Goal: Task Accomplishment & Management: Manage account settings

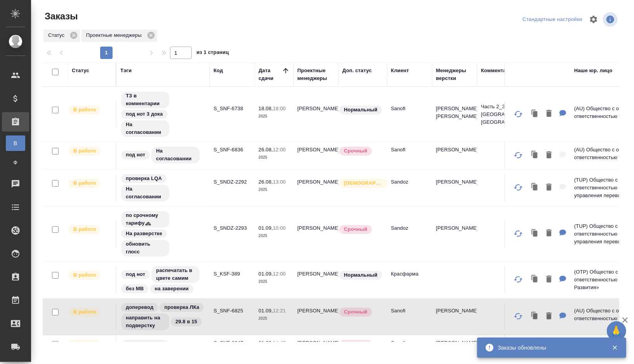
scroll to position [37, 0]
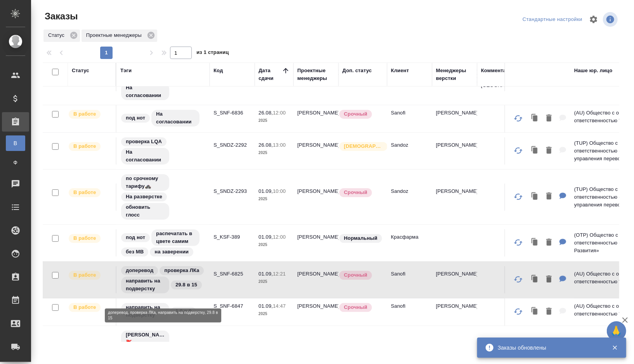
click at [196, 269] on div "доперевод проверка ЛКа направить на подверстку 29.8 в 15" at bounding box center [162, 280] width 85 height 29
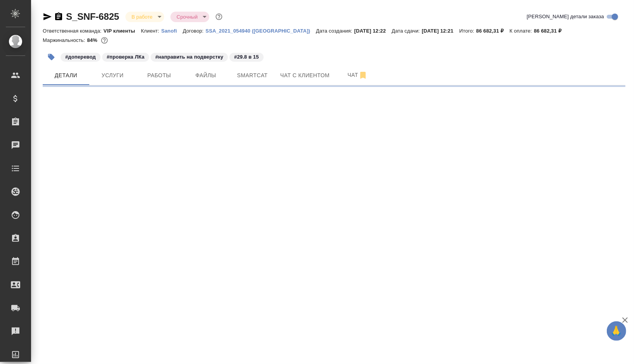
select select "RU"
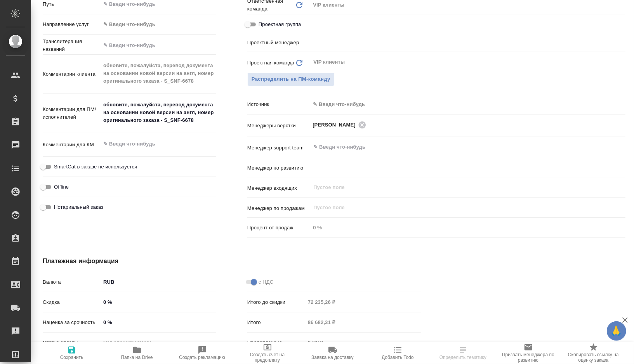
type input "[PERSON_NAME]"
type input "Комаров Роман"
type textarea "x"
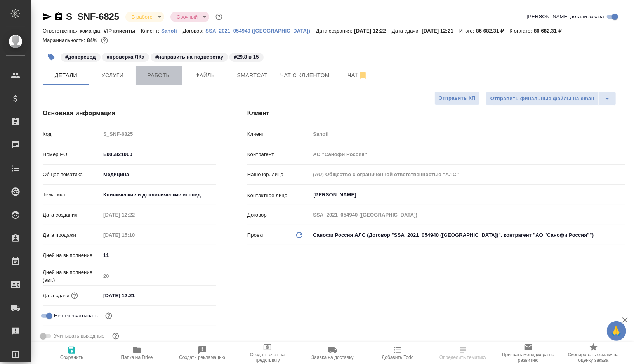
click at [169, 74] on span "Работы" at bounding box center [159, 76] width 37 height 10
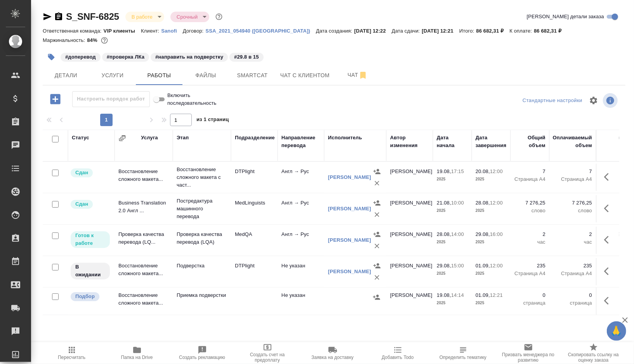
click at [277, 191] on td "MedLinguists" at bounding box center [254, 177] width 47 height 27
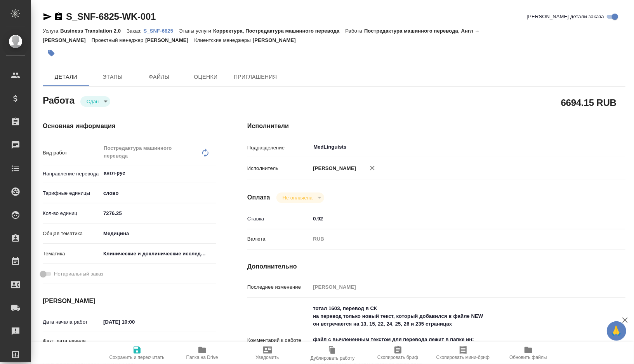
type textarea "x"
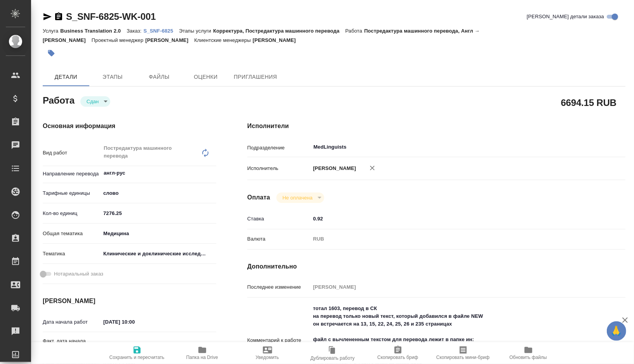
type textarea "x"
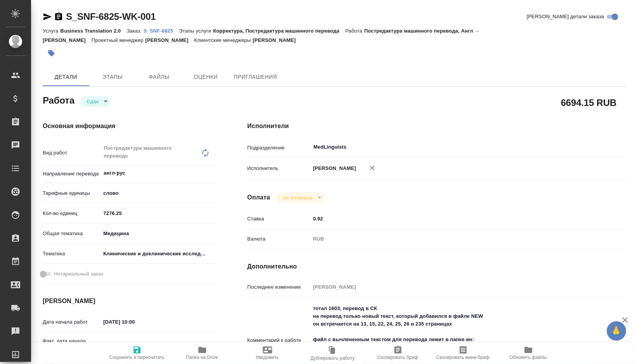
type textarea "x"
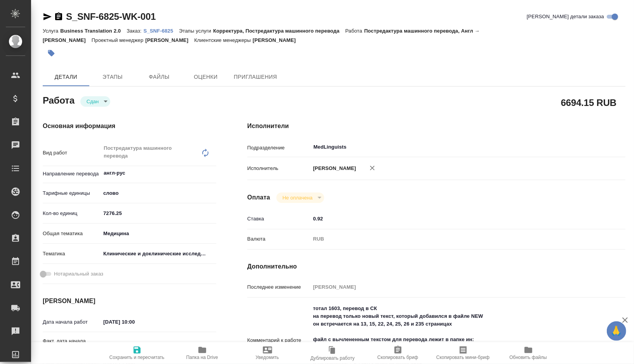
type textarea "x"
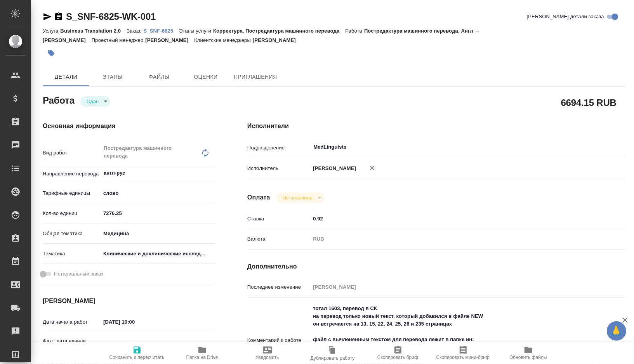
type textarea "x"
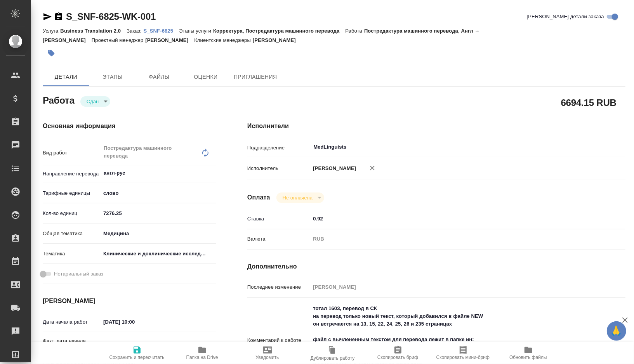
type textarea "x"
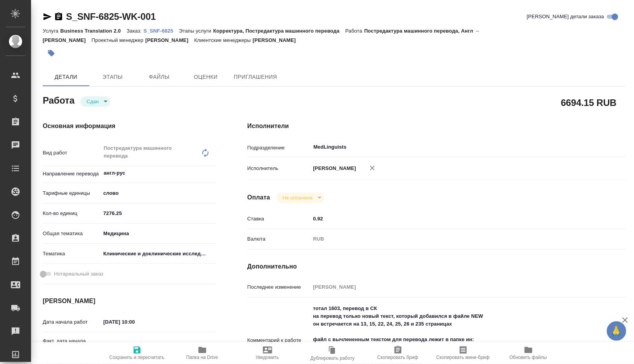
type textarea "x"
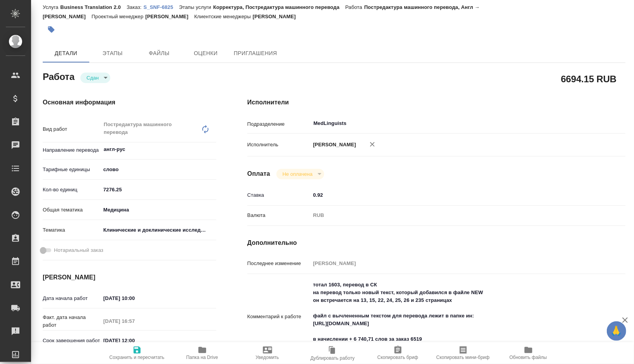
scroll to position [31, 0]
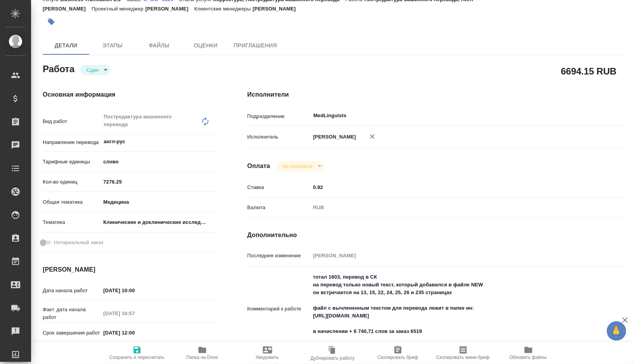
type textarea "x"
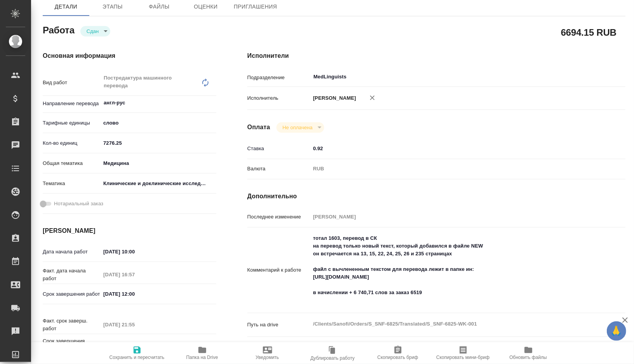
scroll to position [0, 0]
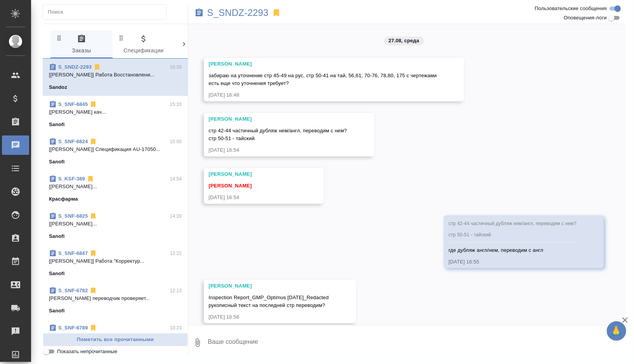
scroll to position [3476, 0]
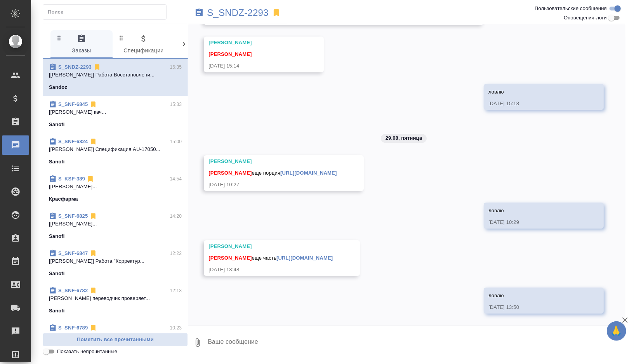
click at [126, 224] on p "[[PERSON_NAME]..." at bounding box center [115, 224] width 133 height 8
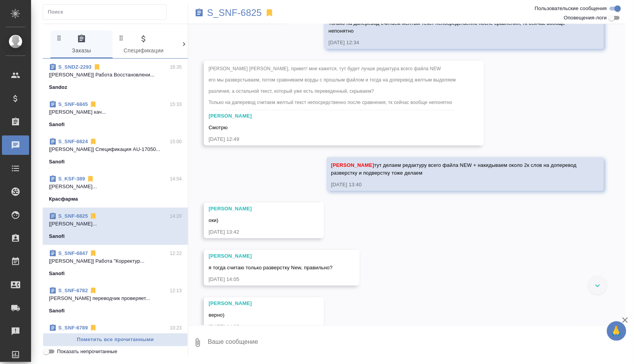
scroll to position [78, 0]
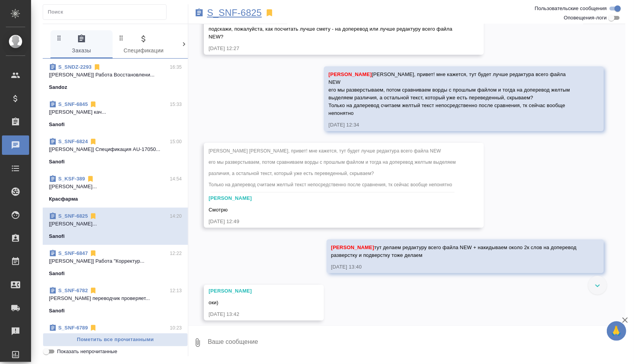
click at [236, 17] on p "S_SNF-6825" at bounding box center [234, 13] width 55 height 8
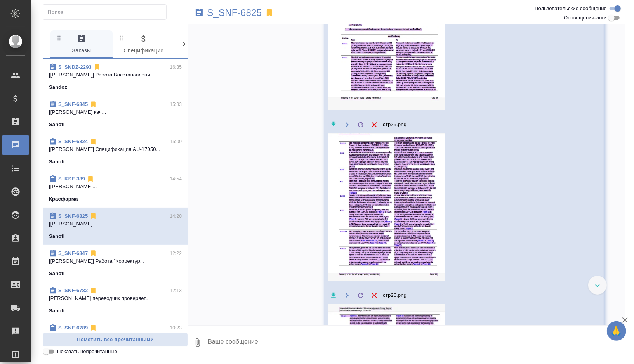
scroll to position [1649, 0]
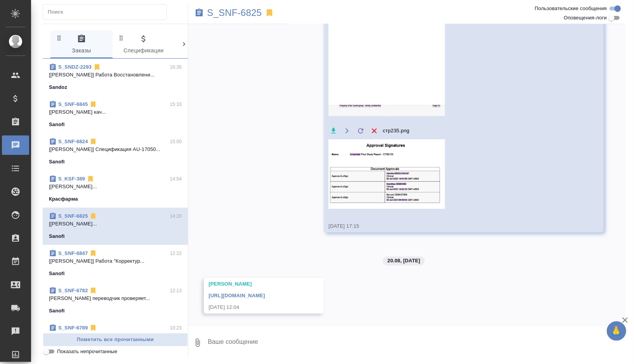
click at [230, 345] on textarea at bounding box center [416, 343] width 419 height 26
type textarea """
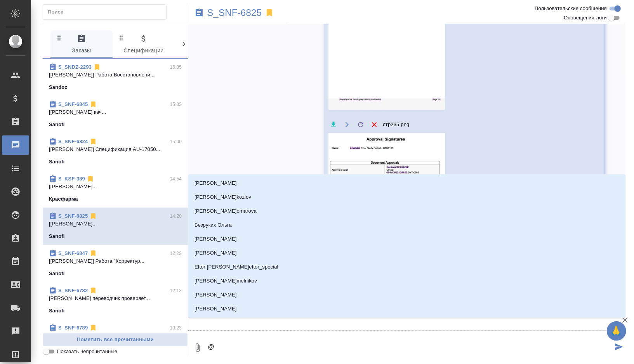
type textarea "@п"
type input "п"
type textarea "@пр"
type input "пр"
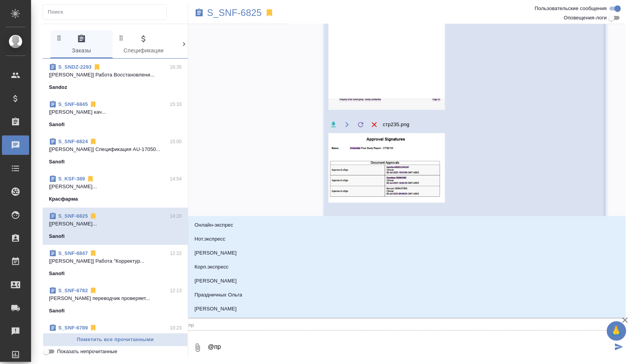
type textarea "@п"
type input "п"
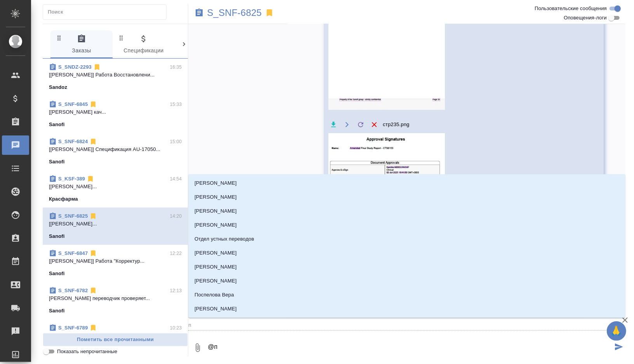
type textarea "@"
type textarea "@д"
type input "д"
type textarea "@ди"
type input "ди"
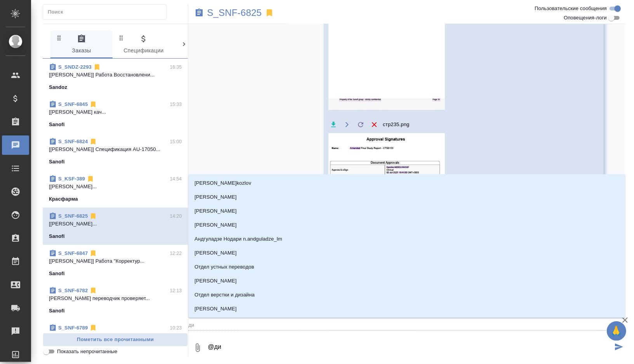
type textarea "@дил"
type input "дил"
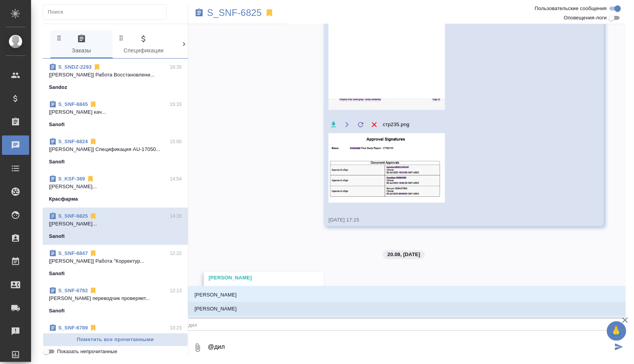
click at [237, 312] on p "[PERSON_NAME]" at bounding box center [216, 309] width 42 height 8
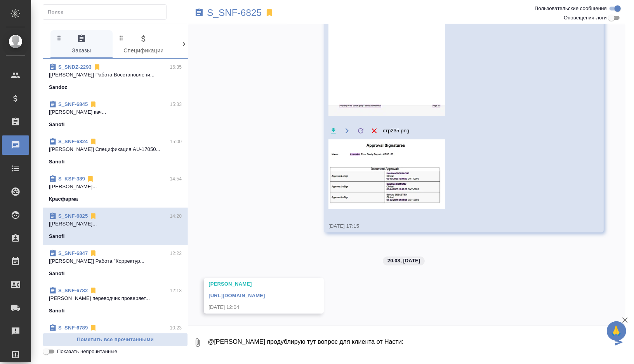
paste textarea "Запрос: обновите, пожалуйста, перевод документа на основании новой версии на ан…"
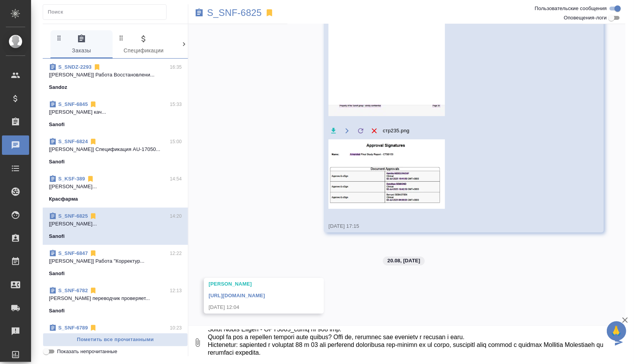
type textarea "@Сайдашева Диляра продублирую тут вопрос для клиента от Насти: Запрос: обновите…"
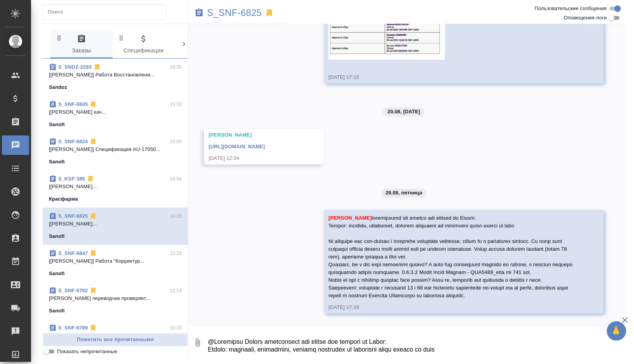
scroll to position [1805, 0]
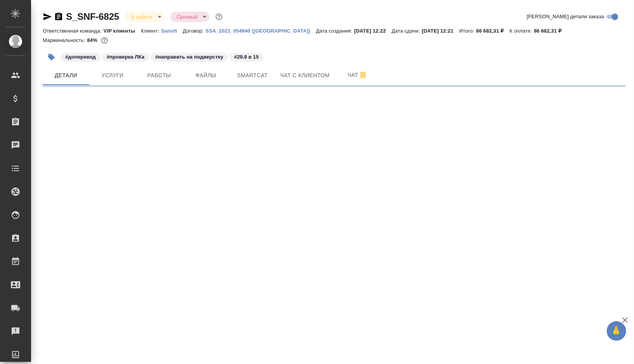
select select "RU"
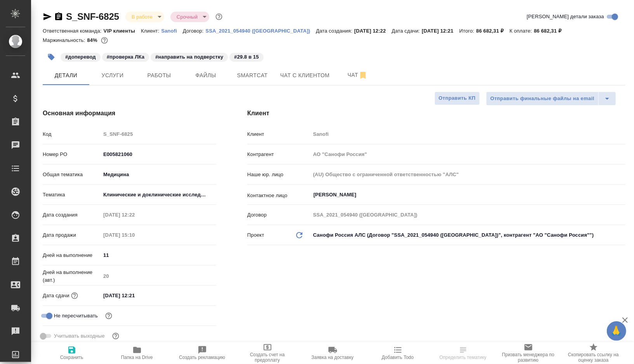
type textarea "x"
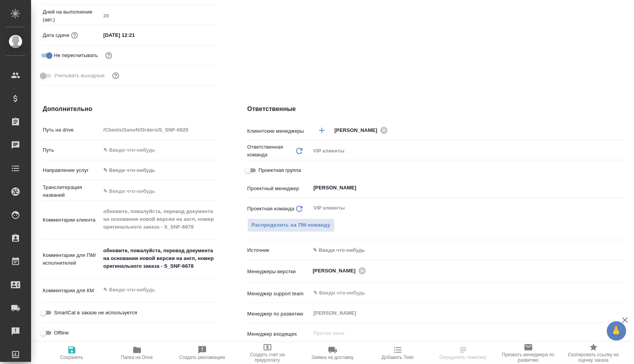
scroll to position [269, 0]
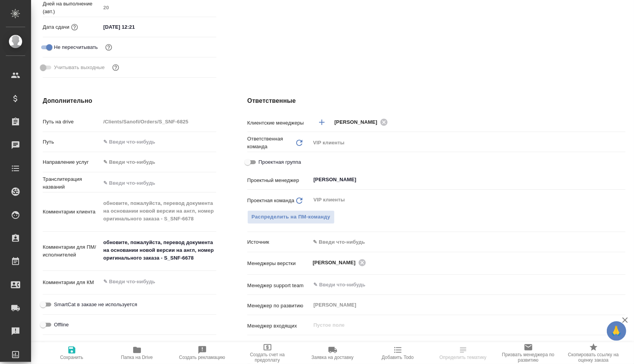
type textarea "x"
click at [190, 259] on textarea "обновите, пожалуйста, перевод документа на основании новой версии на англ, номе…" at bounding box center [159, 250] width 116 height 29
drag, startPoint x: 190, startPoint y: 259, endPoint x: 168, endPoint y: 259, distance: 22.1
click at [168, 259] on textarea "обновите, пожалуйста, перевод документа на основании новой версии на англ, номе…" at bounding box center [158, 251] width 115 height 29
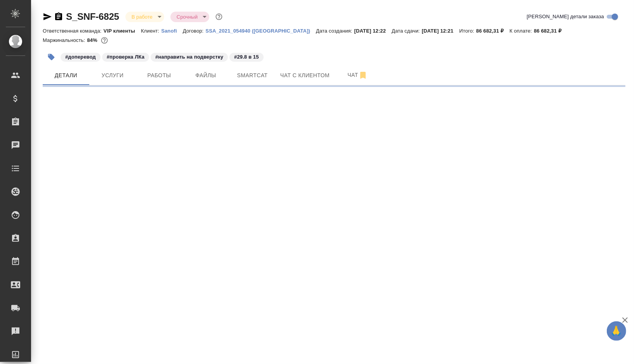
select select "RU"
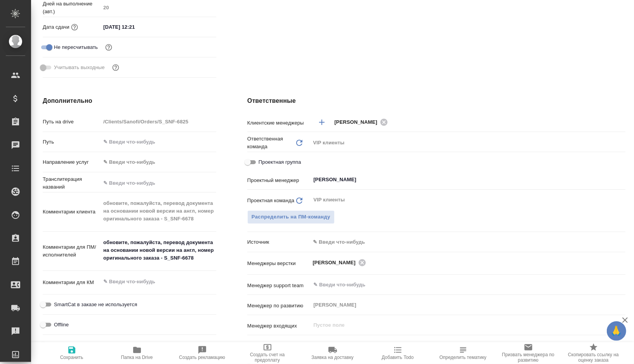
type textarea "x"
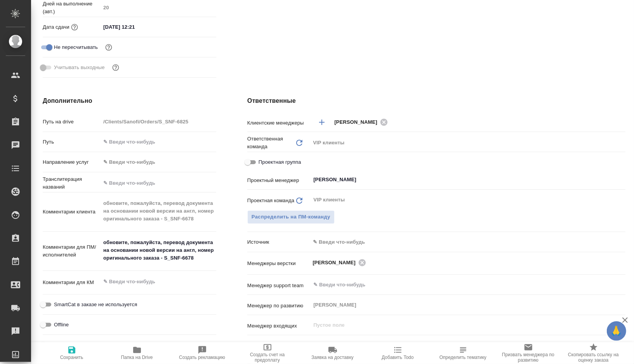
type textarea "x"
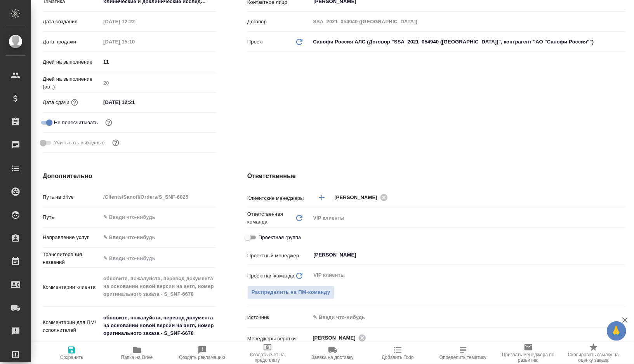
scroll to position [458, 0]
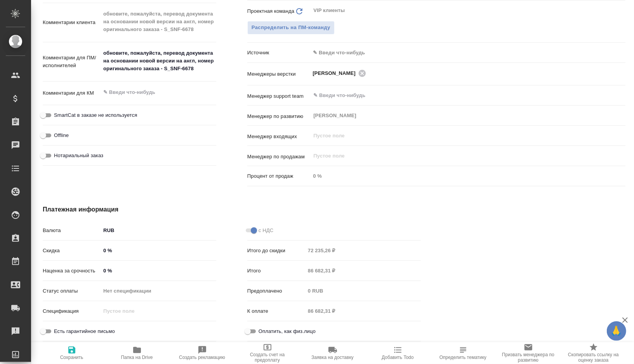
click at [132, 356] on span "Папка на Drive" at bounding box center [137, 357] width 32 height 5
type textarea "x"
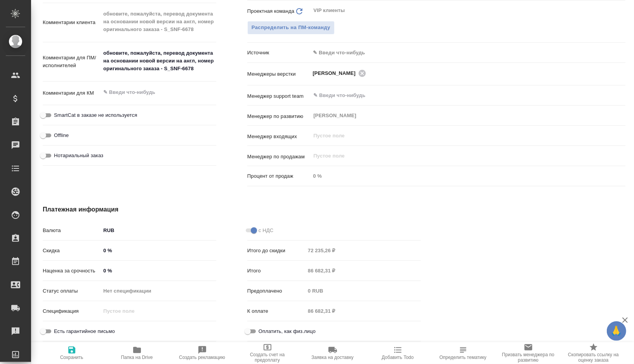
type textarea "x"
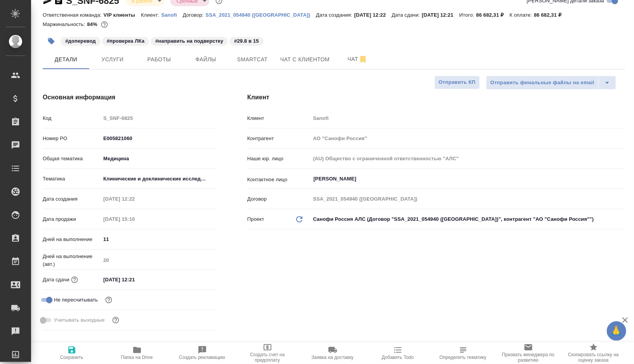
scroll to position [0, 0]
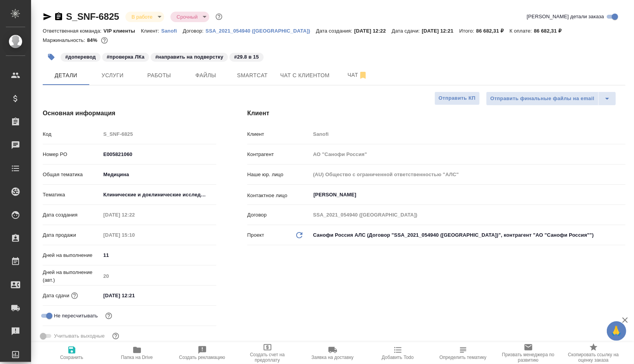
type textarea "x"
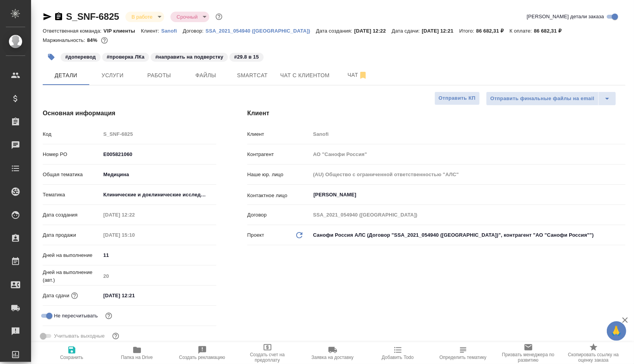
type textarea "x"
click at [349, 77] on span "Чат" at bounding box center [357, 75] width 37 height 10
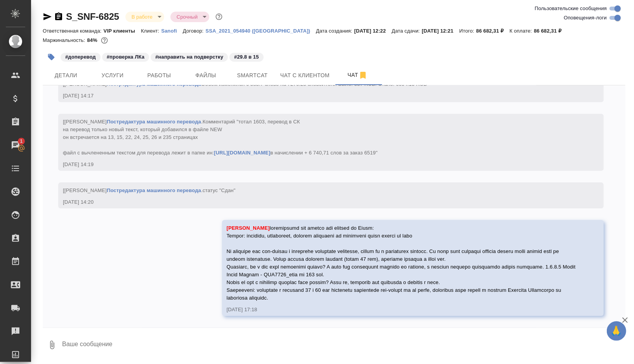
scroll to position [5633, 0]
click at [245, 78] on span "Smartcat" at bounding box center [252, 76] width 37 height 10
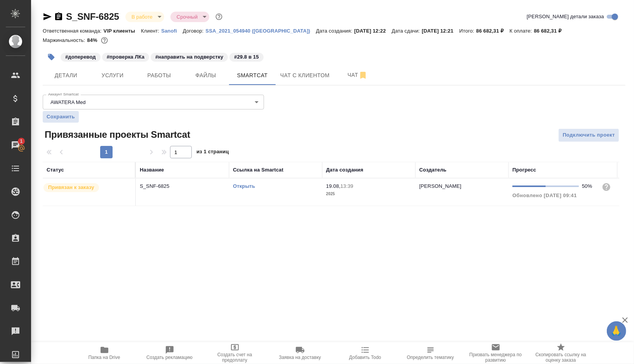
click at [245, 185] on link "Открыть" at bounding box center [244, 186] width 22 height 6
click at [59, 17] on icon "button" at bounding box center [58, 16] width 9 height 9
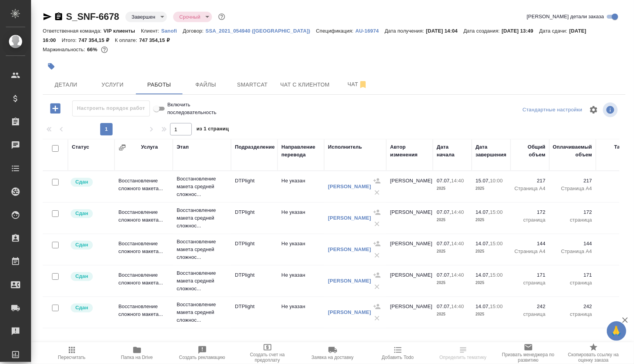
click at [132, 357] on span "Папка на Drive" at bounding box center [137, 357] width 32 height 5
click at [351, 83] on span "Чат" at bounding box center [357, 85] width 37 height 10
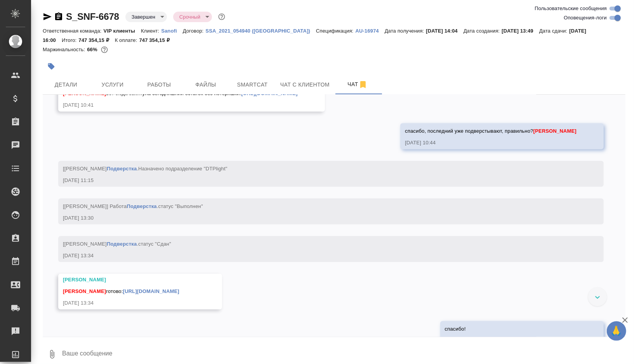
scroll to position [16071, 0]
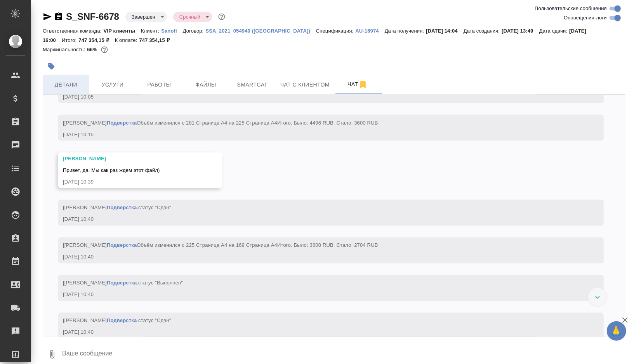
click at [66, 87] on span "Детали" at bounding box center [65, 85] width 37 height 10
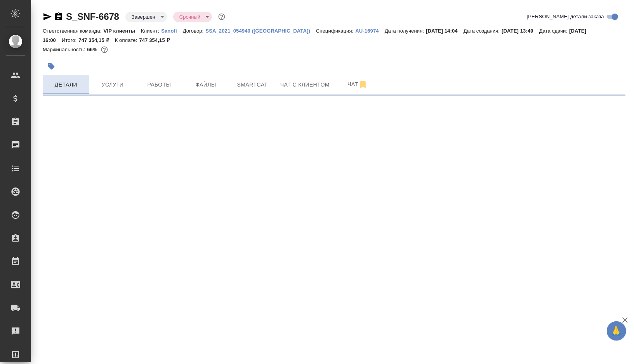
select select "RU"
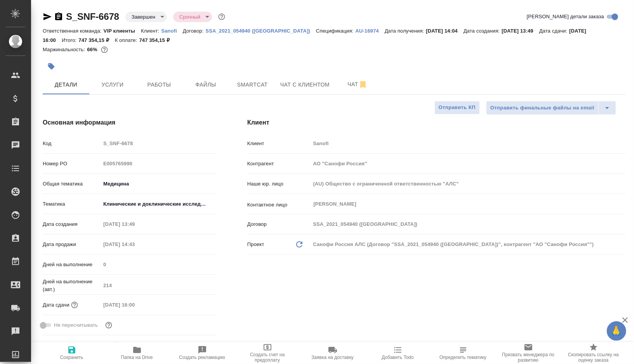
type textarea "x"
click at [354, 85] on span "Чат" at bounding box center [357, 85] width 37 height 10
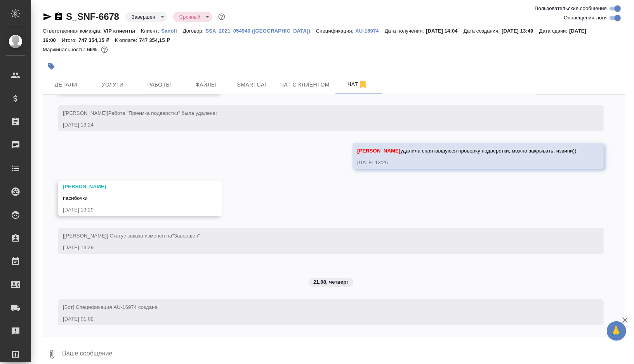
scroll to position [17796, 0]
click at [614, 17] on input "Оповещения-логи" at bounding box center [618, 17] width 28 height 9
checkbox input "false"
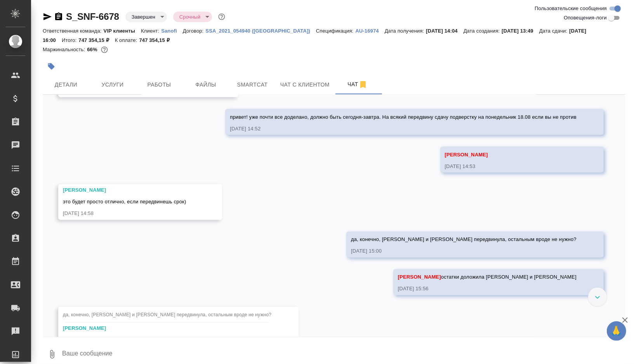
scroll to position [884, 0]
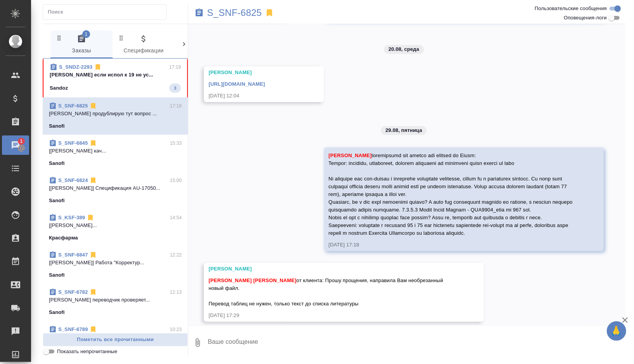
scroll to position [1877, 0]
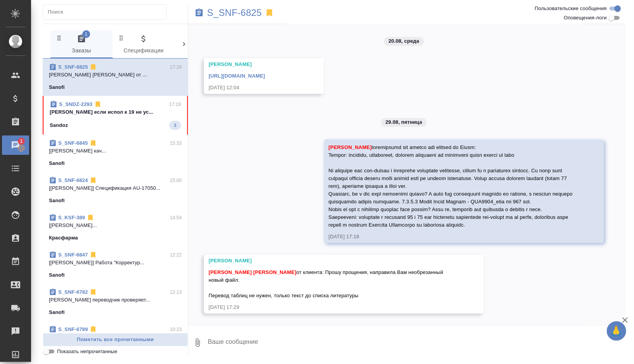
click at [350, 272] on span "[PERSON_NAME] [PERSON_NAME] от клиента: Прошу прощения, направила Вам необрезан…" at bounding box center [327, 284] width 236 height 29
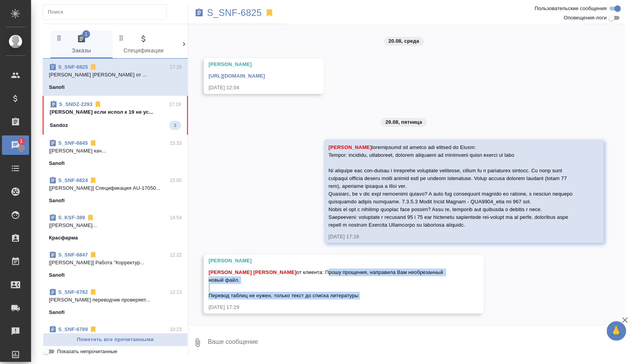
drag, startPoint x: 350, startPoint y: 272, endPoint x: 369, endPoint y: 296, distance: 30.8
click at [369, 296] on div "[PERSON_NAME] [PERSON_NAME] от клиента: Прошу прощения, направила Вам необрезан…" at bounding box center [333, 283] width 248 height 33
copy span "Прошу прощения, направила Вам необрезанный новый файл. Перевод таблиц не нужен,…"
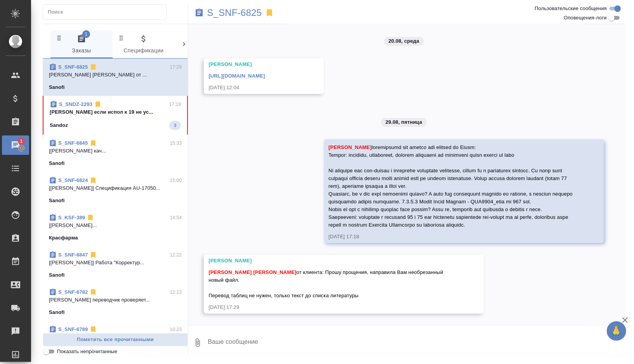
click at [237, 340] on textarea at bounding box center [416, 343] width 419 height 26
type textarea "слава богу"
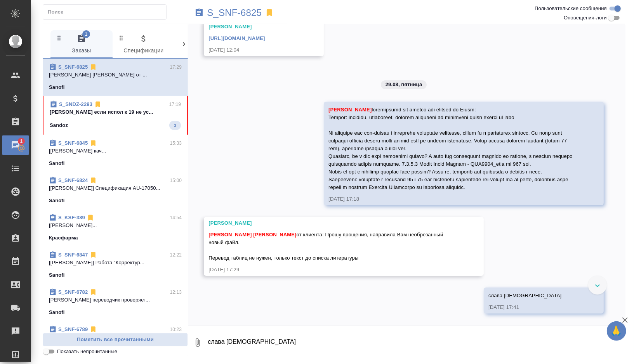
scroll to position [1914, 0]
click at [160, 133] on div "S_SNDZ-2293 17:19 Горшкова Валентина если испол к 19 не ус... Sandoz 3" at bounding box center [115, 115] width 145 height 39
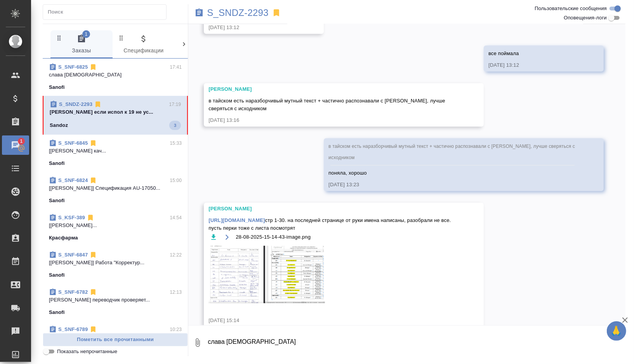
scroll to position [3578, 0]
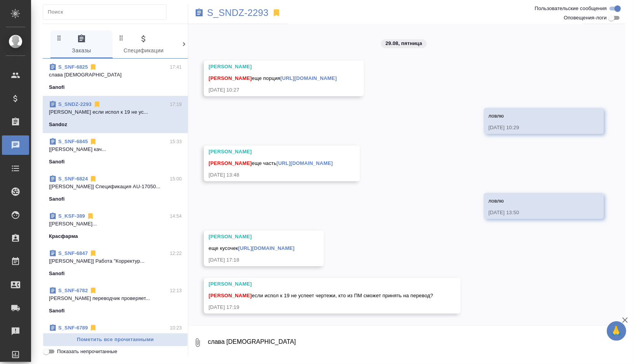
click at [238, 341] on textarea "слава богу" at bounding box center [416, 343] width 419 height 26
click at [208, 343] on textarea "я приму, спасибо" at bounding box center [410, 343] width 406 height 26
click at [287, 341] on textarea "давайте я приму, спасибо" at bounding box center [410, 343] width 406 height 26
type textarea "давайте я приму, спасибо!"
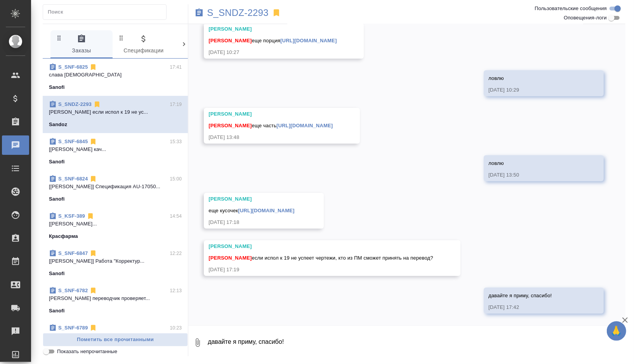
scroll to position [3616, 0]
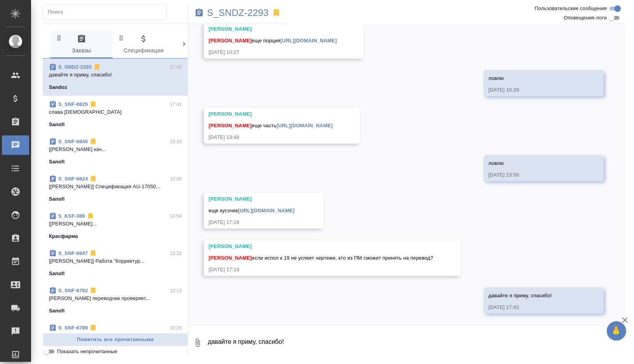
click at [294, 209] on link "https://drive.awatera.com/apps/files/files/10248568?dir=/Shares/Sandoz/Orders/S…" at bounding box center [266, 211] width 56 height 6
click at [251, 12] on p "S_SNDZ-2293" at bounding box center [238, 13] width 62 height 8
click at [147, 115] on p "слава богу" at bounding box center [115, 112] width 133 height 8
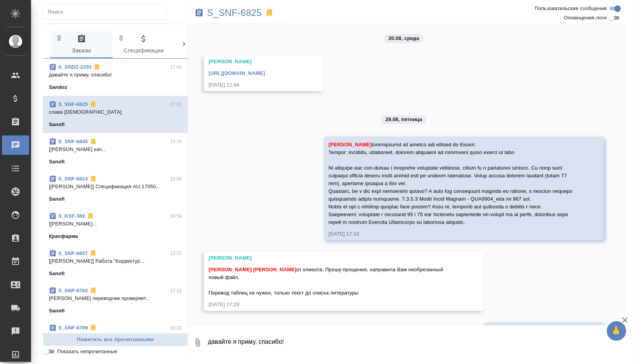
scroll to position [1914, 0]
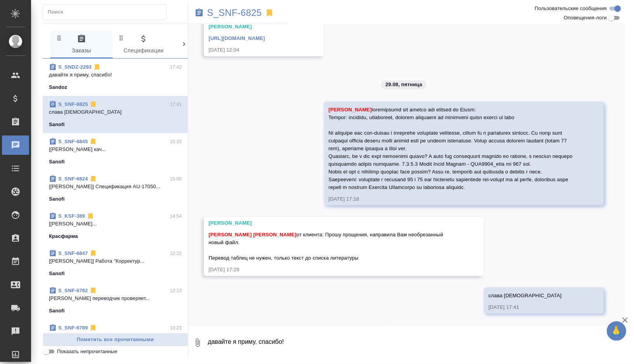
click at [235, 341] on textarea "давайте я приму, спасибо!" at bounding box center [416, 343] width 419 height 26
type textarea """
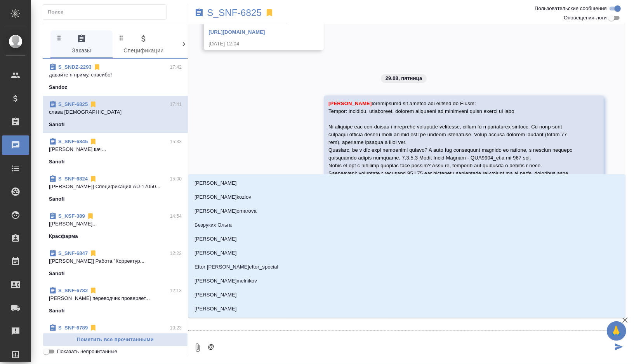
type textarea "@в"
type input "в"
type textarea "@ве"
type input "ве"
type textarea "@вер"
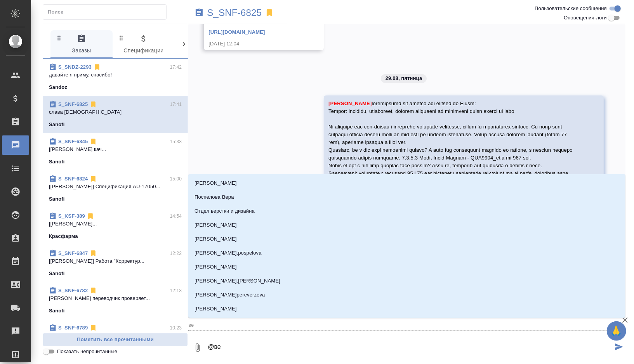
type input "вер"
type textarea "@вера"
type input "вера"
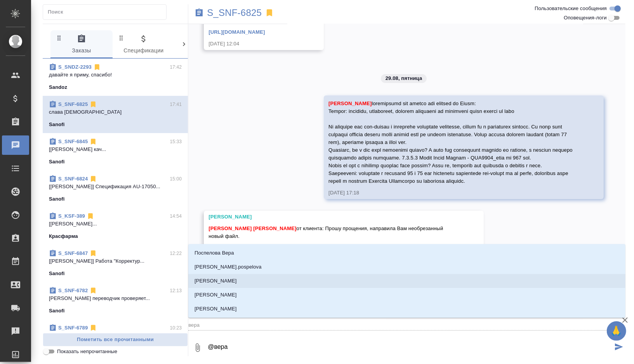
click at [226, 282] on p "Арсеньева Вера" at bounding box center [216, 281] width 42 height 8
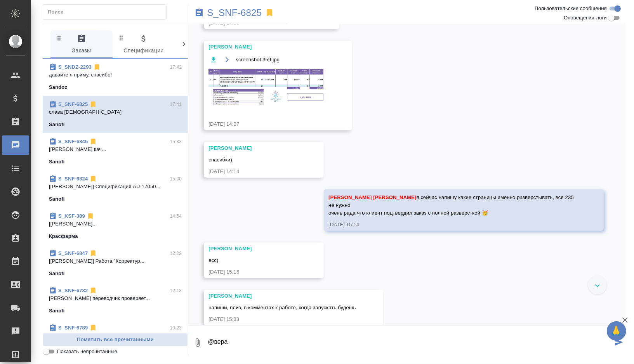
scroll to position [432, 0]
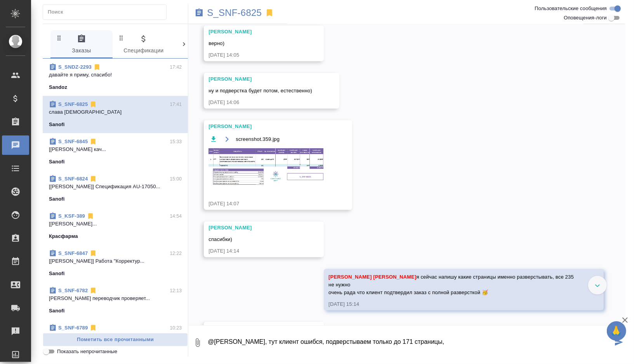
click at [341, 340] on textarea "@Арсеньева Вера Вера, тут клиент ошибся, подверстываем только до 171 страницы," at bounding box center [410, 343] width 406 height 26
click at [527, 340] on textarea "@Арсеньева Вера Вера, тут клиент ошибся, не обрезал файл. подверстываем только …" at bounding box center [410, 343] width 406 height 26
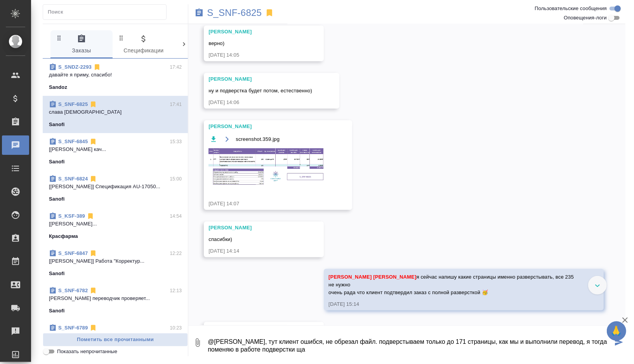
type textarea "@Арсеньева Вера Вера, тут клиент ошибся, не обрезал файл. подверстываем только …"
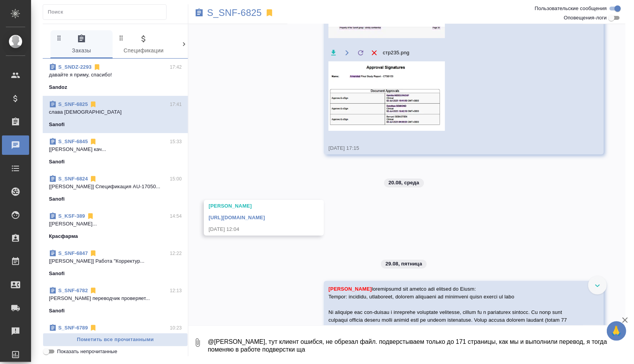
scroll to position [1960, 0]
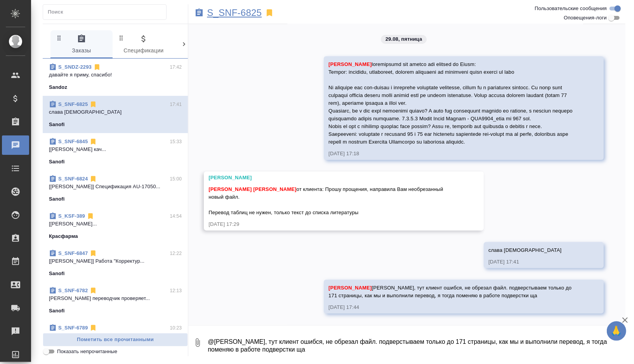
click at [253, 14] on p "S_SNF-6825" at bounding box center [234, 13] width 55 height 8
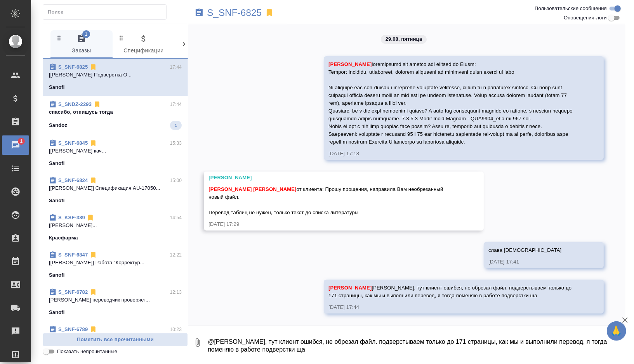
click at [133, 120] on span "S_SNDZ-2293 17:44 спасибо, отпишусь тогда Sandoz 1" at bounding box center [115, 116] width 133 height 30
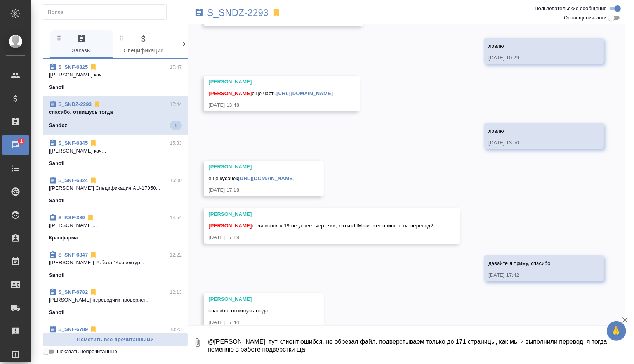
scroll to position [3663, 0]
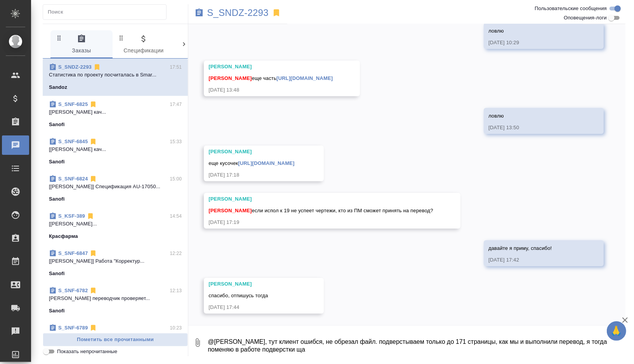
click at [257, 162] on link "https://drive.awatera.com/apps/files/files/10248568?dir=/Shares/Sandoz/Orders/S…" at bounding box center [266, 163] width 56 height 6
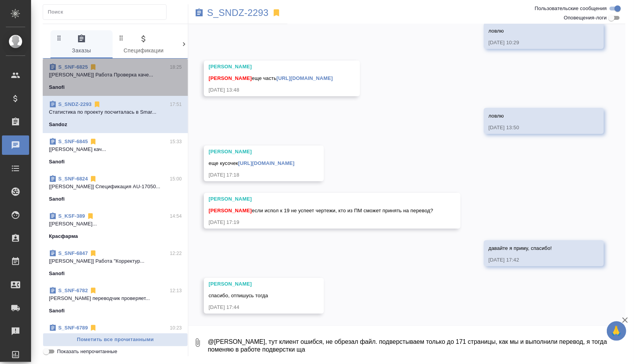
click at [118, 81] on span "S_SNF-6825 18:25 [Борзова Анастасия] Работа Проверка каче... Sanofi" at bounding box center [115, 77] width 133 height 28
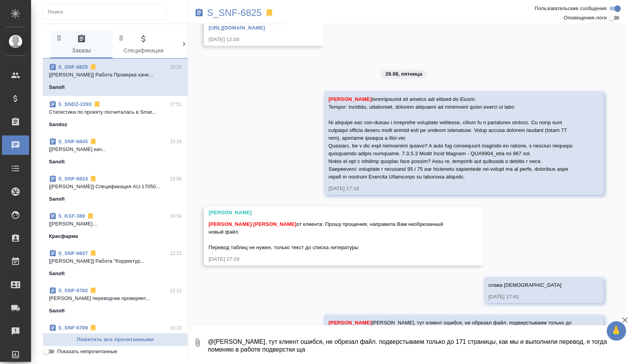
scroll to position [1960, 0]
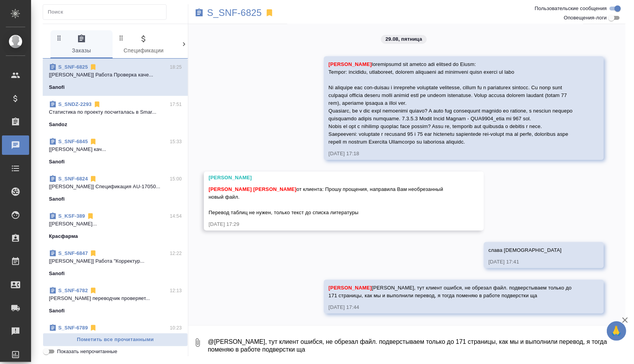
click at [613, 18] on input "Оповещения-логи" at bounding box center [612, 17] width 28 height 9
checkbox input "true"
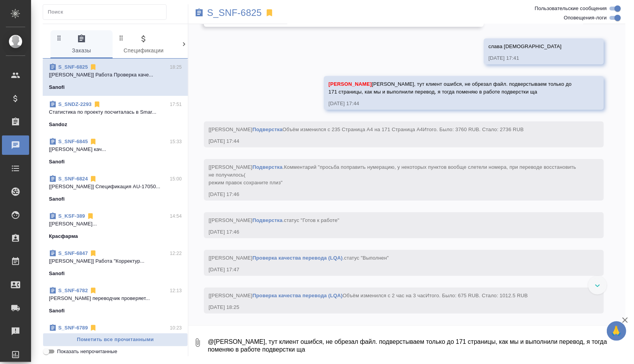
scroll to position [6207, 0]
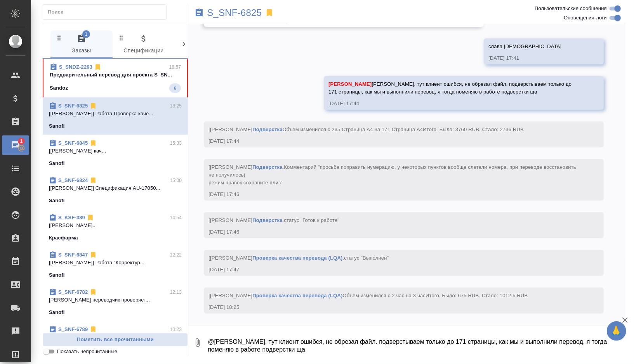
click at [131, 84] on div "Sandoz 6" at bounding box center [115, 88] width 131 height 9
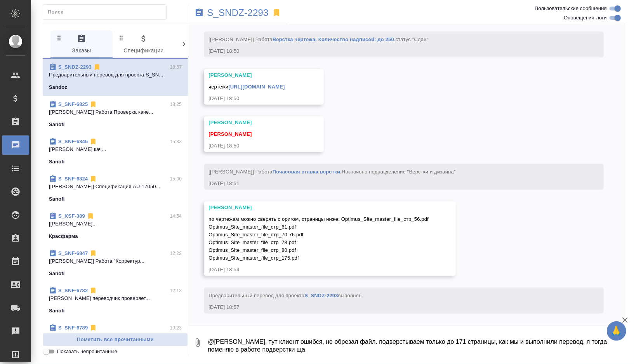
scroll to position [13987, 0]
click at [229, 346] on textarea "@Арсеньева Вера Вера, тут клиент ошибся, не обрезал файл. подверстываем только …" at bounding box center [416, 343] width 419 height 26
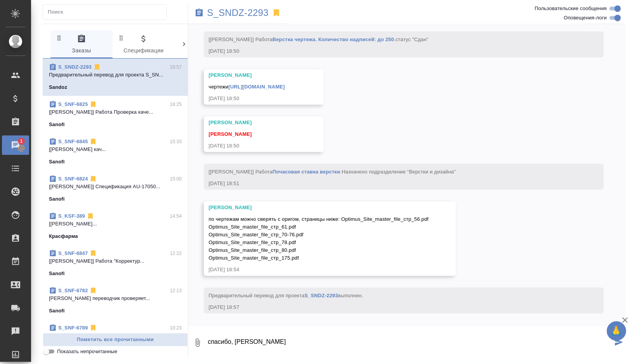
type textarea "спасибо, ловлю"
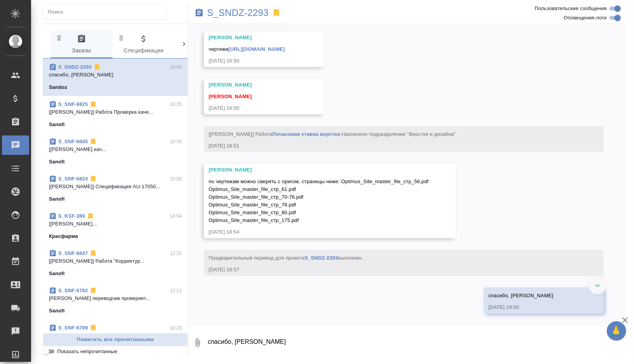
scroll to position [13932, 0]
click at [253, 52] on link "https://drive.awatera.com/apps/files/files/10249804?dir=/Shares/Sandoz/Orders/S…" at bounding box center [256, 49] width 56 height 6
click at [238, 344] on textarea "спасибо, ловлю" at bounding box center [416, 343] width 419 height 26
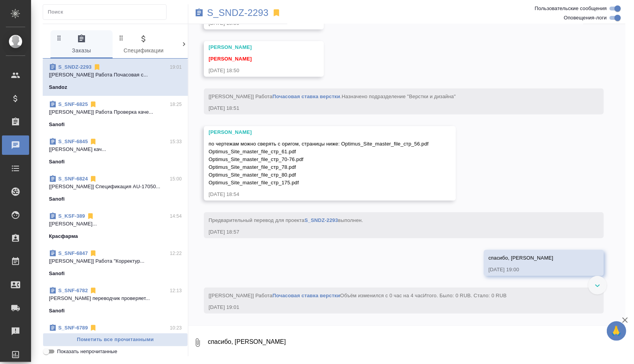
scroll to position [14070, 0]
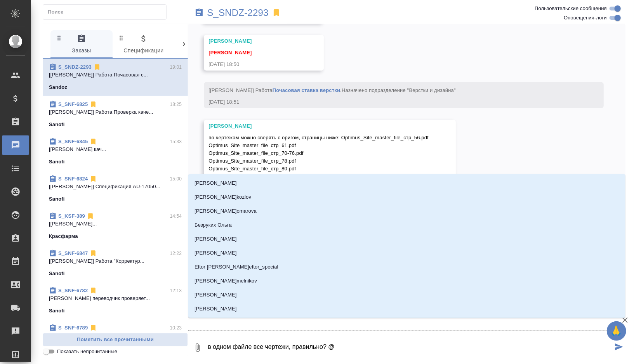
type textarea "в одном файле все чертежи, правильно? @з"
type input "з"
type textarea "в одном файле все чертежи, правильно? @за"
type input "за"
type textarea "в одном файле все чертежи, правильно? @заб"
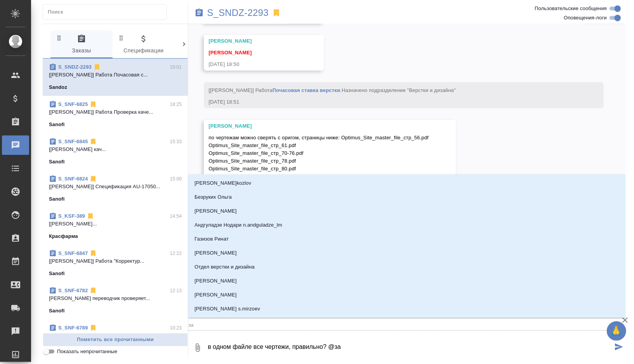
type input "заб"
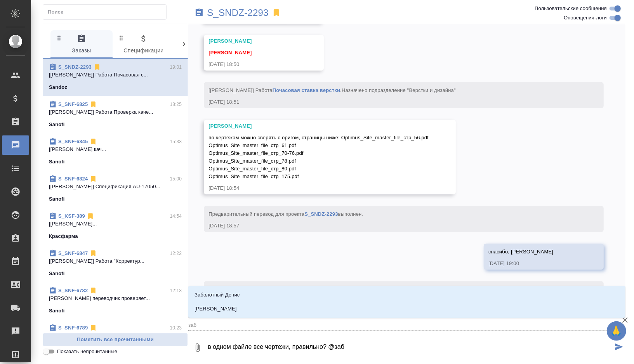
type textarea "в одном файле все чертежи, правильно? @забо"
type input "забо"
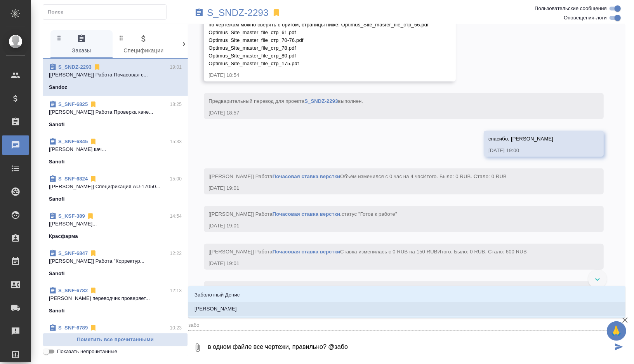
click at [226, 313] on li "Заборова Александра" at bounding box center [406, 309] width 437 height 14
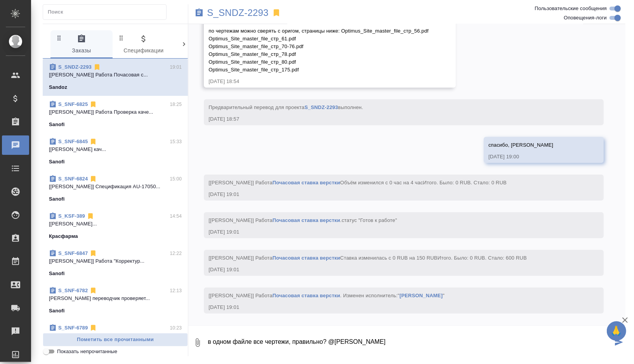
type textarea "в одном файле все чертежи, правильно? @Заборова Александра"
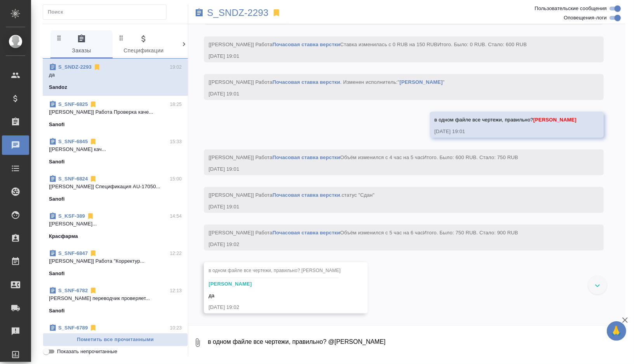
scroll to position [14420, 0]
click at [257, 14] on p "S_SNDZ-2293" at bounding box center [238, 13] width 62 height 8
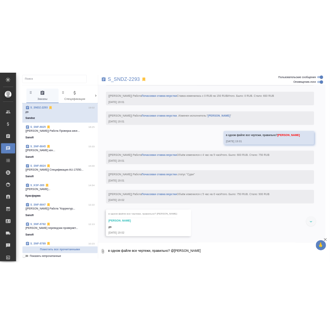
scroll to position [14028, 0]
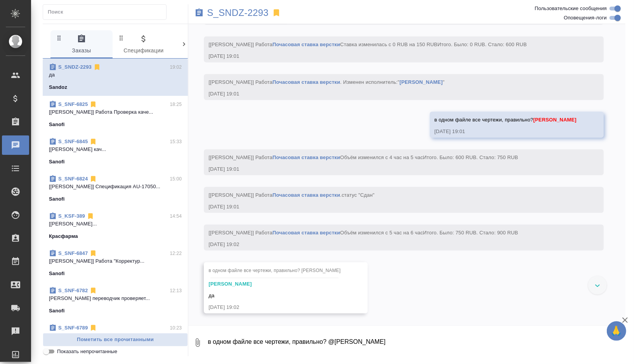
click at [508, 90] on div "27.08, среда [Сайдашева Диляра] Клиент оставил комментарий: 27.08.25, 16:21 [Са…" at bounding box center [406, 174] width 437 height 301
click at [256, 12] on p "S_SNDZ-2293" at bounding box center [238, 13] width 62 height 8
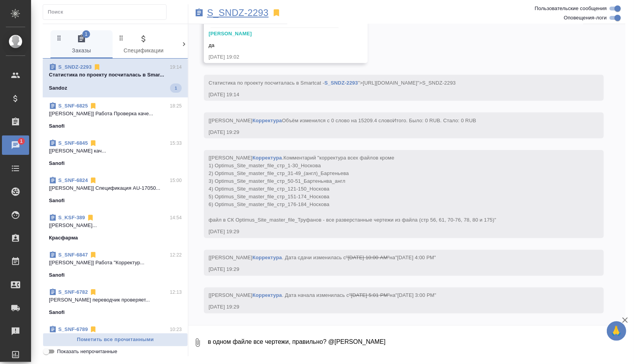
scroll to position [14686, 0]
click at [254, 9] on p "S_SNDZ-2293" at bounding box center [238, 13] width 62 height 8
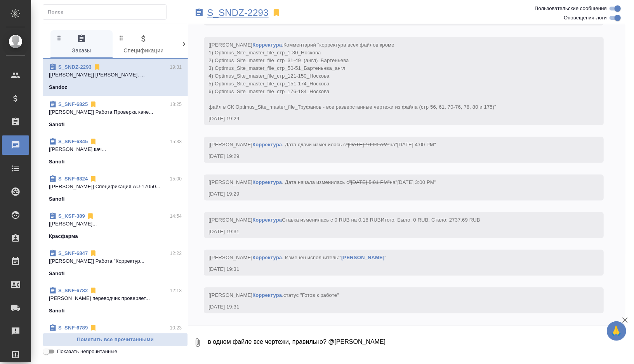
scroll to position [14807, 0]
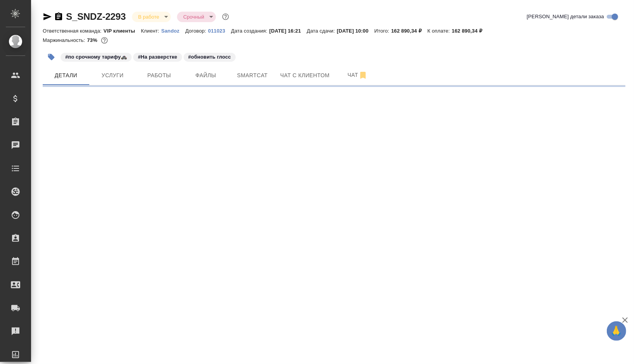
select select "RU"
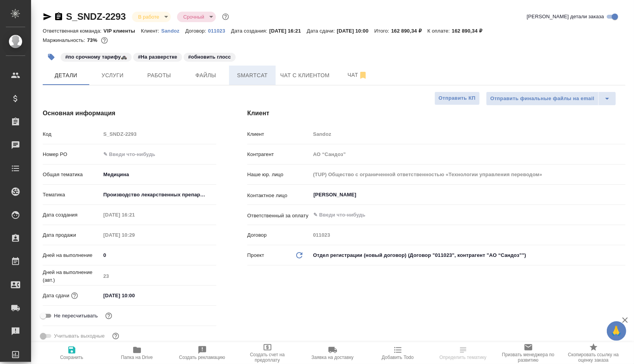
type textarea "x"
click at [254, 76] on span "Smartcat" at bounding box center [252, 76] width 37 height 10
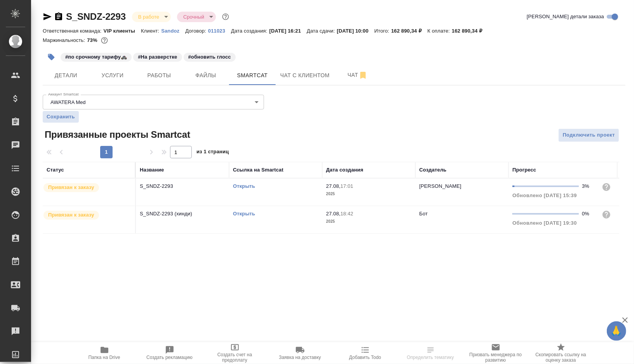
click at [239, 185] on link "Открыть" at bounding box center [244, 186] width 22 height 6
click at [282, 189] on div "Открыть" at bounding box center [275, 187] width 85 height 8
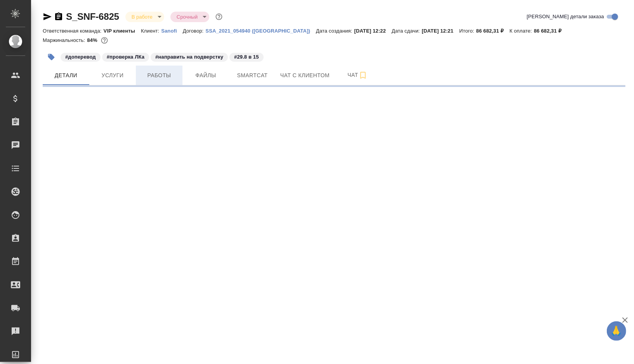
click at [165, 80] on span "Работы" at bounding box center [159, 76] width 37 height 10
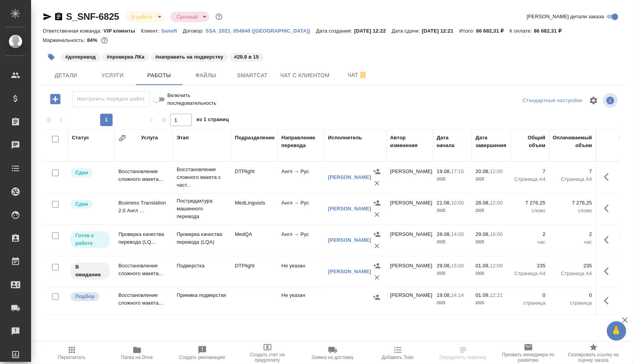
click at [269, 191] on td "DTPlight" at bounding box center [254, 177] width 47 height 27
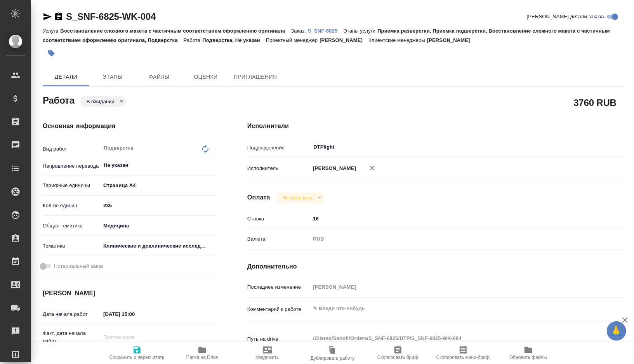
type textarea "x"
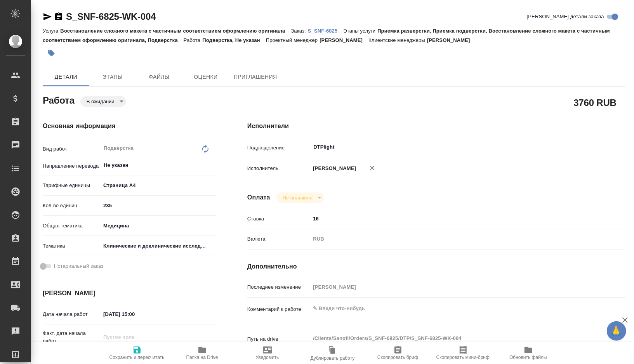
type textarea "x"
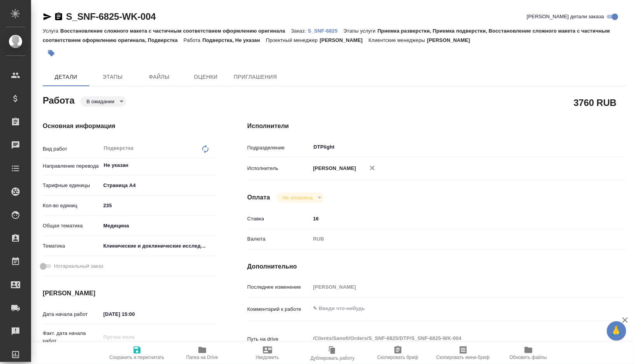
type textarea "x"
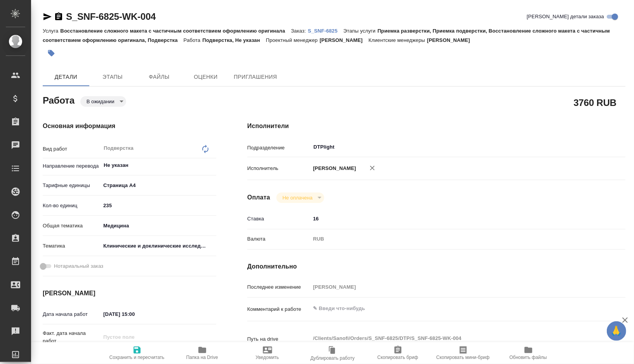
type textarea "x"
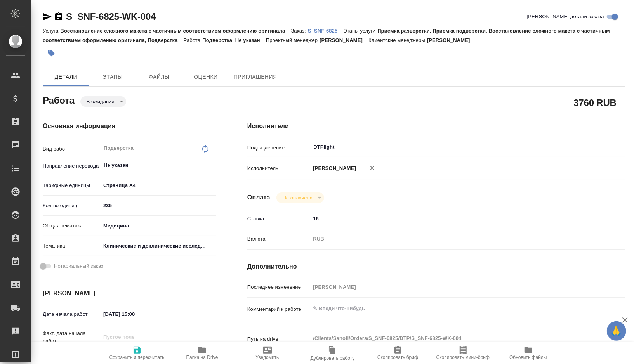
type textarea "x"
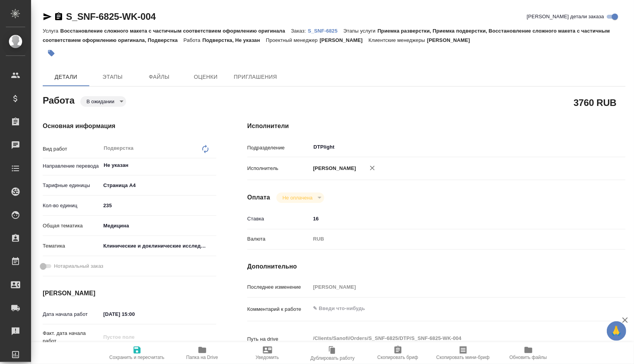
type textarea "x"
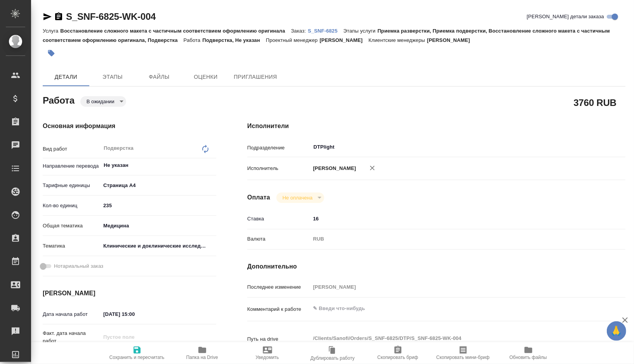
type textarea "x"
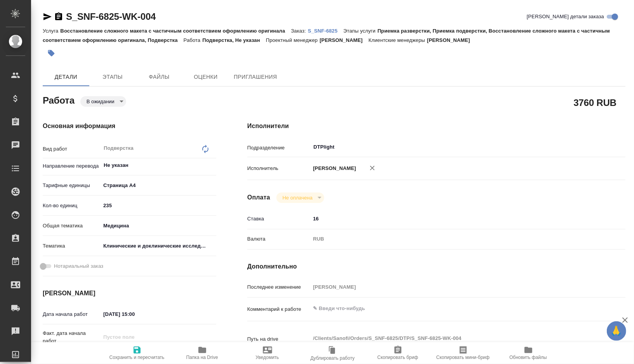
type textarea "x"
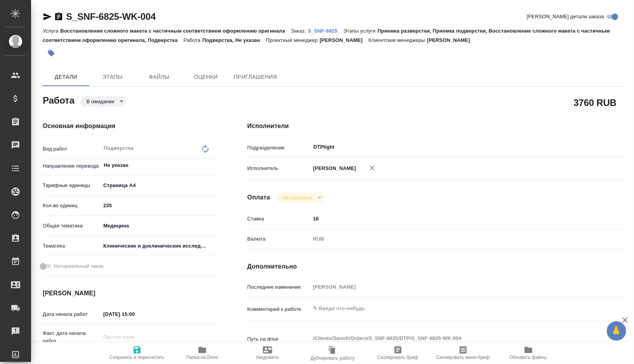
type textarea "x"
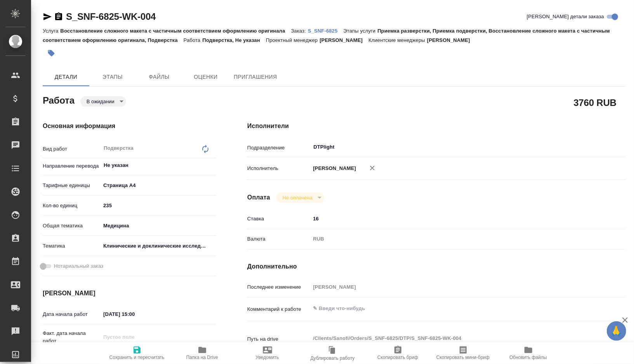
click at [107, 202] on input "235" at bounding box center [159, 205] width 116 height 11
type textarea "x"
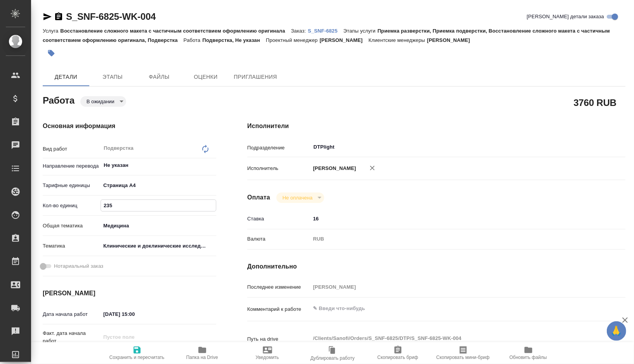
type textarea "x"
click at [118, 207] on input "235" at bounding box center [158, 205] width 115 height 11
type textarea "x"
type input "23"
type textarea "x"
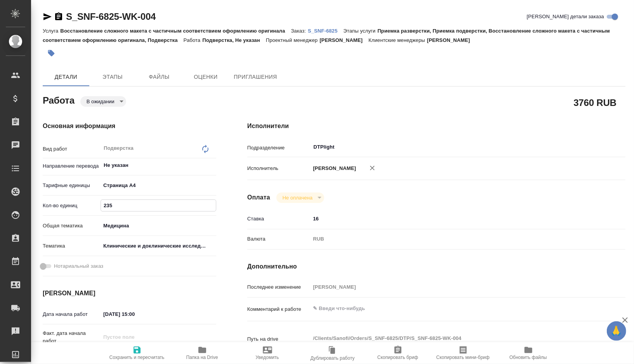
type textarea "x"
type input "2"
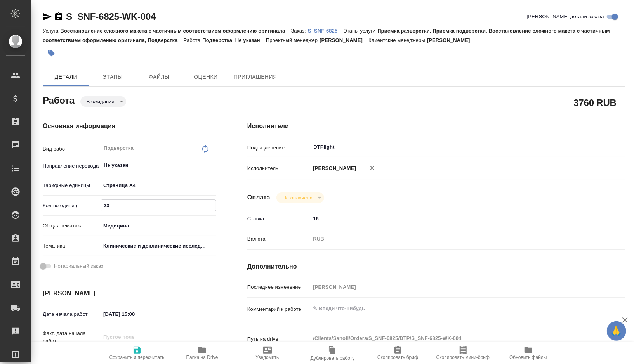
type textarea "x"
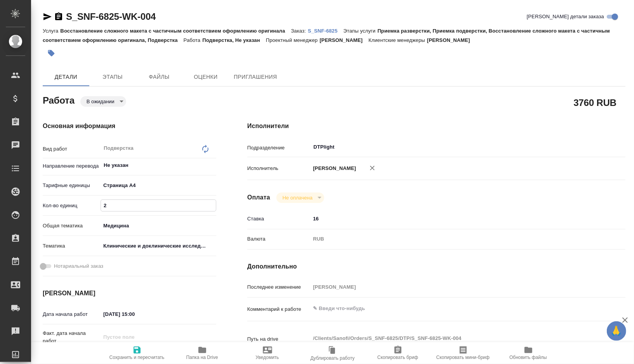
type textarea "x"
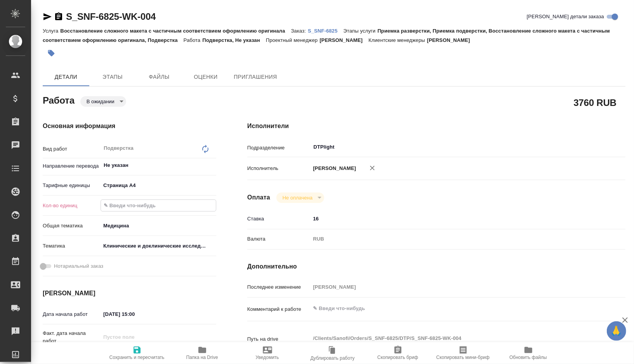
type input "1"
type textarea "x"
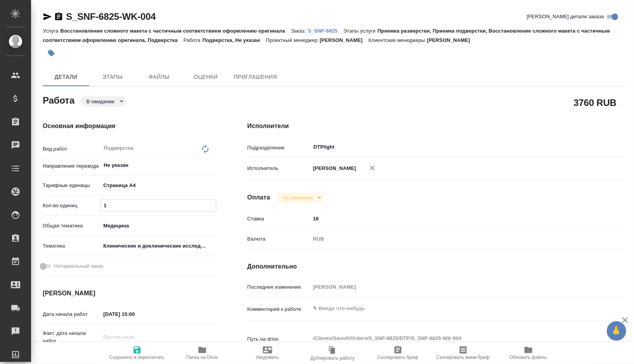
type textarea "x"
type input "17"
type textarea "x"
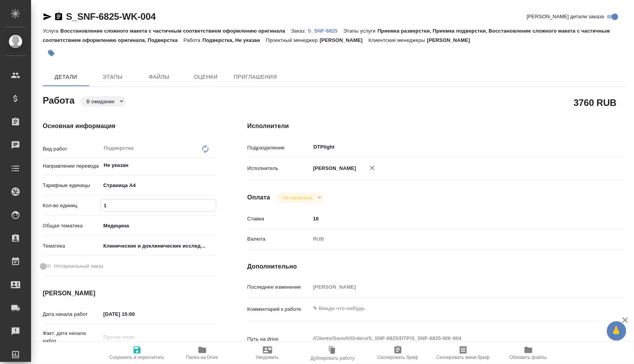
type textarea "x"
type input "171"
type textarea "x"
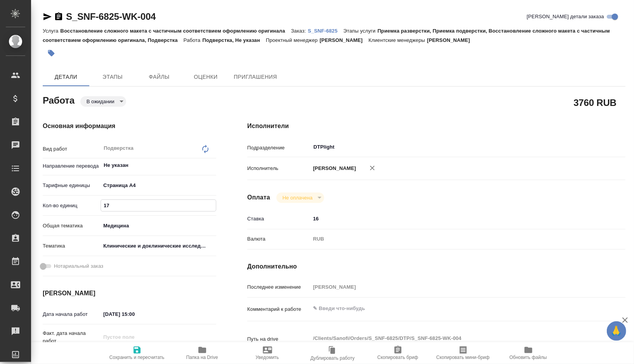
type textarea "x"
type input "171"
click at [143, 348] on span "Сохранить и пересчитать" at bounding box center [137, 353] width 56 height 15
type textarea "x"
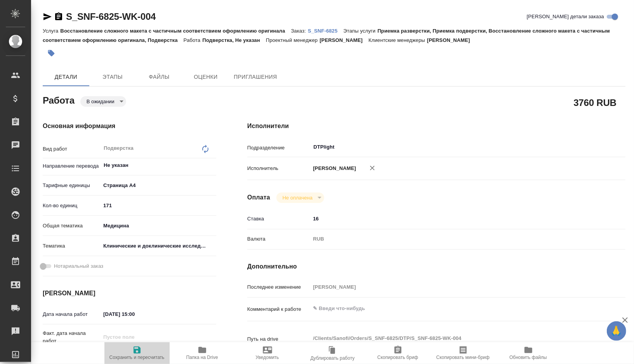
type textarea "x"
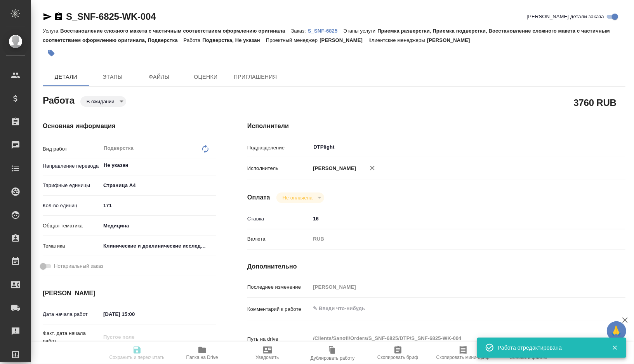
type textarea "x"
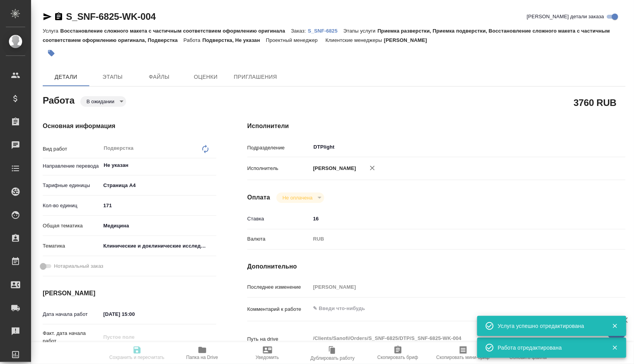
type textarea "x"
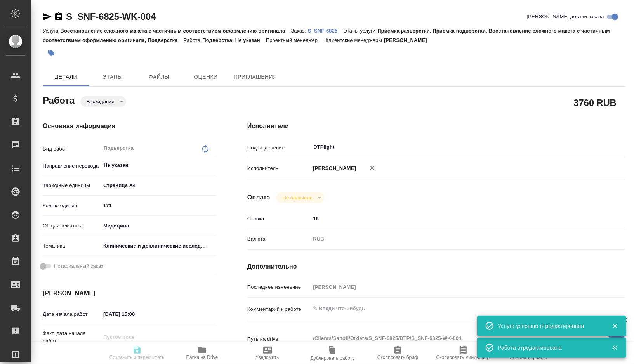
type input "pending"
type textarea "Подверстка"
type textarea "x"
type input "Не указан"
type input "5f036ec4e16dec2d6b59c8ff"
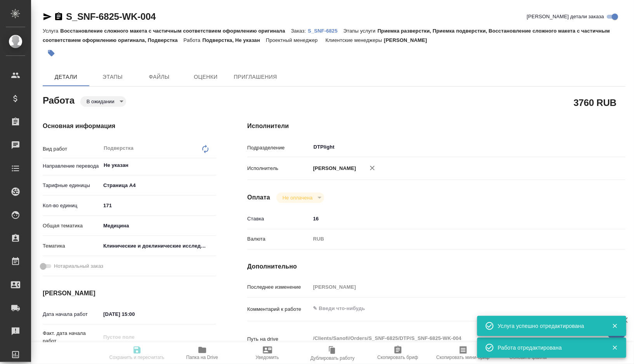
type input "171"
type input "med"
type input "5a8b8b956a9677013d343d9e"
type input "29.08.2025 15:00"
type input "01.09.2025 12:00"
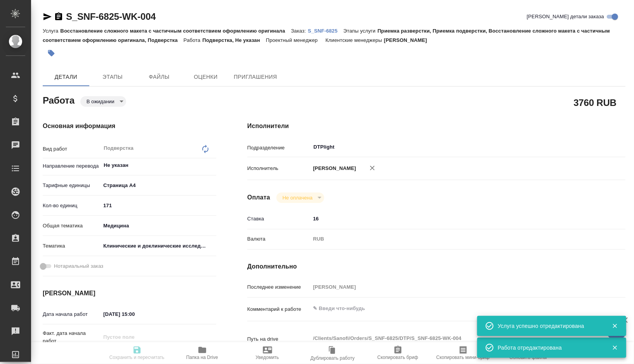
type input "01.09.2025 12:21"
type input "DTPlight"
type input "notPayed"
type input "16"
type input "RUB"
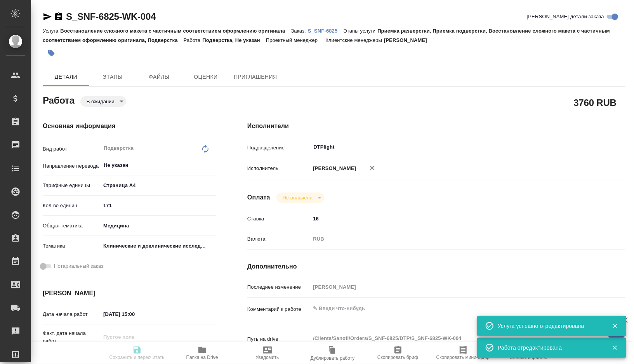
type input "[PERSON_NAME]"
type textarea "x"
type textarea "/Clients/Sanofi/Orders/S_SNF-6825/DTP/S_SNF-6825-WK-004"
type textarea "x"
type input "S_SNF-6825"
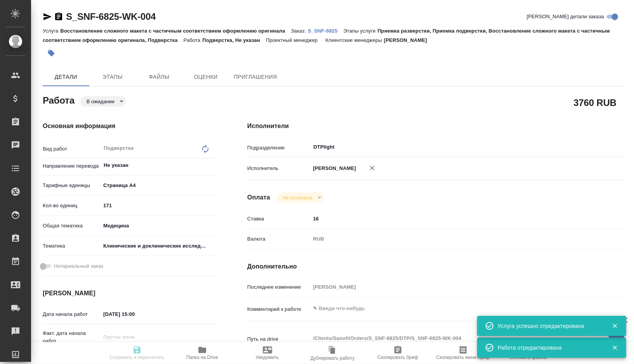
type input "E005821060"
type input "Восстановление сложного макета с частичным соответствием оформлению оригинала"
type input "Приемка разверстки, Приемка подверстки, Восстановление сложного макета с частич…"
type input "[PERSON_NAME]"
type input "Арсеньева Вера"
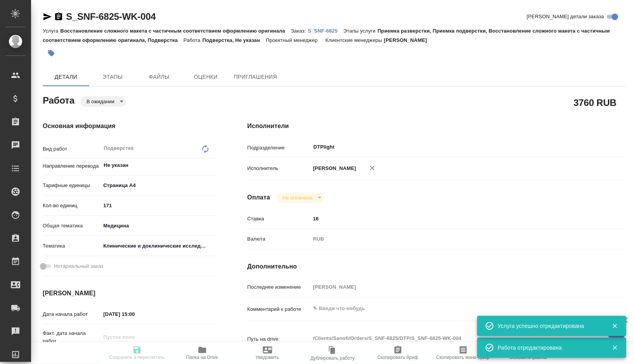
type input "/Clients/Sanofi/Orders/S_SNF-6825"
type textarea "x"
type textarea "обновите, пожалуйста, перевод документа на основании новой версии на англ, номе…"
type textarea "x"
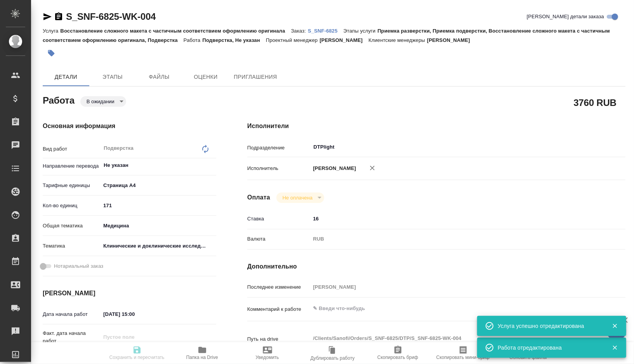
type textarea "x"
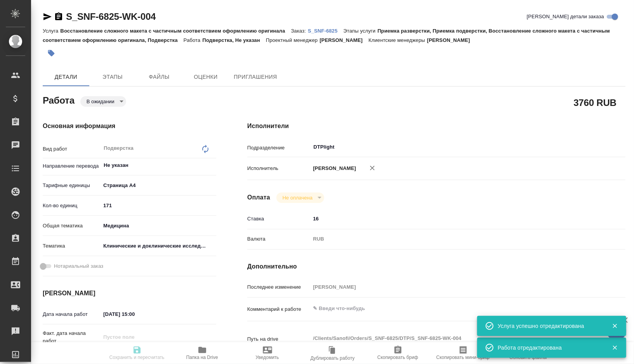
type textarea "x"
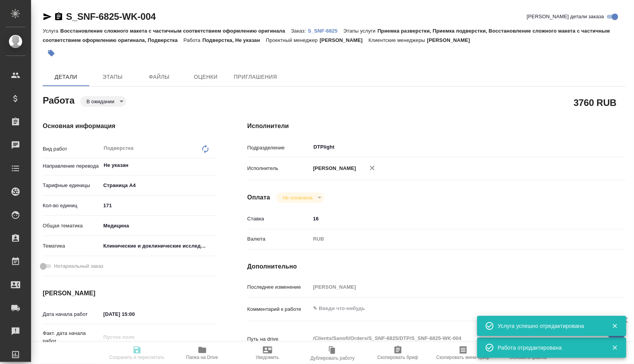
type textarea "x"
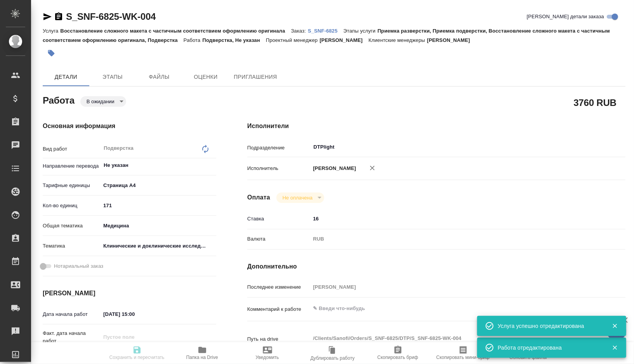
type textarea "x"
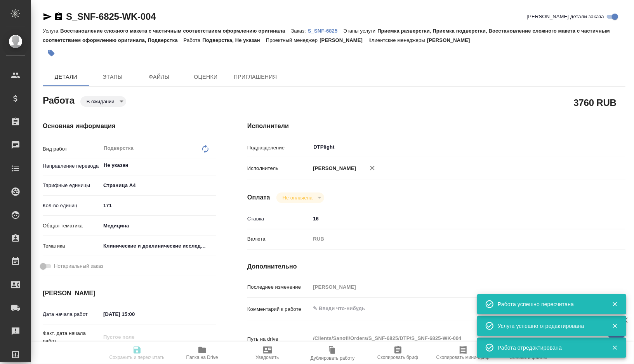
type textarea "x"
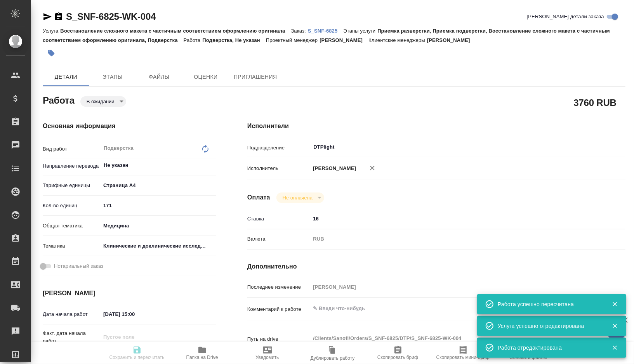
type input "pending"
type textarea "Подверстка"
type textarea "x"
type input "Не указан"
type input "5f036ec4e16dec2d6b59c8ff"
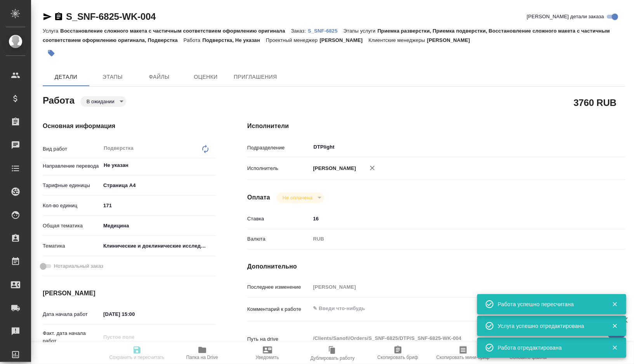
type input "171"
type input "med"
type input "5a8b8b956a9677013d343d9e"
type input "29.08.2025 15:00"
type input "01.09.2025 12:00"
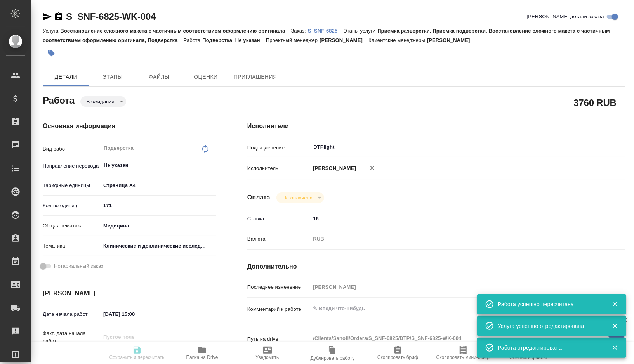
type input "01.09.2025 12:21"
type input "DTPlight"
type input "notPayed"
type input "16"
type input "RUB"
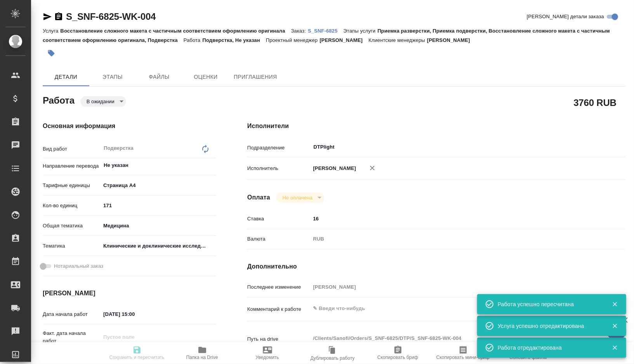
type input "Горшкова Валентина"
type textarea "x"
type textarea "/Clients/Sanofi/Orders/S_SNF-6825/DTP/S_SNF-6825-WK-004"
type textarea "x"
type input "S_SNF-6825"
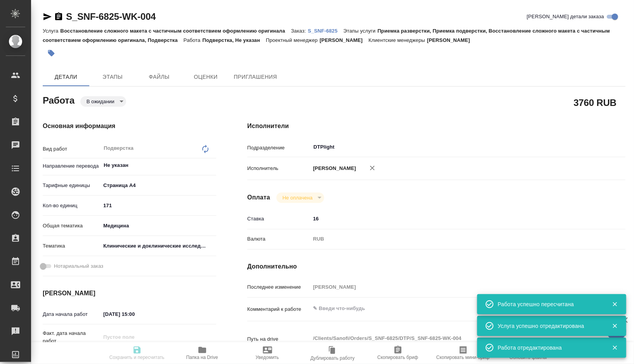
type input "E005821060"
type input "Восстановление сложного макета с частичным соответствием оформлению оригинала"
type input "Приемка разверстки, Приемка подверстки, Восстановление сложного макета с частич…"
type input "Сайдашева Диляра"
type input "Арсеньева Вера"
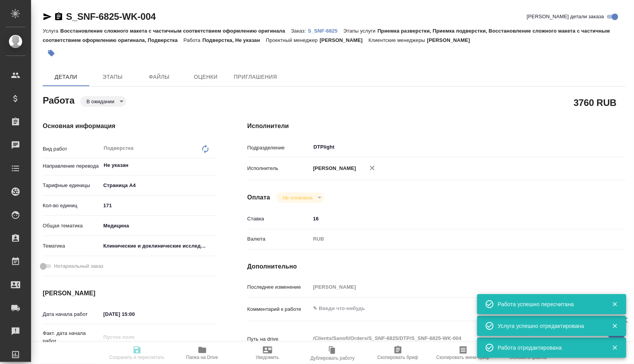
type input "/Clients/Sanofi/Orders/S_SNF-6825"
type textarea "x"
type textarea "обновите, пожалуйста, перевод документа на основании новой версии на англ, номе…"
type textarea "x"
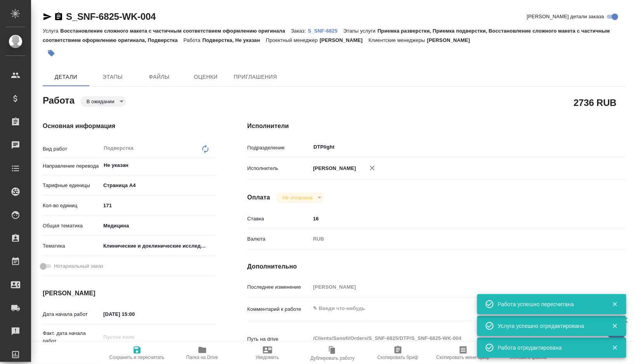
type textarea "x"
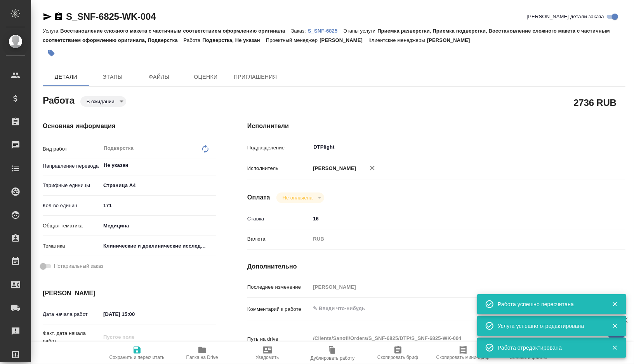
type textarea "x"
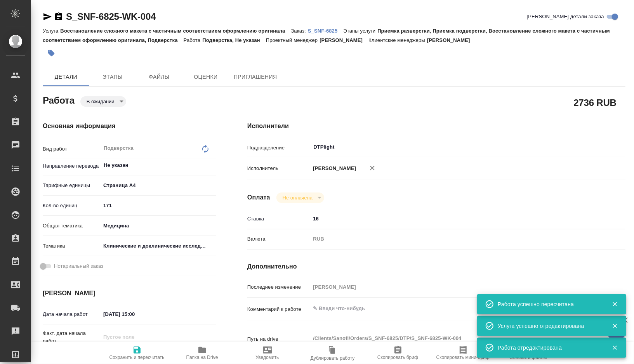
type textarea "x"
click at [209, 356] on span "Папка на Drive" at bounding box center [202, 357] width 32 height 5
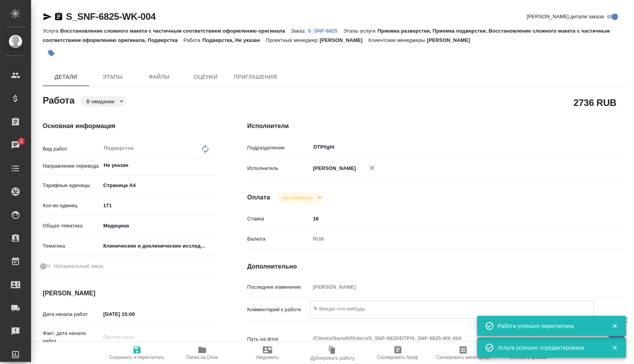
click at [347, 306] on textarea at bounding box center [452, 309] width 283 height 13
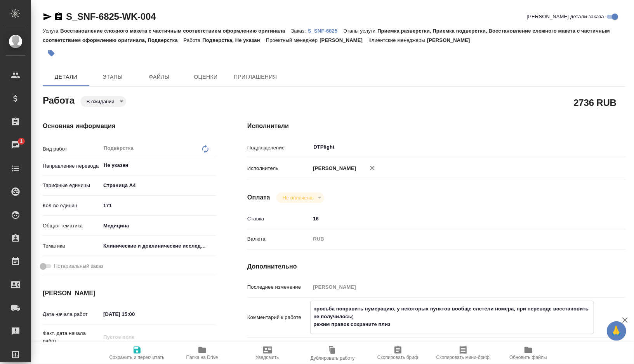
click at [144, 355] on span "Сохранить и пересчитать" at bounding box center [137, 357] width 55 height 5
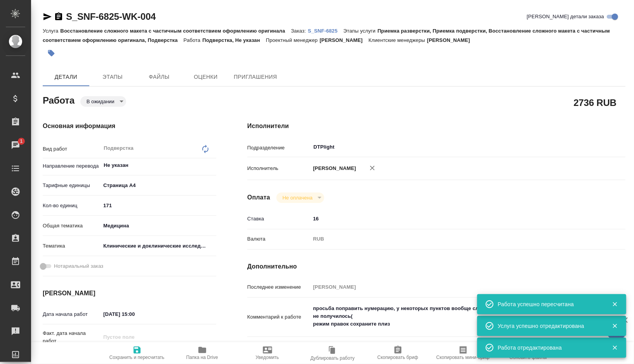
click at [123, 102] on body "🙏 .cls-1 fill:#fff; AWATERA Gorshkova Valentina Клиенты Спецификации Заказы 1 Ч…" at bounding box center [317, 182] width 634 height 364
click at [109, 79] on button "Готов к работе" at bounding box center [98, 75] width 22 height 9
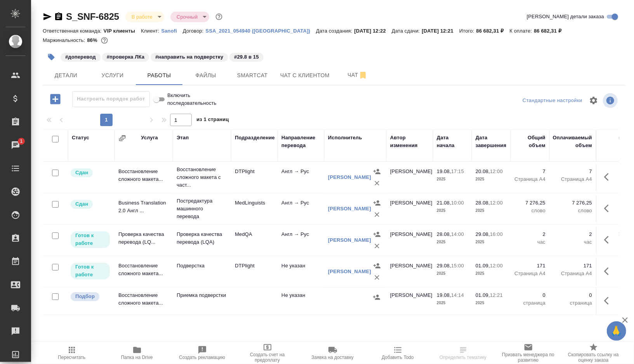
click at [610, 236] on icon "button" at bounding box center [608, 239] width 9 height 9
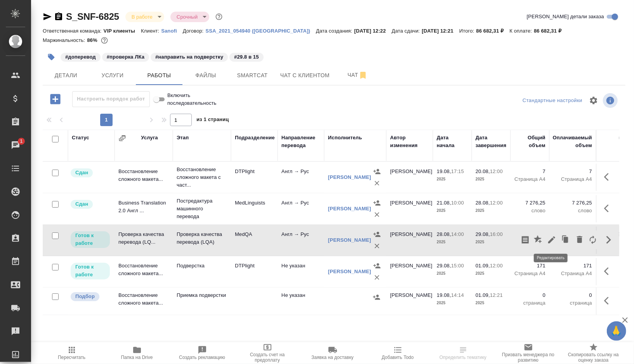
click at [551, 236] on icon "button" at bounding box center [551, 239] width 9 height 9
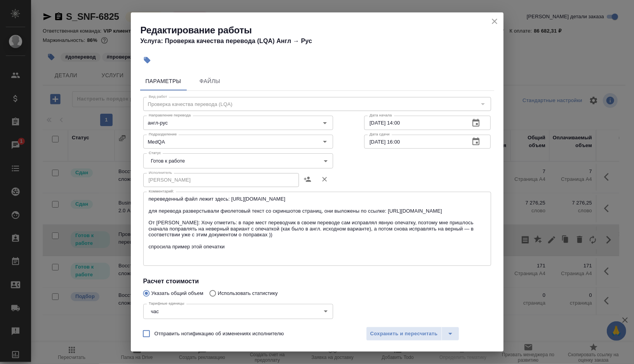
click at [319, 164] on body "🙏 .cls-1 fill:#fff; AWATERA Gorshkova Valentina Клиенты Спецификации Заказы 1 Ч…" at bounding box center [317, 182] width 634 height 364
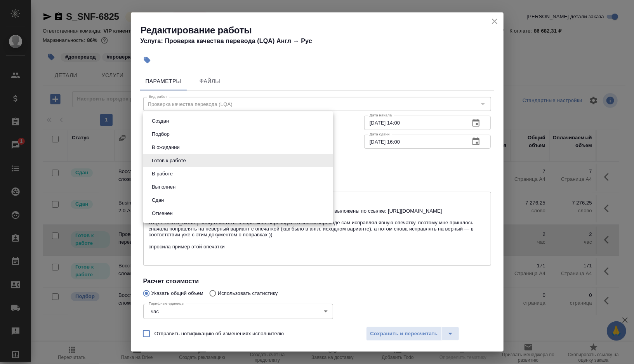
click at [208, 178] on li "В работе" at bounding box center [238, 173] width 190 height 13
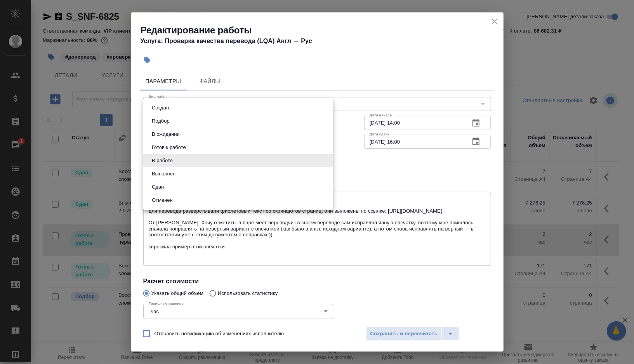
click at [264, 160] on body "🙏 .cls-1 fill:#fff; AWATERA Gorshkova Valentina Клиенты Спецификации Заказы 1 Ч…" at bounding box center [317, 182] width 634 height 364
click at [203, 176] on li "Выполнен" at bounding box center [238, 173] width 190 height 13
type input "completed"
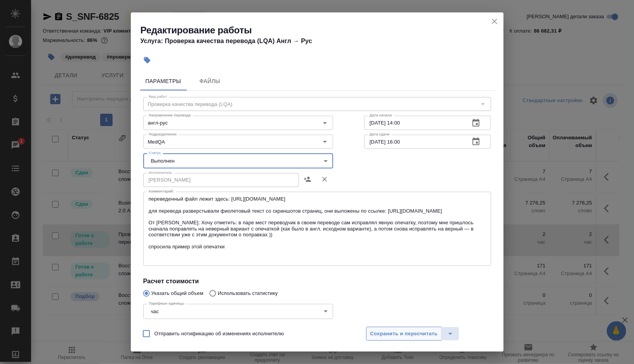
click at [392, 332] on span "Сохранить и пересчитать" at bounding box center [405, 334] width 68 height 9
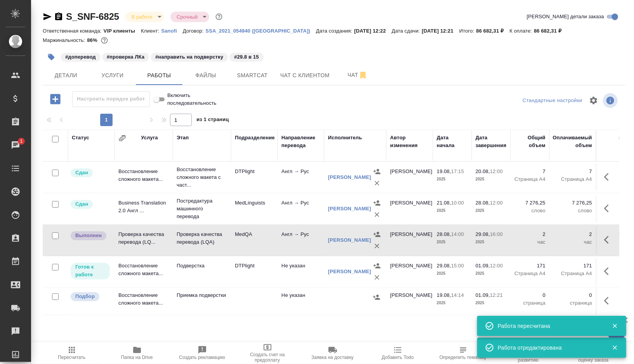
click at [50, 57] on icon "button" at bounding box center [51, 57] width 7 height 7
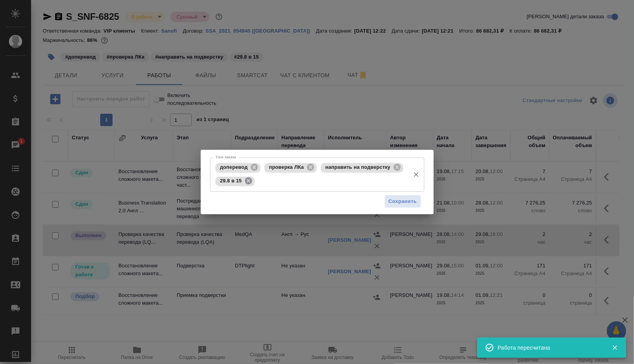
click at [249, 184] on icon at bounding box center [248, 181] width 7 height 7
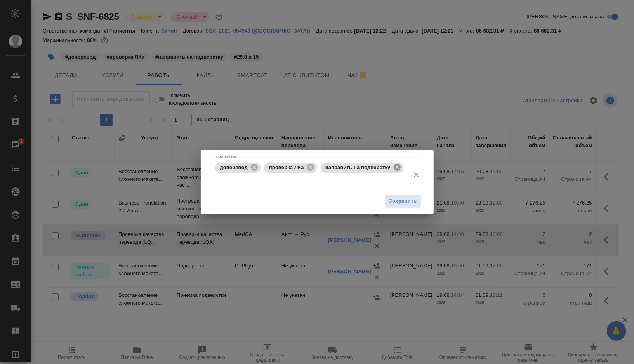
click at [398, 169] on icon at bounding box center [397, 167] width 9 height 9
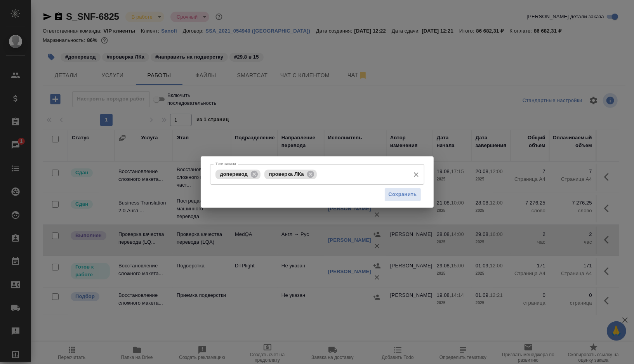
click at [334, 183] on div "доперевод проверка ЛКа Тэги заказа" at bounding box center [317, 174] width 214 height 21
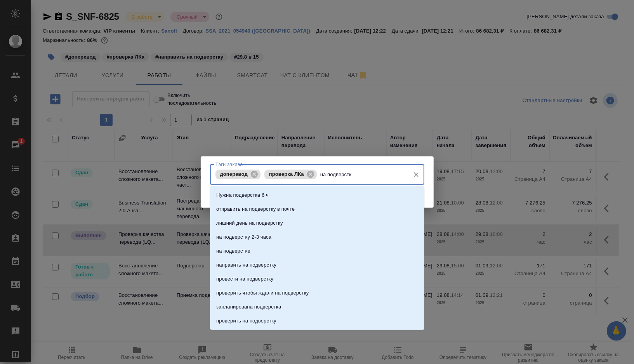
type input "на подверстке"
click at [259, 196] on li "на подверстке" at bounding box center [317, 195] width 214 height 14
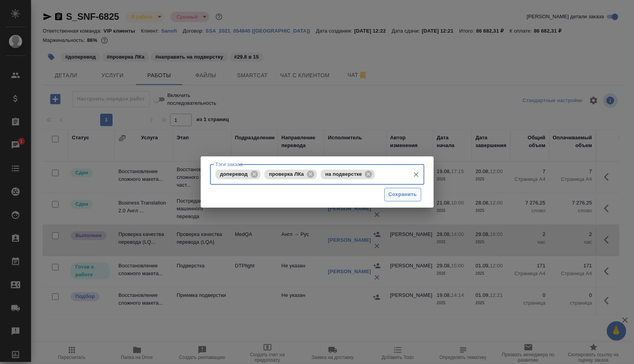
click at [391, 194] on span "Сохранить" at bounding box center [403, 194] width 28 height 9
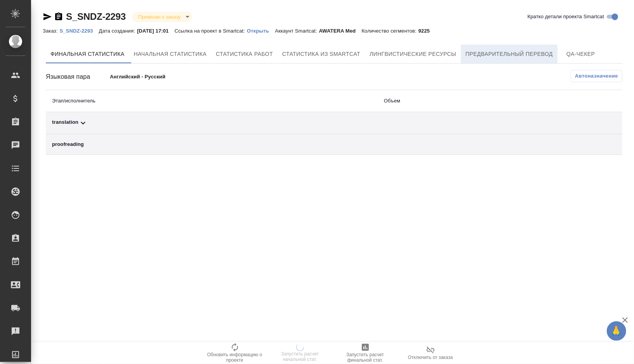
click at [501, 58] on span "Предварительный перевод" at bounding box center [509, 54] width 87 height 10
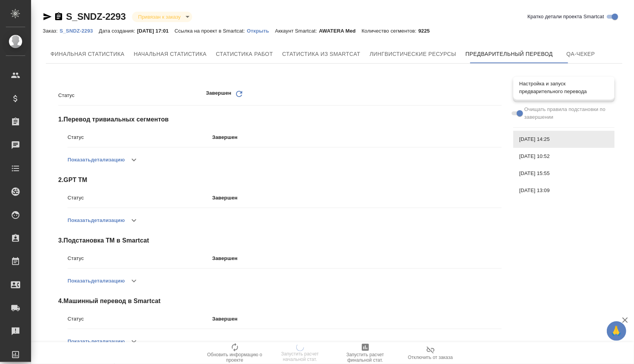
click at [542, 91] on span "Настройка и запуск предварительного перевода" at bounding box center [564, 88] width 89 height 16
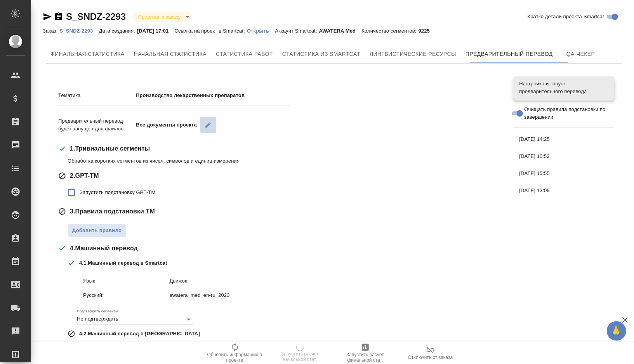
click at [211, 125] on icon "button" at bounding box center [208, 125] width 7 height 7
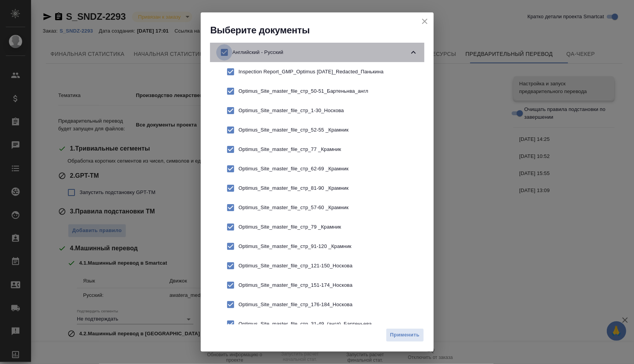
click at [225, 53] on input "checkbox" at bounding box center [224, 52] width 16 height 16
checkbox input "false"
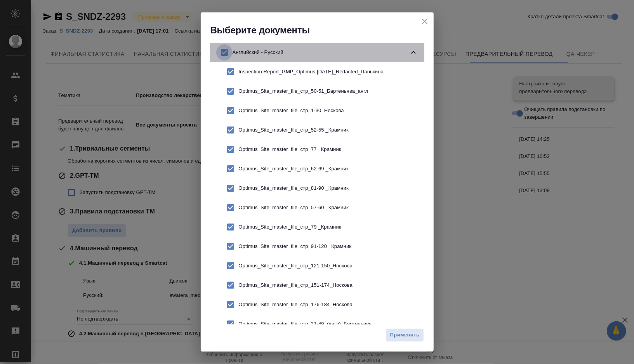
checkbox input "false"
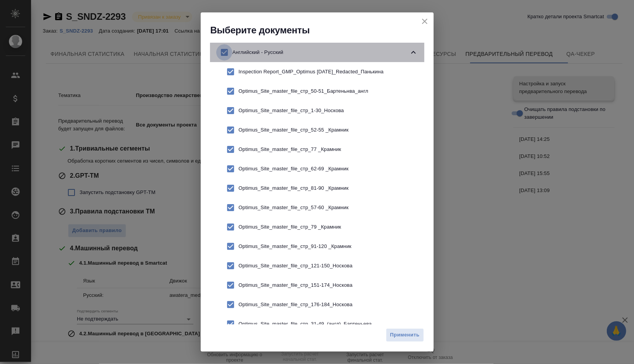
checkbox input "false"
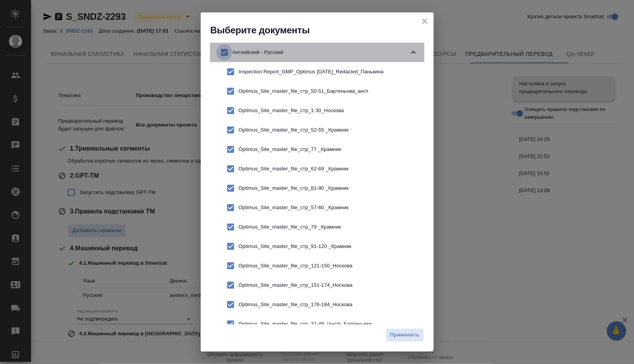
checkbox input "false"
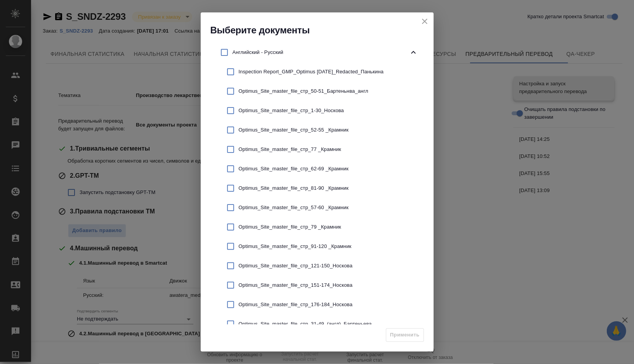
click at [229, 92] on input "checkbox" at bounding box center [231, 91] width 16 height 16
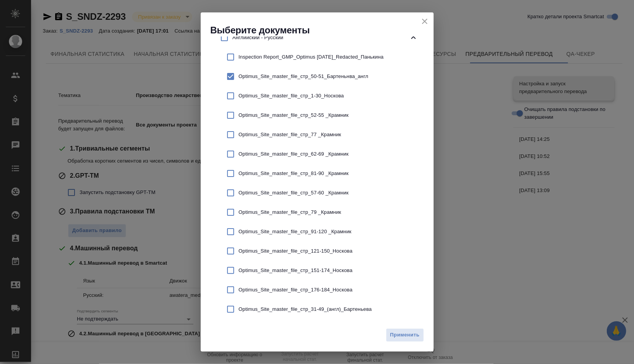
click at [232, 77] on input "checkbox" at bounding box center [231, 76] width 16 height 16
checkbox input "false"
click at [232, 310] on input "checkbox" at bounding box center [231, 309] width 16 height 16
checkbox input "true"
click at [397, 333] on span "Применить" at bounding box center [405, 335] width 30 height 9
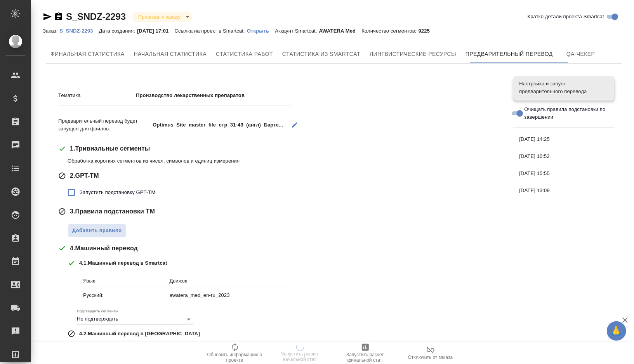
click at [96, 197] on label "Запустить подстановку GPT-TM" at bounding box center [109, 193] width 92 height 16
click at [80, 197] on input "Запустить подстановку GPT-TM" at bounding box center [71, 193] width 16 height 16
checkbox input "true"
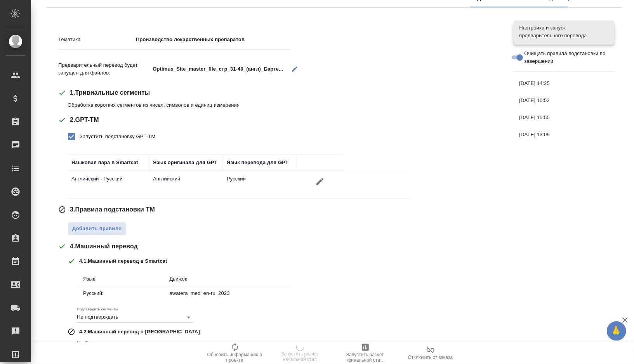
scroll to position [56, 0]
click at [91, 224] on span "Добавить правило" at bounding box center [97, 228] width 50 height 9
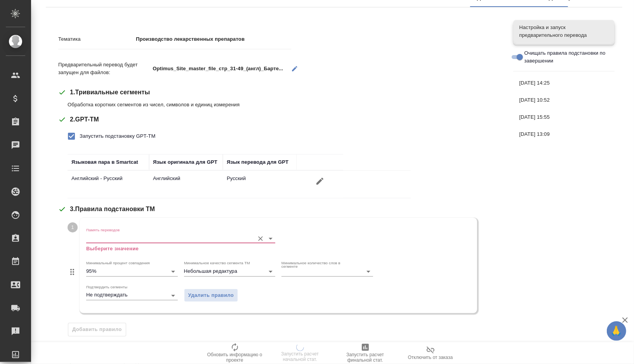
click at [113, 237] on input "Память переводов" at bounding box center [168, 238] width 164 height 9
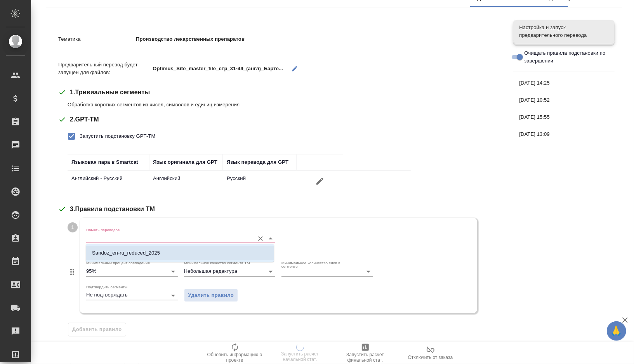
click at [118, 260] on li "Sandoz_en-ru_reduced_2025" at bounding box center [180, 253] width 188 height 14
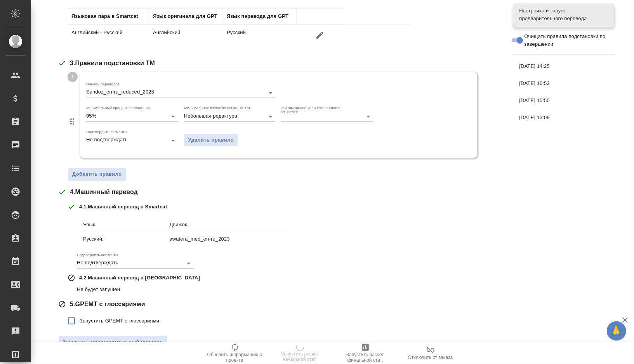
scroll to position [218, 0]
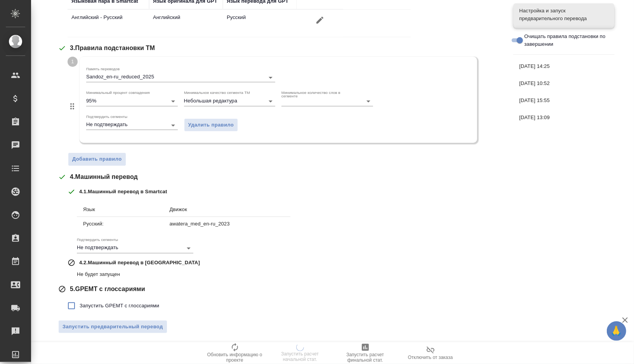
click at [87, 305] on span "Запустить GPEMT с глоссариями" at bounding box center [120, 306] width 80 height 8
click at [80, 305] on input "Запустить GPEMT с глоссариями" at bounding box center [71, 306] width 16 height 16
checkbox input "true"
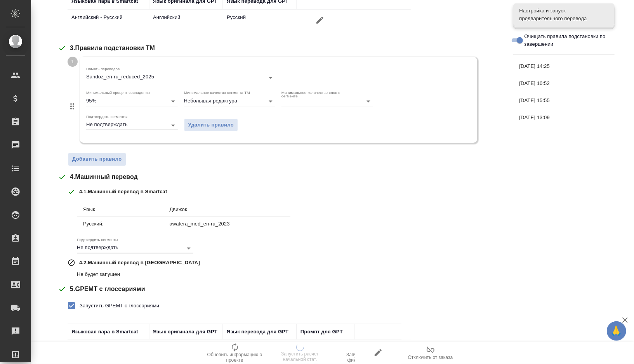
scroll to position [275, 0]
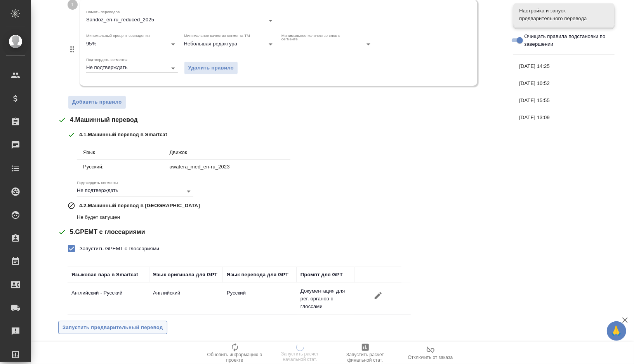
click at [97, 328] on span "Запустить предварительный перевод" at bounding box center [113, 328] width 101 height 9
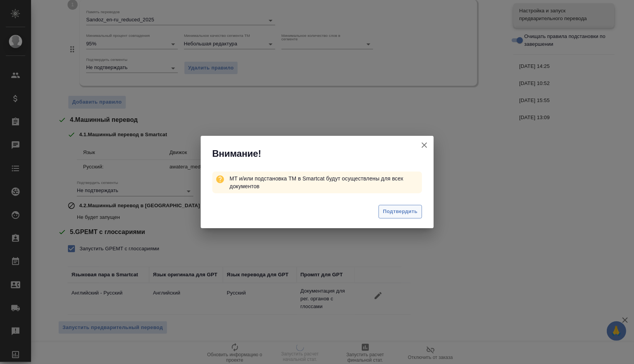
click at [396, 210] on span "Подтвердить" at bounding box center [400, 211] width 35 height 9
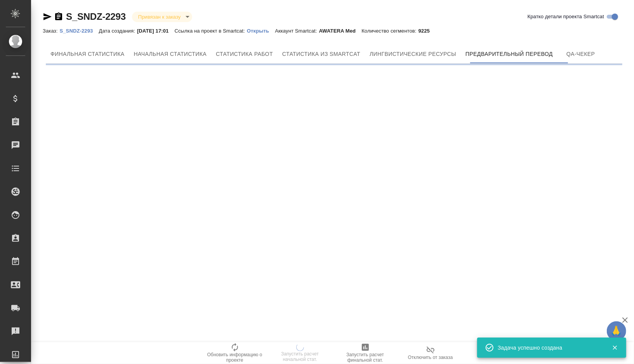
scroll to position [0, 0]
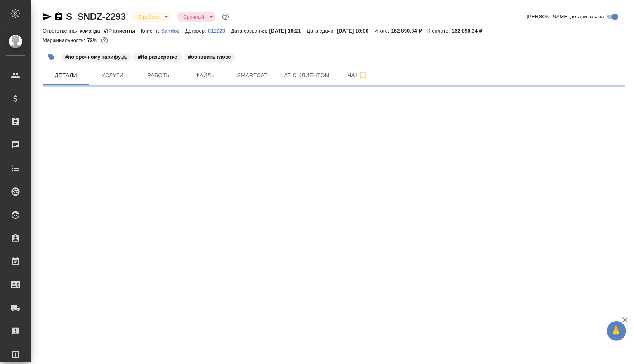
select select "RU"
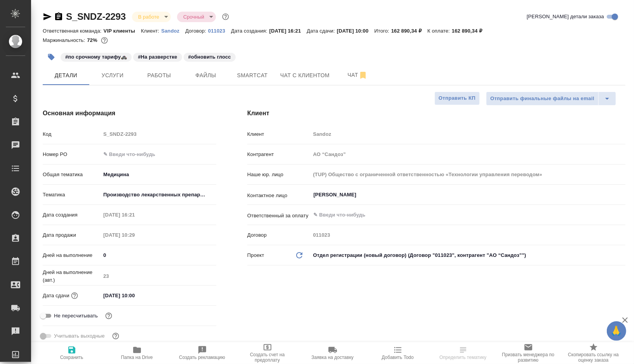
type textarea "x"
type input "[PERSON_NAME]"
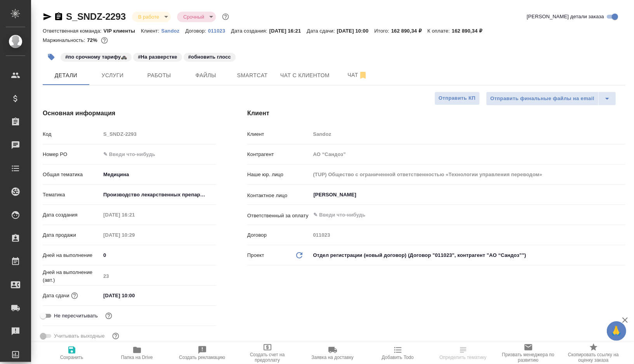
type textarea "x"
click at [162, 78] on span "Работы" at bounding box center [159, 76] width 37 height 10
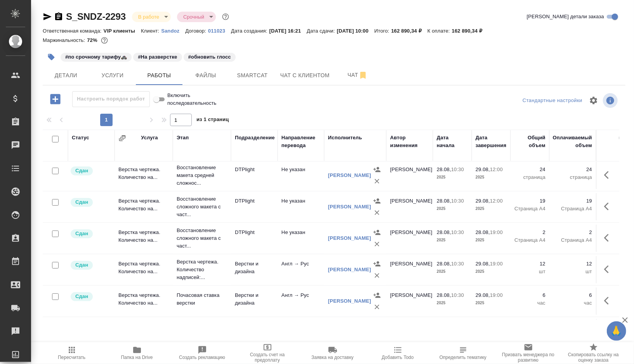
scroll to position [95, 0]
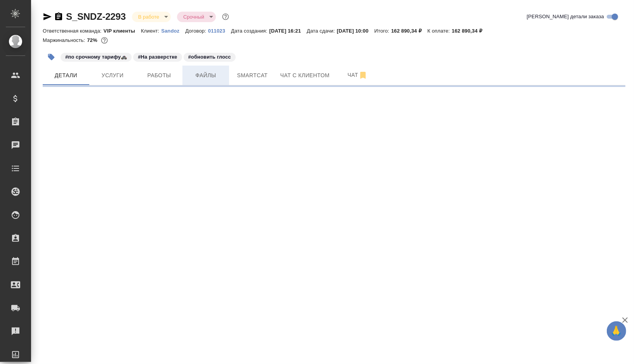
select select "RU"
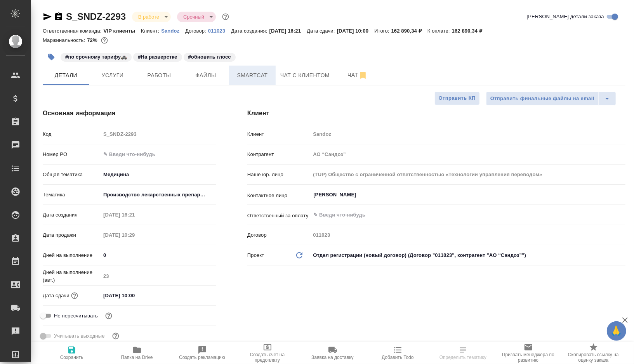
click at [249, 80] on button "Smartcat" at bounding box center [252, 75] width 47 height 19
type textarea "x"
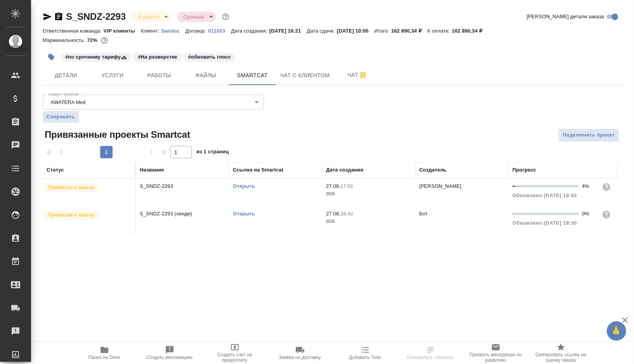
click at [241, 185] on link "Открыть" at bounding box center [244, 186] width 22 height 6
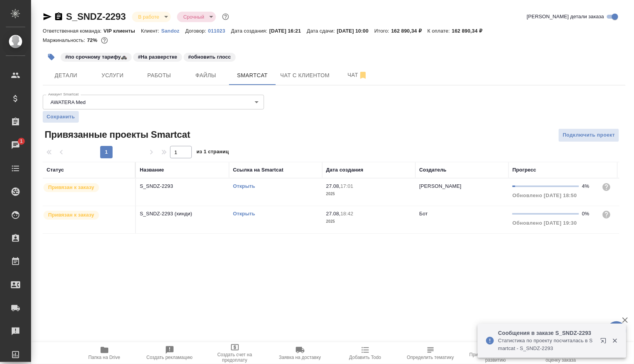
click at [294, 192] on td "Открыть" at bounding box center [275, 192] width 93 height 27
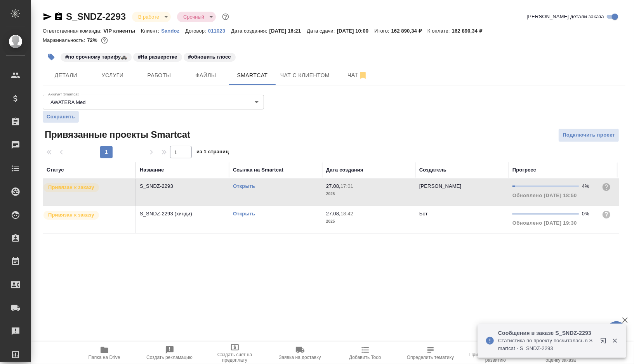
click at [50, 59] on icon "button" at bounding box center [51, 57] width 7 height 7
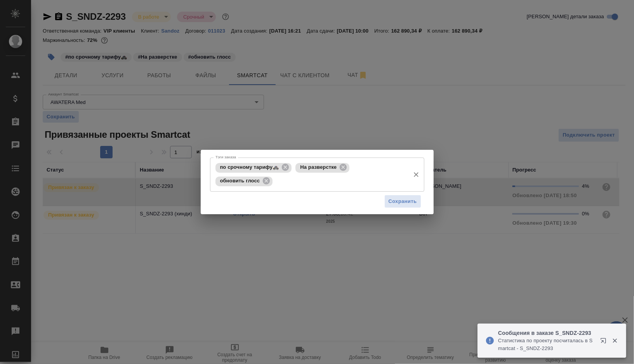
click at [294, 184] on input "Тэги заказа" at bounding box center [340, 181] width 131 height 13
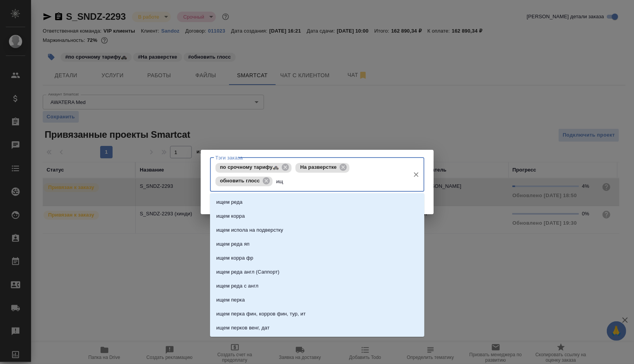
type input "ищу"
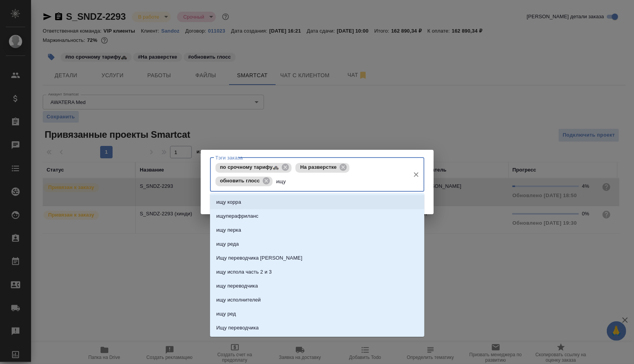
click at [261, 196] on li "ищу корра" at bounding box center [317, 202] width 214 height 14
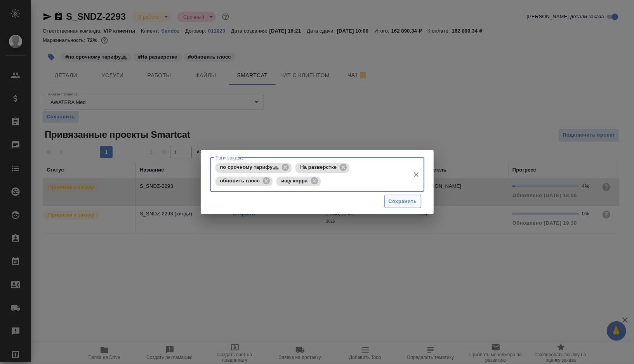
click at [392, 199] on span "Сохранить" at bounding box center [403, 201] width 28 height 9
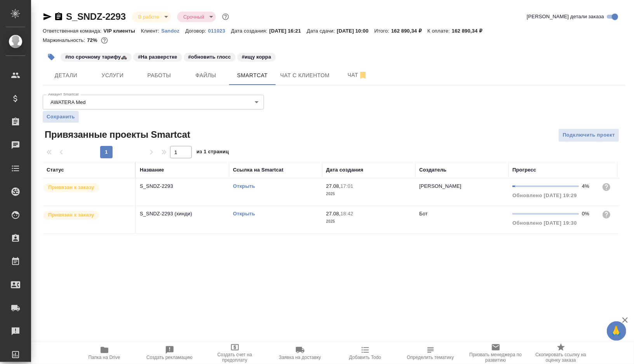
click at [53, 60] on icon "button" at bounding box center [51, 57] width 8 height 8
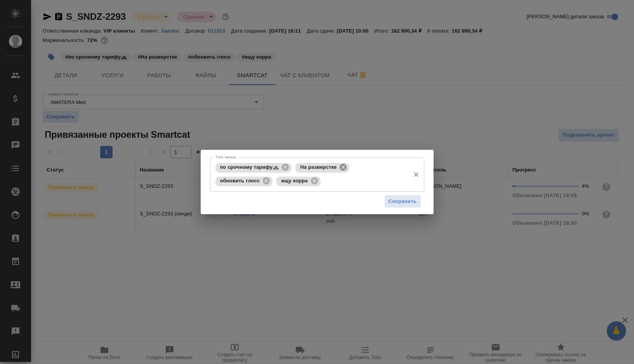
click at [344, 169] on icon at bounding box center [343, 167] width 9 height 9
click at [409, 205] on span "Сохранить" at bounding box center [403, 201] width 28 height 9
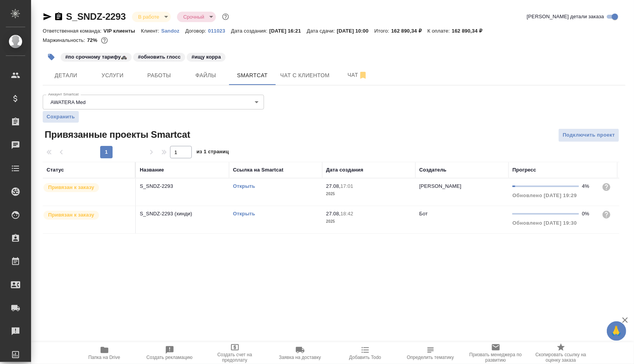
click at [51, 58] on icon "button" at bounding box center [51, 57] width 7 height 7
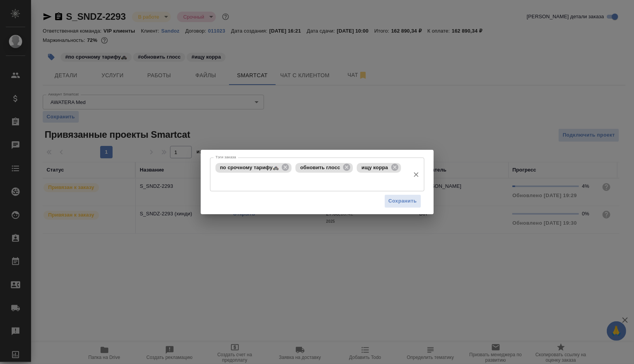
click at [253, 189] on div "по срочному тарифу🚓 обновить глосс ищу корра Тэги заказа" at bounding box center [317, 175] width 214 height 34
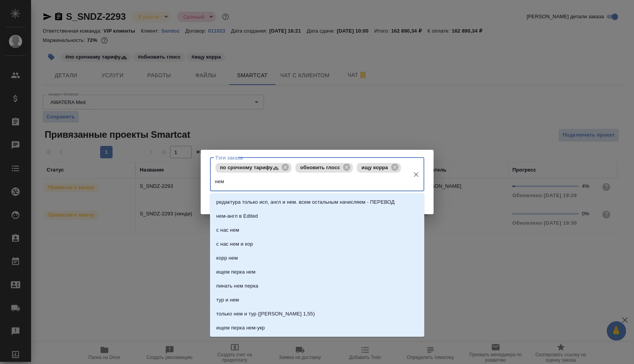
type input "неме"
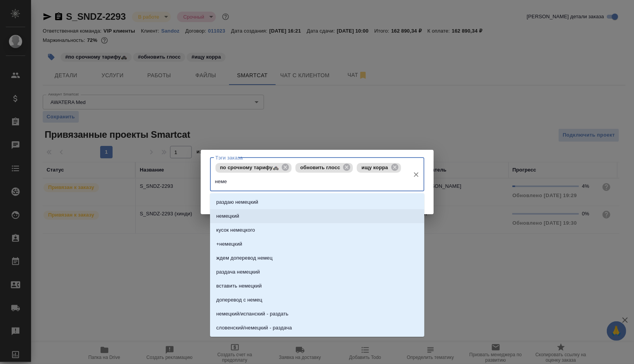
click at [249, 218] on li "немецкий" at bounding box center [317, 216] width 214 height 14
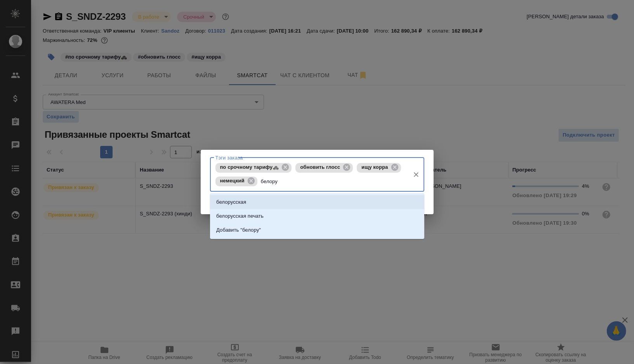
type input "белорус"
click at [259, 231] on p "Добавить "белорус"" at bounding box center [239, 230] width 47 height 8
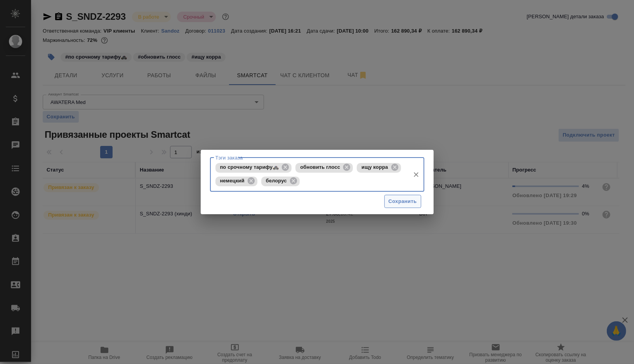
click at [404, 205] on span "Сохранить" at bounding box center [403, 201] width 28 height 9
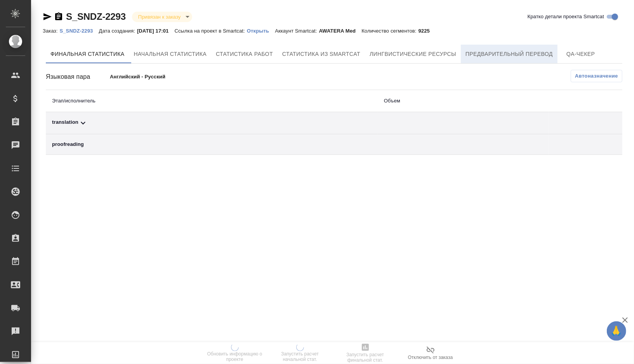
click at [494, 58] on span "Предварительный перевод" at bounding box center [509, 54] width 87 height 10
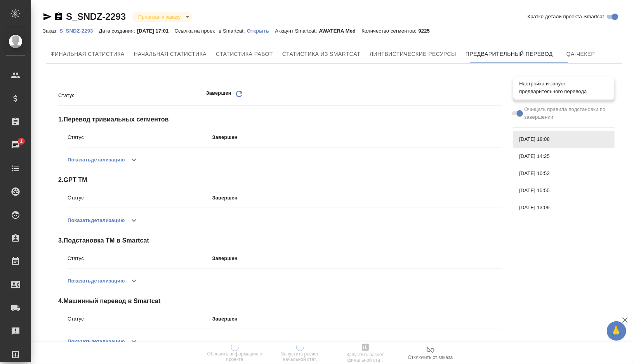
click at [544, 88] on span "Настройка и запуск предварительного перевода" at bounding box center [564, 88] width 89 height 16
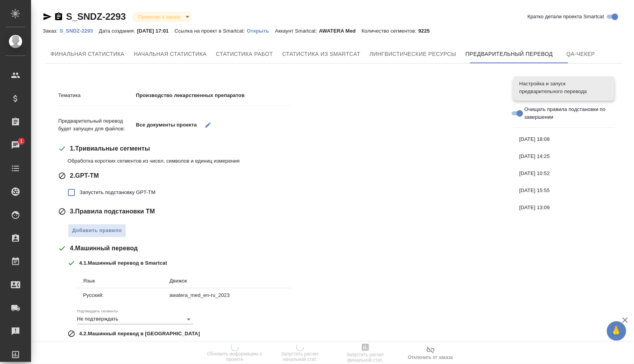
click at [122, 195] on span "Запустить подстановку GPT-TM" at bounding box center [118, 193] width 76 height 8
click at [80, 195] on input "Запустить подстановку GPT-TM" at bounding box center [71, 193] width 16 height 16
checkbox input "true"
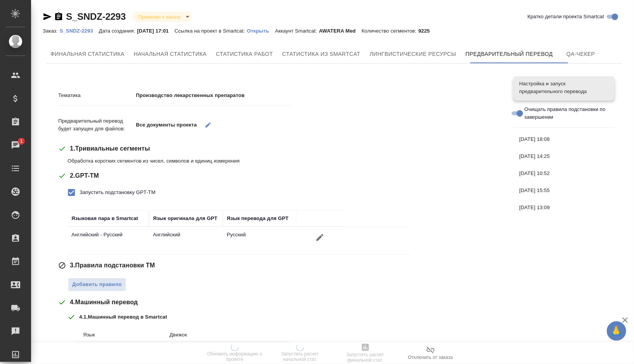
click at [210, 126] on icon "button" at bounding box center [208, 125] width 7 height 7
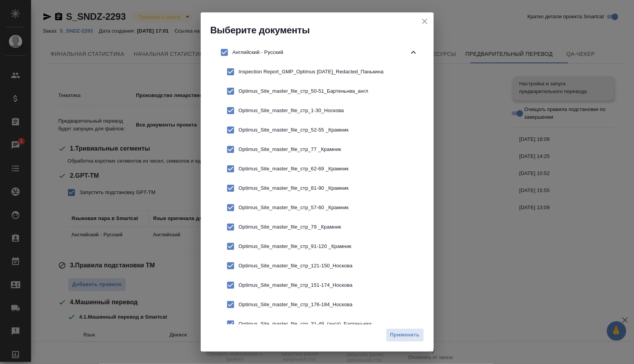
click at [225, 51] on input "checkbox" at bounding box center [224, 52] width 16 height 16
checkbox input "false"
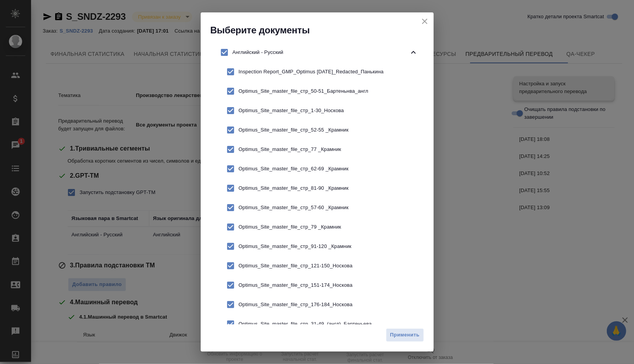
checkbox input "false"
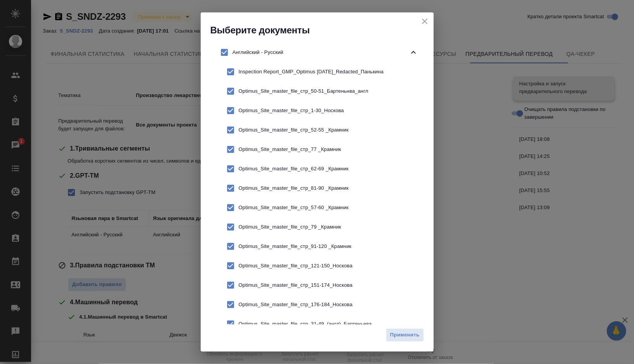
checkbox input "false"
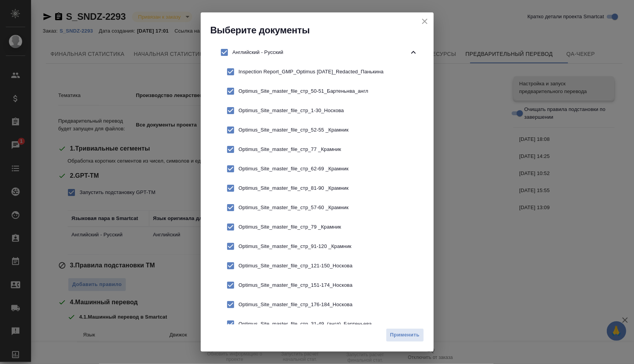
checkbox input "false"
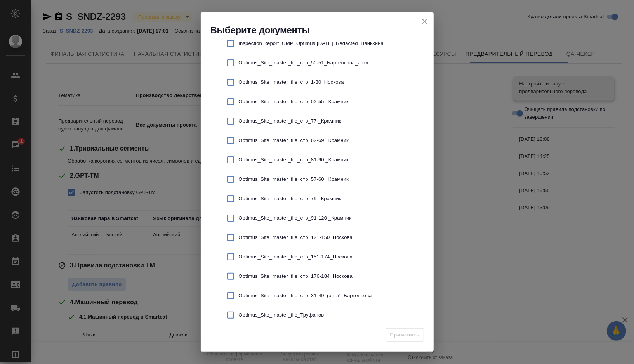
scroll to position [34, 0]
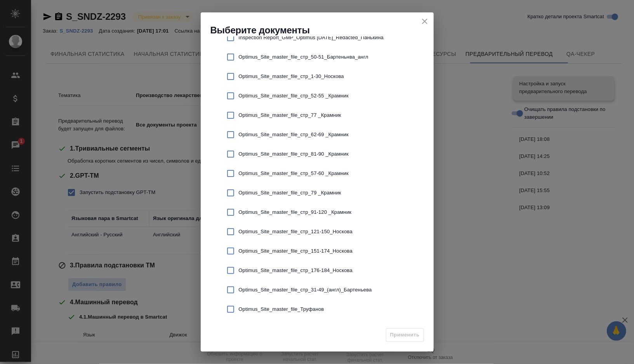
click at [236, 303] on input "checkbox" at bounding box center [231, 309] width 16 height 16
checkbox input "true"
click at [415, 341] on button "Применить" at bounding box center [405, 336] width 38 height 14
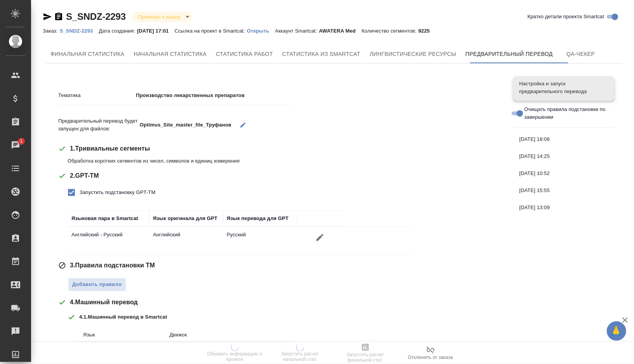
scroll to position [125, 0]
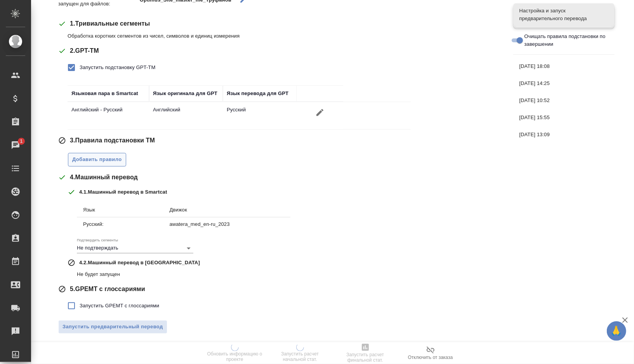
click at [102, 153] on button "Добавить правило" at bounding box center [97, 160] width 58 height 14
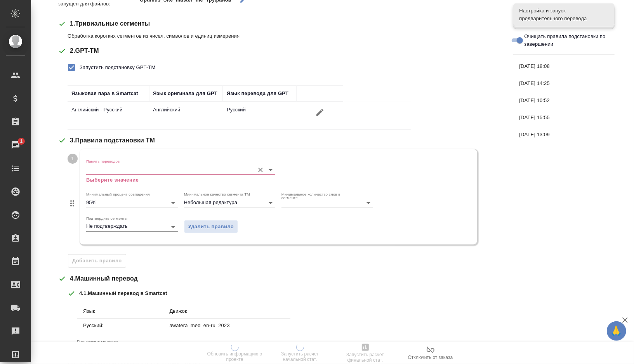
click at [112, 165] on input "Память переводов" at bounding box center [168, 169] width 164 height 9
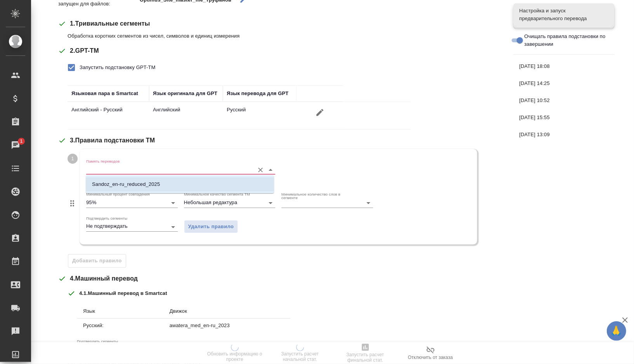
click at [117, 186] on p "Sandoz_en-ru_reduced_2025" at bounding box center [126, 185] width 68 height 8
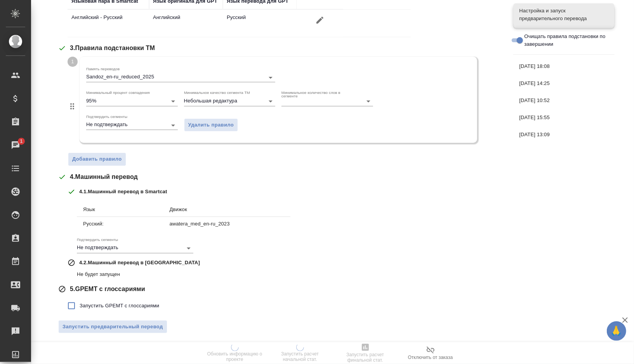
click at [97, 303] on span "Запустить GPEMT с глоссариями" at bounding box center [120, 306] width 80 height 8
click at [80, 303] on input "Запустить GPEMT с глоссариями" at bounding box center [71, 306] width 16 height 16
checkbox input "true"
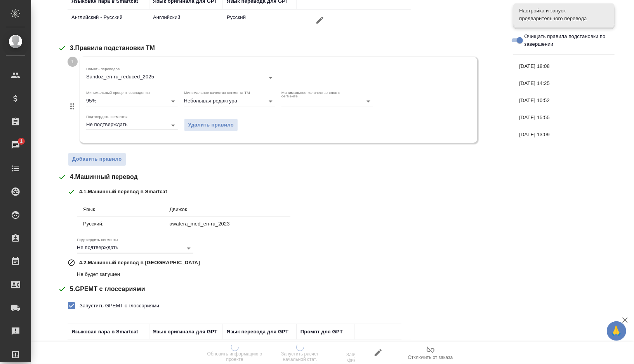
scroll to position [275, 0]
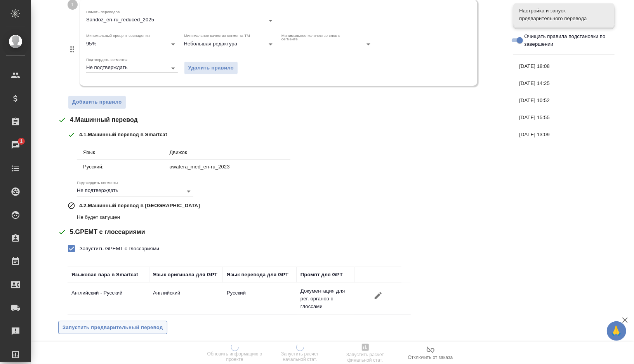
click at [93, 324] on span "Запустить предварительный перевод" at bounding box center [113, 328] width 101 height 9
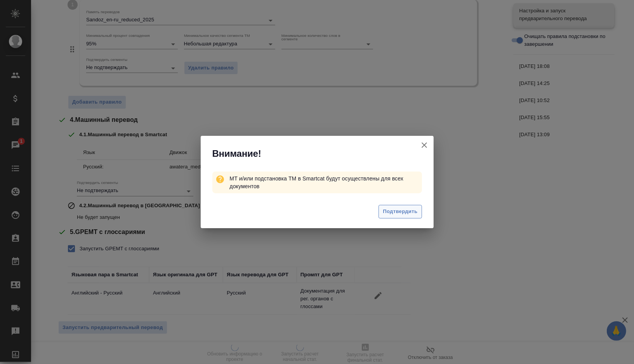
click at [400, 212] on span "Подтвердить" at bounding box center [400, 211] width 35 height 9
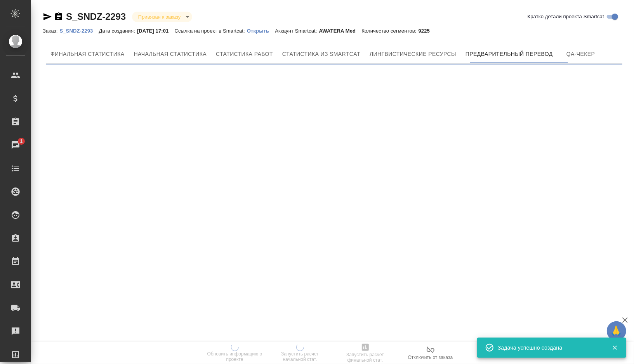
scroll to position [0, 0]
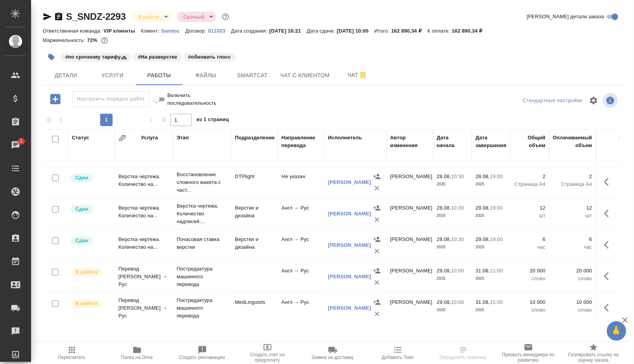
scroll to position [152, 0]
click at [53, 59] on icon "button" at bounding box center [51, 57] width 8 height 8
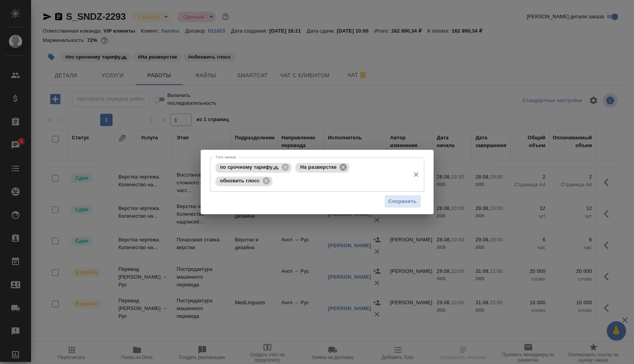
click at [346, 166] on icon at bounding box center [343, 167] width 7 height 7
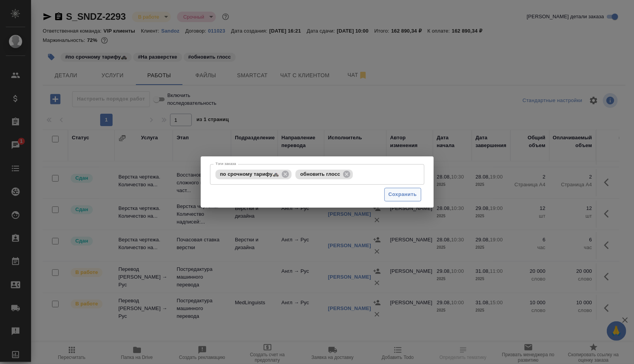
click at [405, 198] on span "Сохранить" at bounding box center [403, 194] width 28 height 9
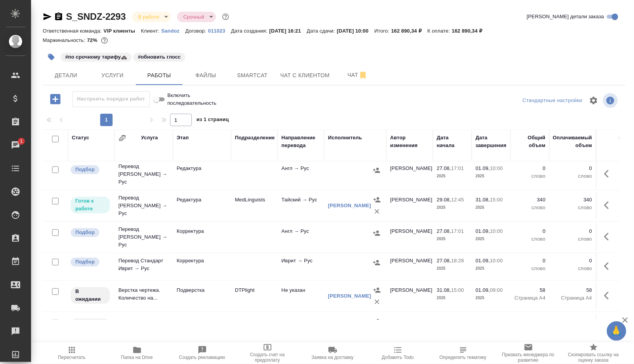
scroll to position [419, 0]
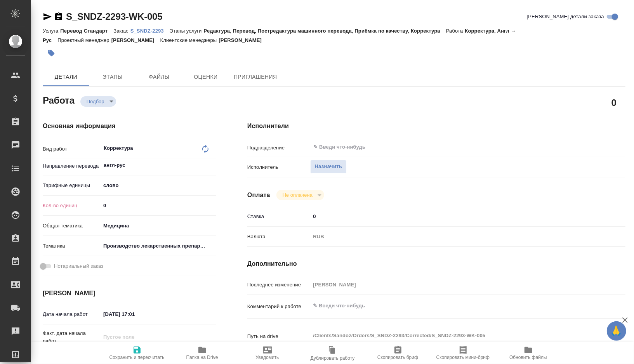
type textarea "x"
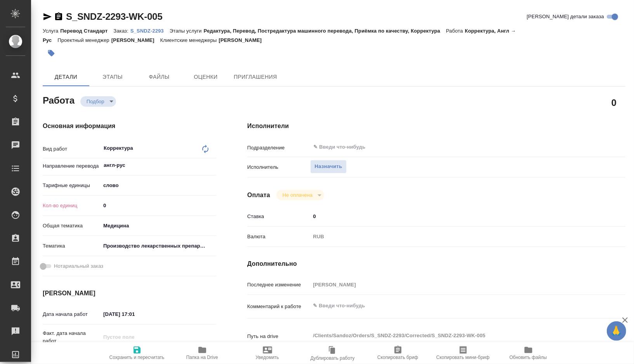
type textarea "x"
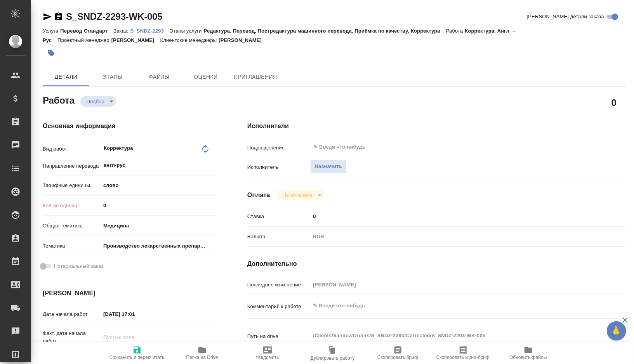
type textarea "x"
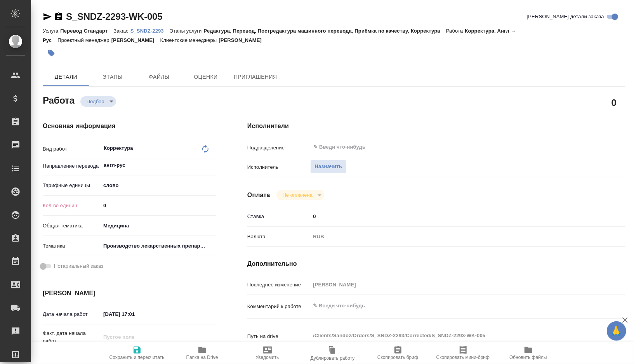
type textarea "x"
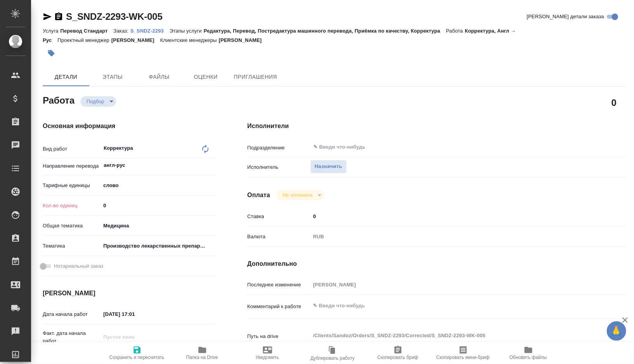
type textarea "x"
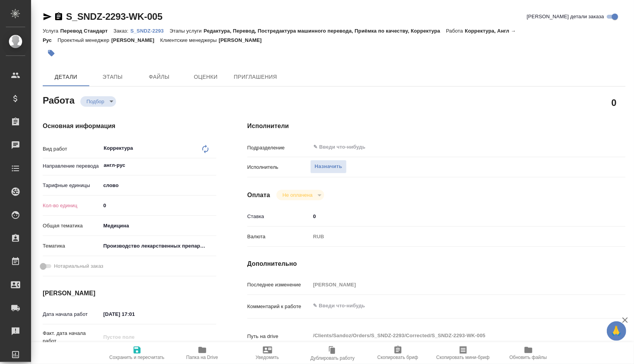
type textarea "x"
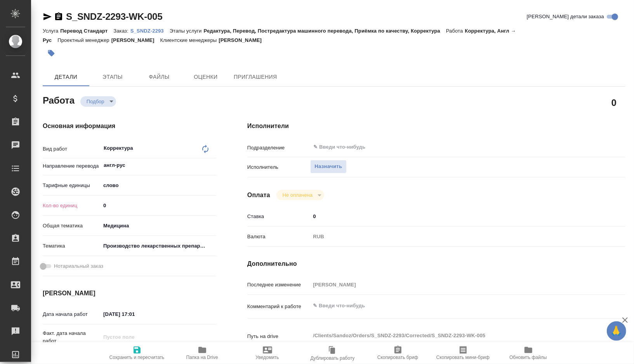
type textarea "x"
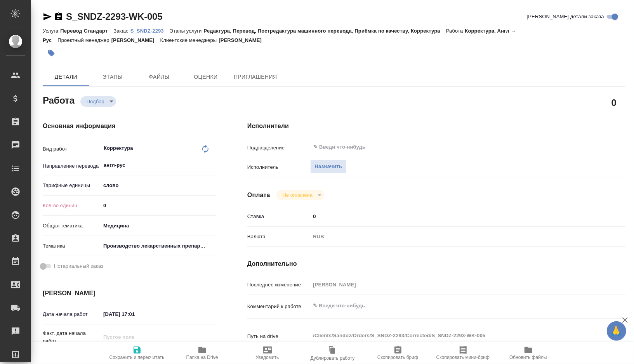
type textarea "x"
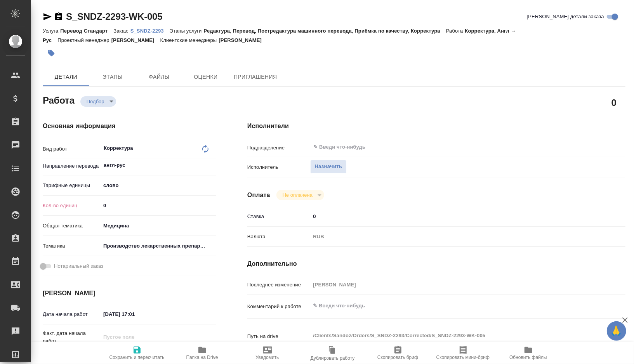
click at [129, 205] on input "0" at bounding box center [159, 205] width 116 height 11
type textarea "x"
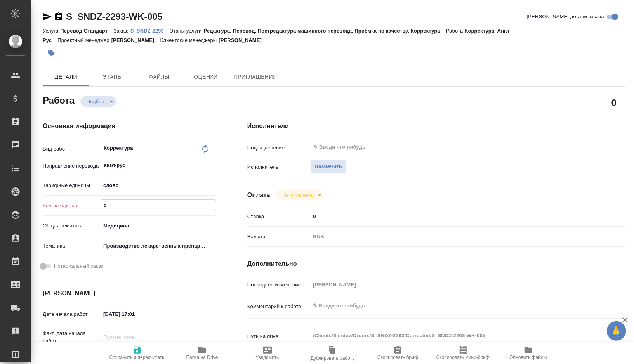
type textarea "x"
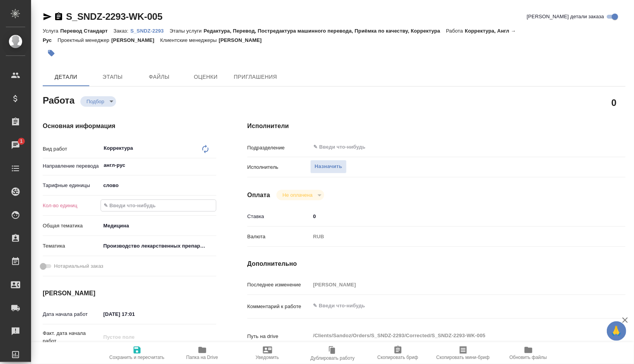
type textarea "x"
type input "1"
type textarea "x"
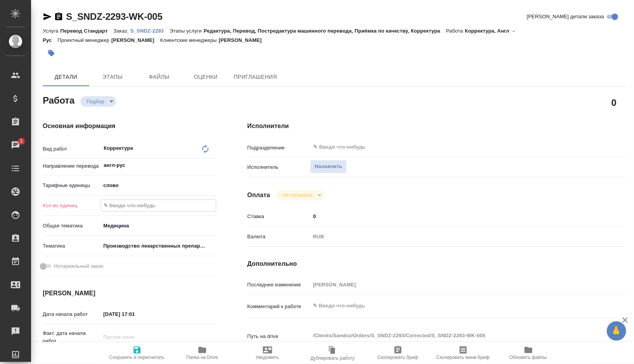
type textarea "x"
type input "15"
type textarea "x"
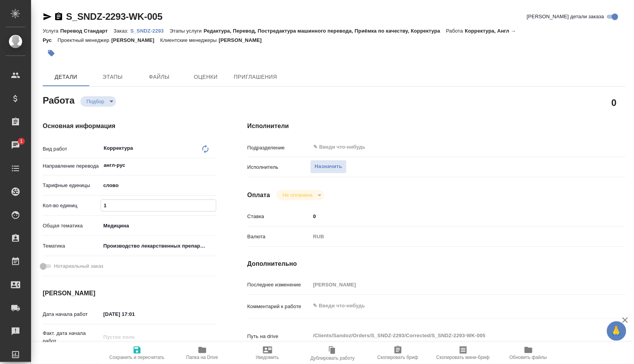
type textarea "x"
type input "152"
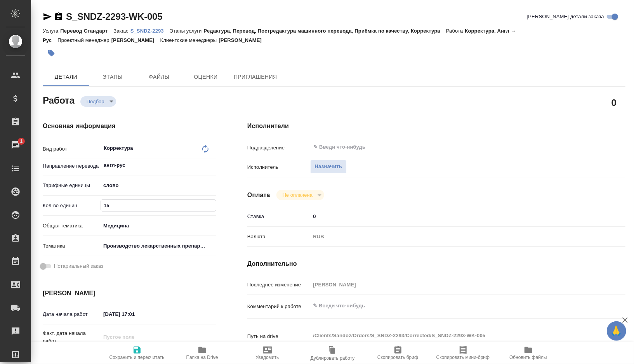
type textarea "x"
type input "1520"
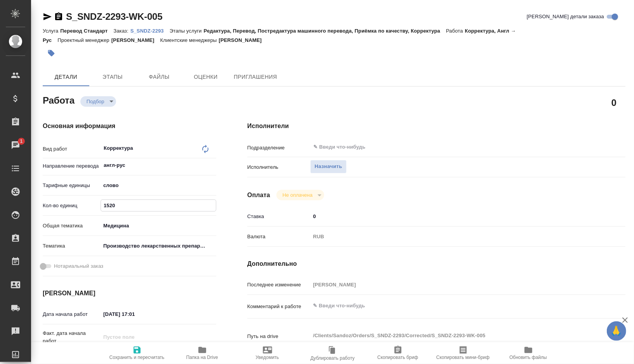
type textarea "x"
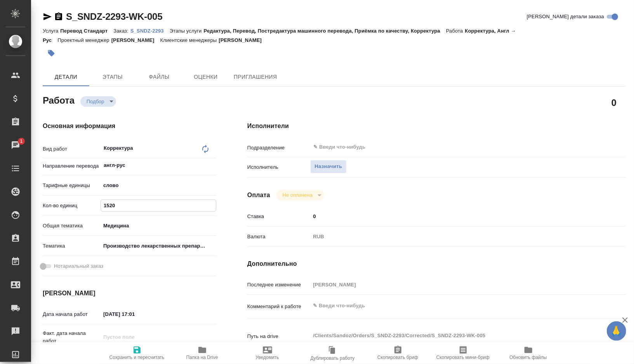
type textarea "x"
type input "15209"
type textarea "x"
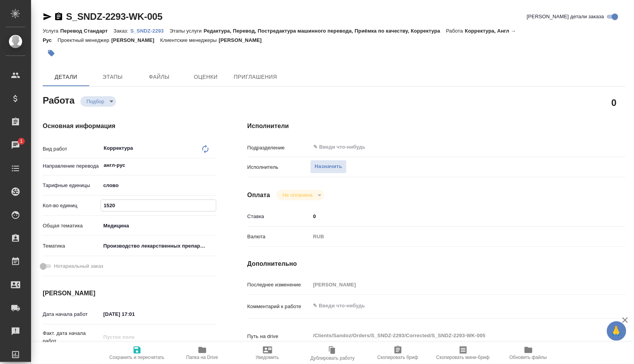
type textarea "x"
type input "15209.4"
type textarea "x"
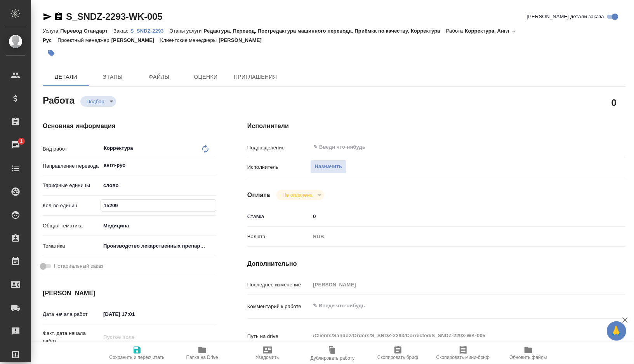
type textarea "x"
type input "15209.4"
type textarea "x"
click at [341, 311] on textarea at bounding box center [452, 305] width 284 height 13
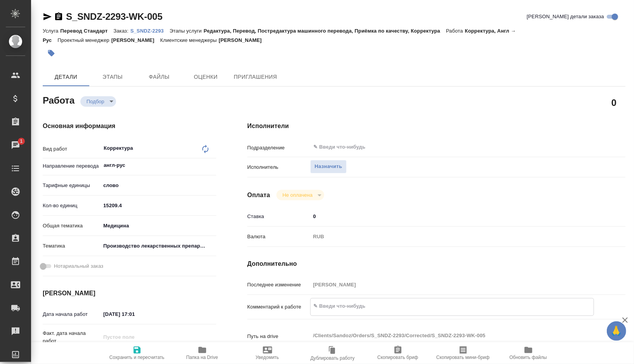
type textarea "к"
type textarea "x"
type textarea "ко"
type textarea "x"
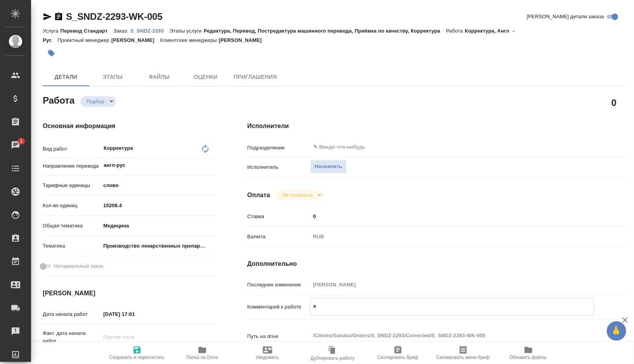
type textarea "x"
type textarea "кор"
type textarea "x"
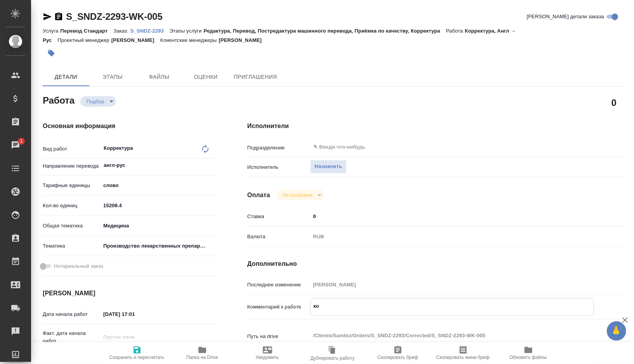
type textarea "x"
type textarea "корр"
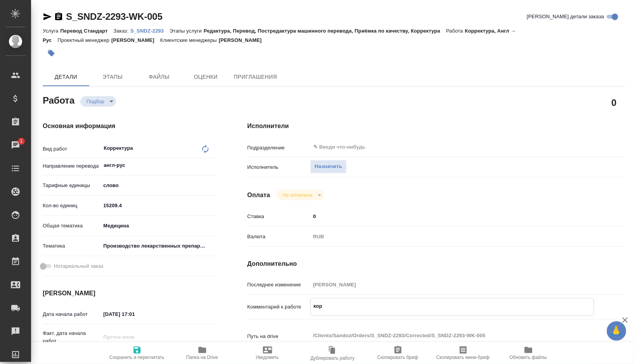
type textarea "x"
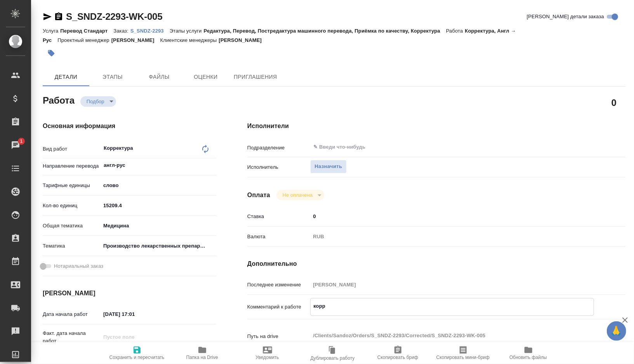
type textarea "корре"
type textarea "x"
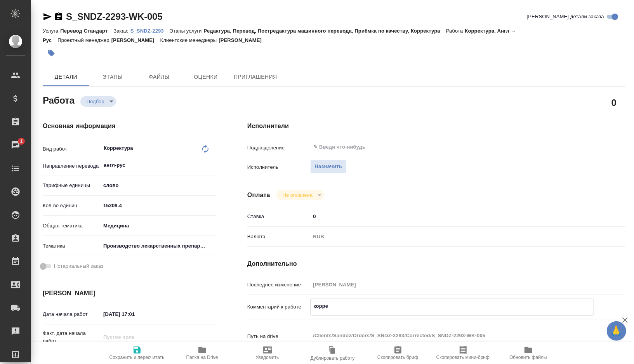
type textarea "x"
type textarea "коррек"
type textarea "x"
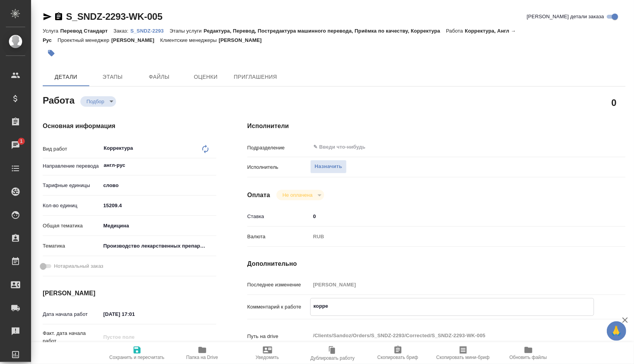
type textarea "x"
type textarea "коррект"
type textarea "x"
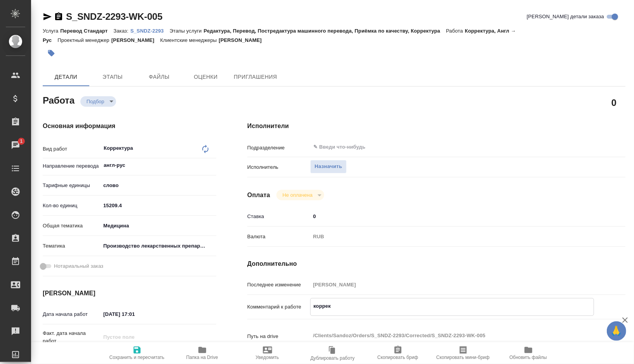
type textarea "x"
type textarea "корректу"
type textarea "x"
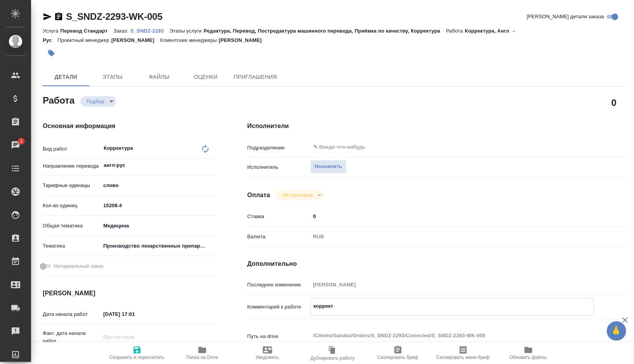
type textarea "x"
type textarea "корректур"
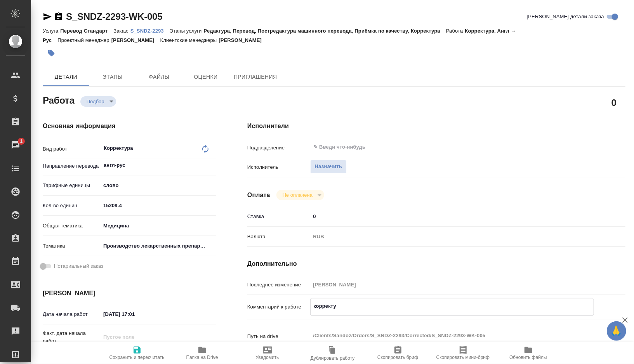
type textarea "x"
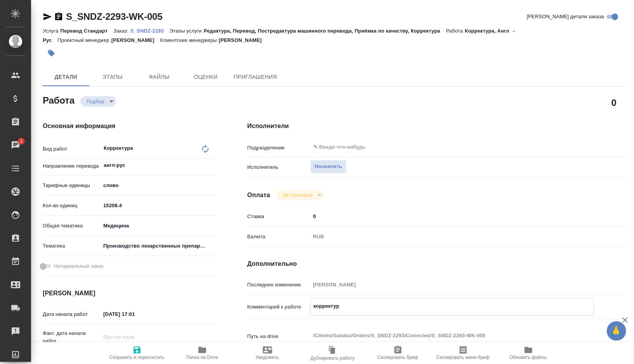
type textarea "корректура"
type textarea "x"
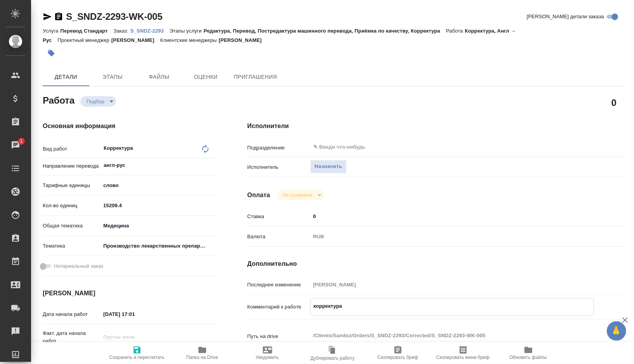
type textarea "x"
type textarea "корректура"
type textarea "x"
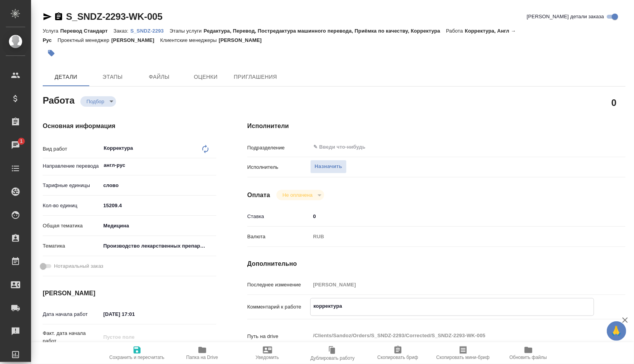
type textarea "x"
type textarea "корректура в"
type textarea "x"
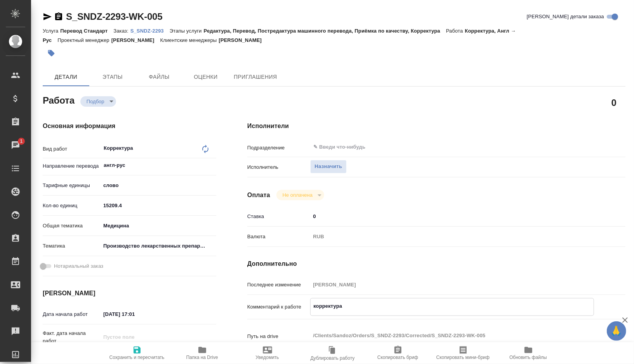
type textarea "x"
type textarea "корректура вс"
type textarea "x"
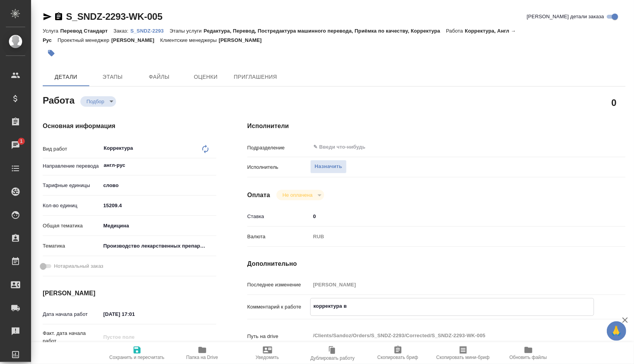
type textarea "x"
type textarea "корректура все"
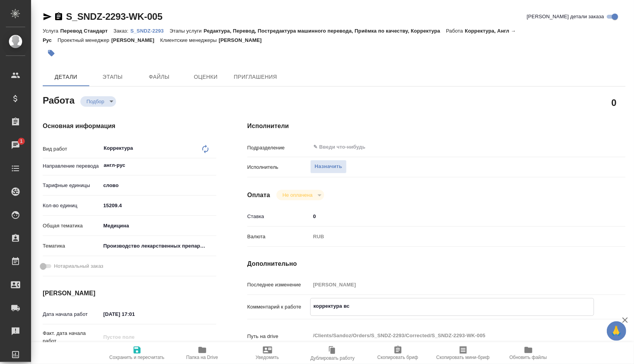
type textarea "x"
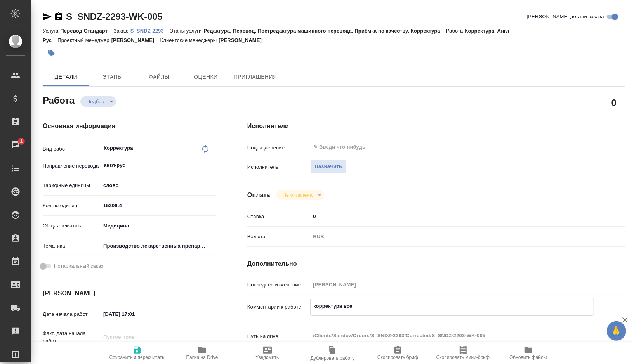
type textarea "корректура всех"
type textarea "x"
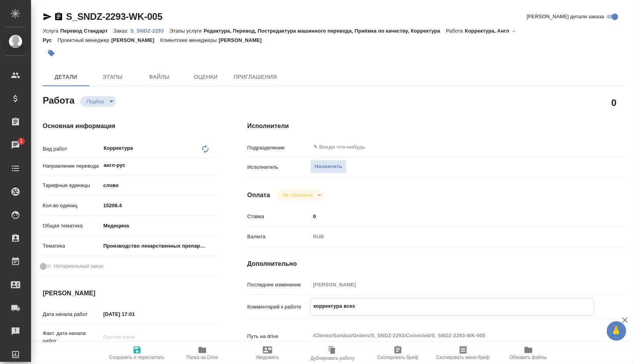
type textarea "x"
type textarea "корректура всех"
type textarea "x"
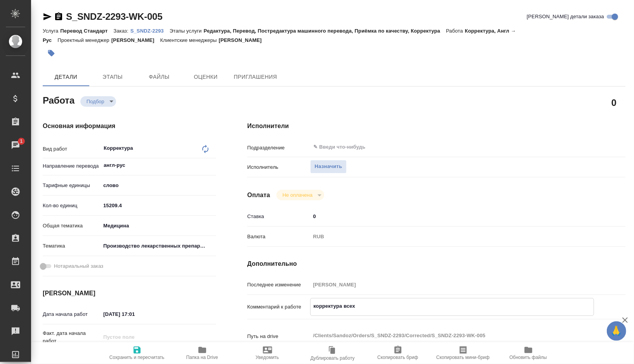
type textarea "x"
type textarea "корректура всех ф"
type textarea "x"
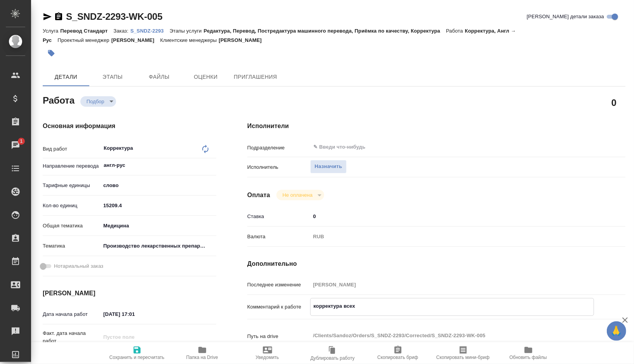
type textarea "x"
type textarea "корректура всех фа"
type textarea "x"
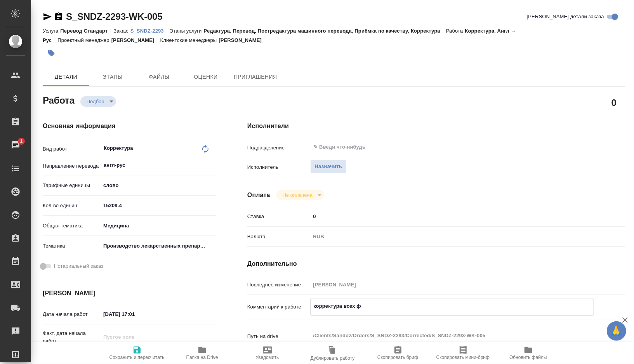
type textarea "x"
type textarea "корректура всех фай"
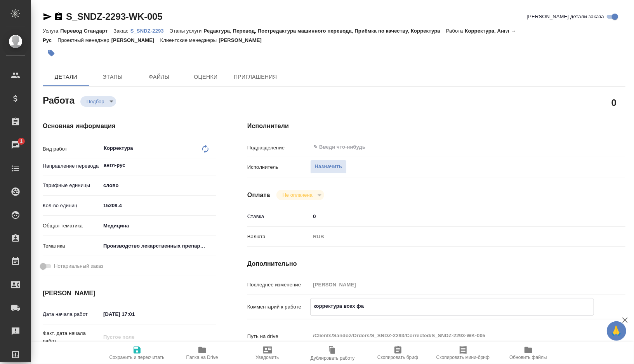
type textarea "x"
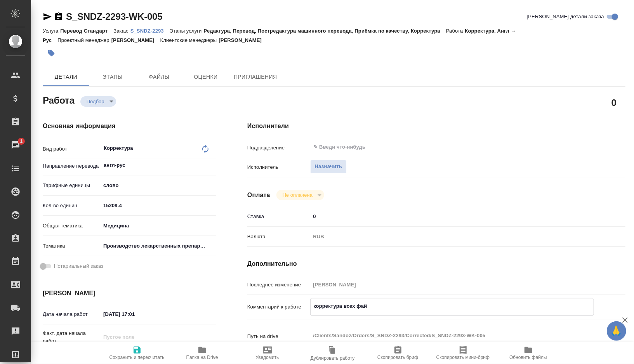
type textarea "корректура всех файл"
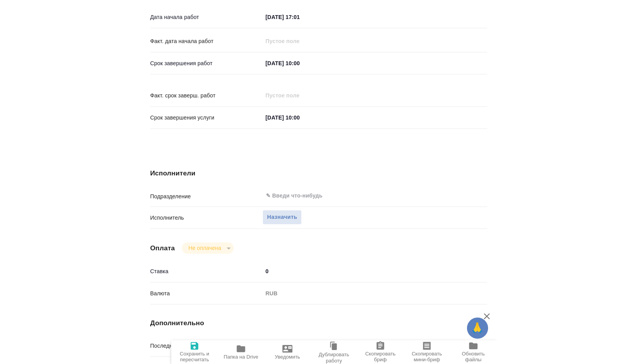
scroll to position [436, 0]
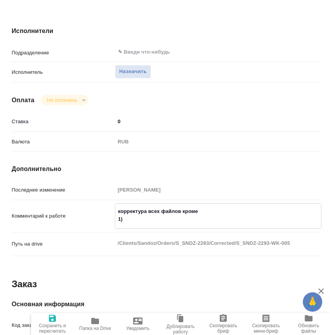
paste textarea "Optimus_Site_master_file_стр_1-30_Носкова"
click at [249, 226] on textarea "корректура всех файлов кроме 1) Optimus_Site_master_file_стр_1-30_Носкова" at bounding box center [218, 215] width 206 height 21
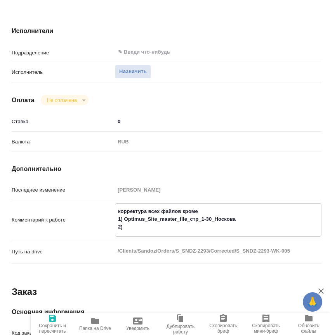
paste textarea "Optimus_Site_master_file_стр_31-49_(англ)_Бартеньева"
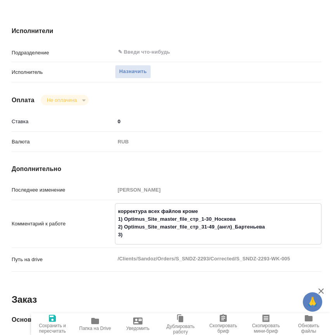
paste textarea "Optimus_Site_master_file_стр_50-51_Бартеньнва_англ"
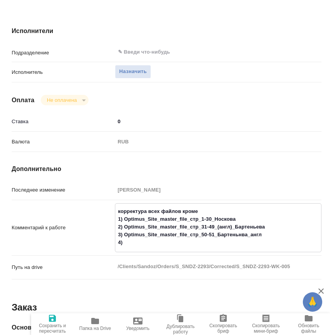
paste textarea "Optimus_Site_master_file_стр_121-150_Носкова"
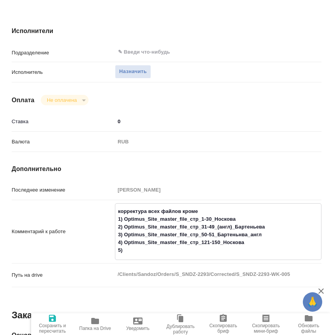
paste textarea "Optimus_Site_master_file_стр_151-174_Носкова"
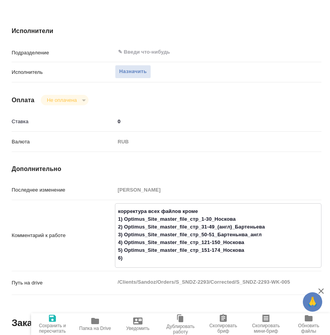
paste textarea "Optimus_Site_master_file_стр_176-184_Носкова"
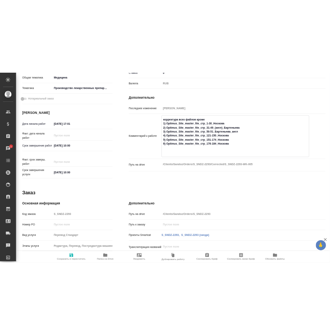
scroll to position [199, 0]
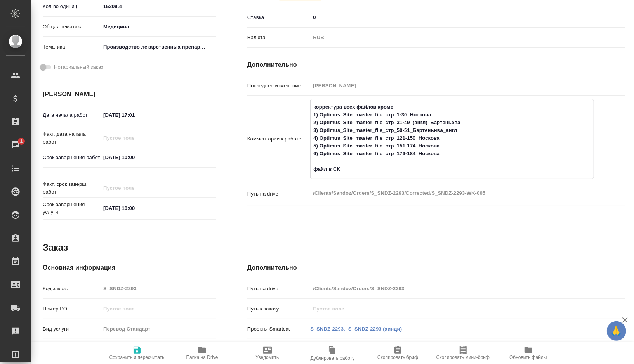
paste textarea "Optimus_Site_master_file_Труфанов"
click at [448, 170] on textarea "корректура всех файлов кроме 1) Optimus_Site_master_file_стр_1-30_Носкова 2) Op…" at bounding box center [452, 138] width 283 height 75
click at [548, 171] on textarea "корректура всех файлов кроме 1) Optimus_Site_master_file_стр_1-30_Носкова 2) Op…" at bounding box center [452, 138] width 283 height 75
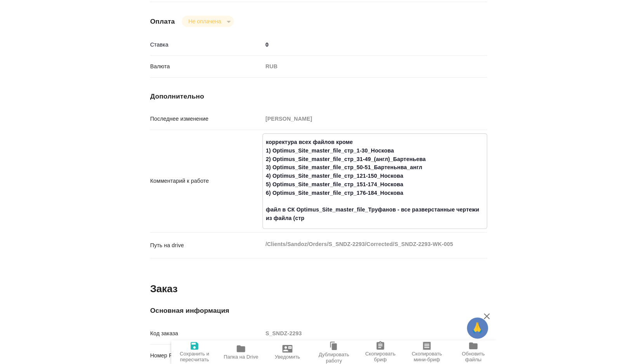
scroll to position [531, 0]
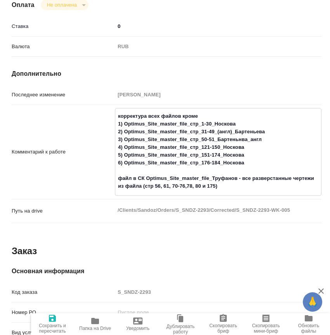
click at [188, 192] on textarea "корректура всех файлов кроме 1) Optimus_Site_master_file_стр_1-30_Носкова 2) Op…" at bounding box center [218, 151] width 206 height 83
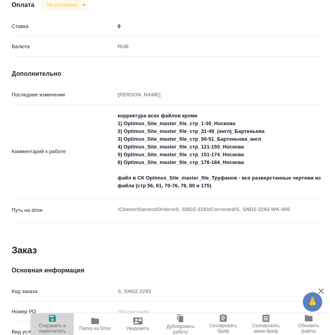
click at [47, 323] on span "Сохранить и пересчитать" at bounding box center [52, 328] width 33 height 11
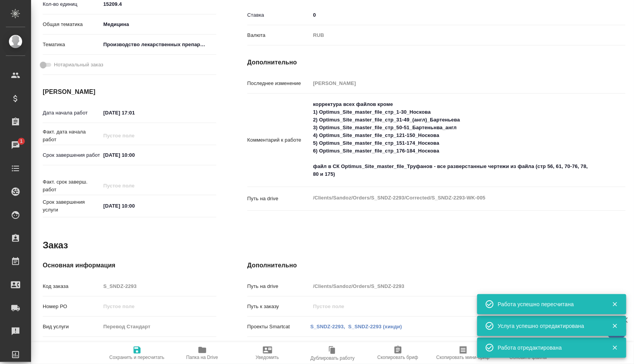
scroll to position [201, 0]
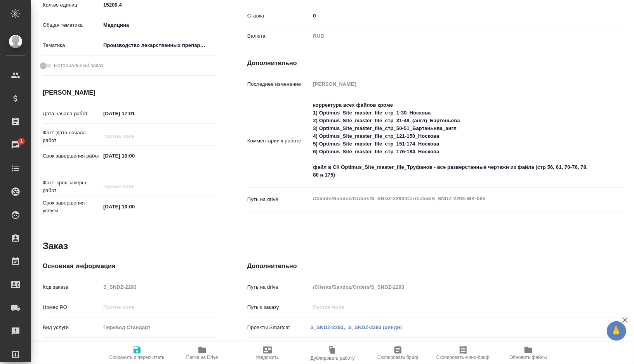
click at [109, 112] on input "27.08.2025 17:01" at bounding box center [135, 113] width 68 height 11
click at [150, 118] on input "30.08.2025 17:01" at bounding box center [135, 113] width 68 height 11
drag, startPoint x: 150, startPoint y: 113, endPoint x: 88, endPoint y: 113, distance: 61.8
click at [88, 113] on div "Дата начала работ 30.08.2025 15:00" at bounding box center [130, 114] width 174 height 14
drag, startPoint x: 154, startPoint y: 156, endPoint x: 75, endPoint y: 156, distance: 79.2
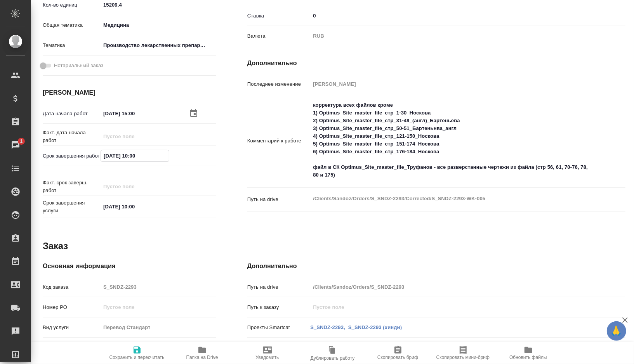
click at [75, 156] on div "Срок завершения работ 01.09.2025 10:00" at bounding box center [130, 156] width 174 height 14
paste input "30.08.2025 15"
click at [108, 157] on input "30.08.2025 15:00" at bounding box center [135, 155] width 68 height 11
click at [136, 154] on input "31.08.2025 15:00" at bounding box center [135, 155] width 68 height 11
click at [134, 355] on span "Сохранить и пересчитать" at bounding box center [137, 357] width 55 height 5
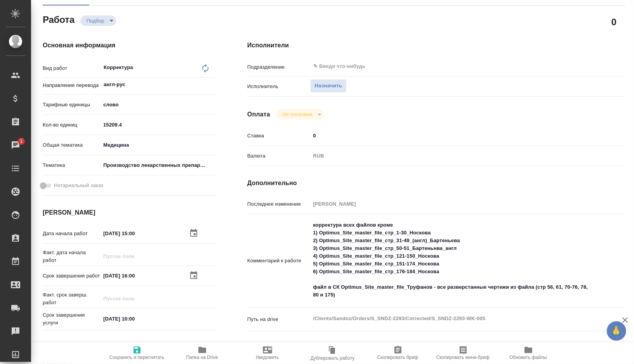
scroll to position [0, 0]
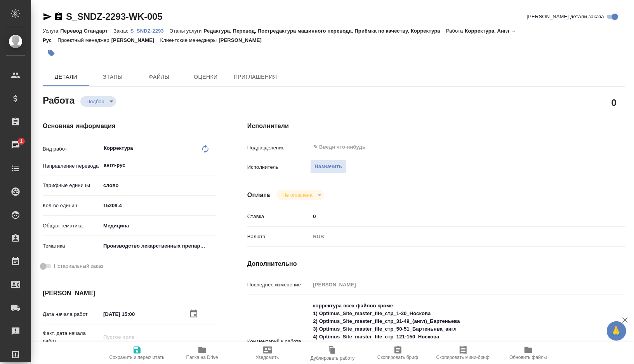
click at [467, 353] on icon "button" at bounding box center [463, 350] width 9 height 9
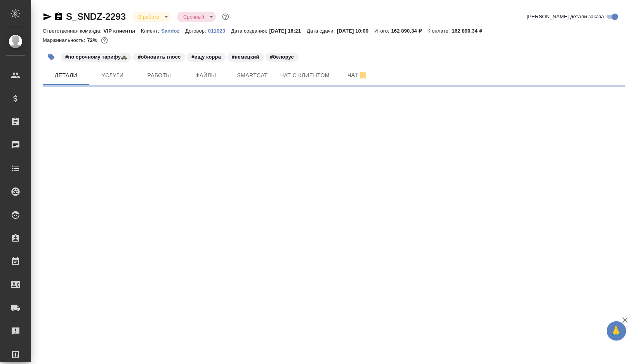
select select "RU"
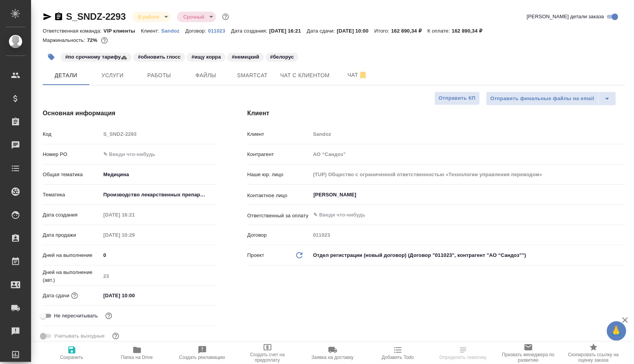
type textarea "x"
click at [172, 72] on span "Работы" at bounding box center [159, 76] width 37 height 10
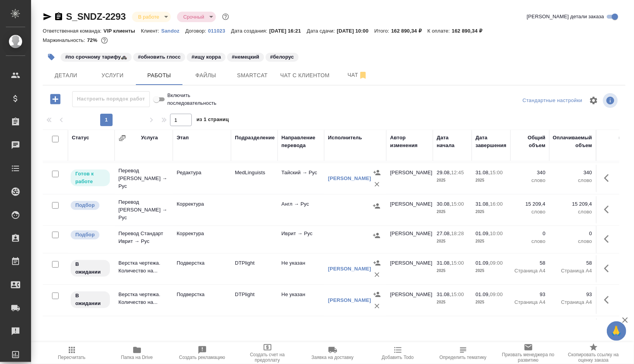
scroll to position [422, 0]
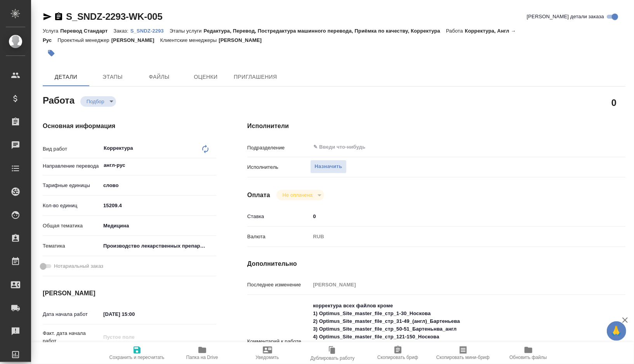
type textarea "x"
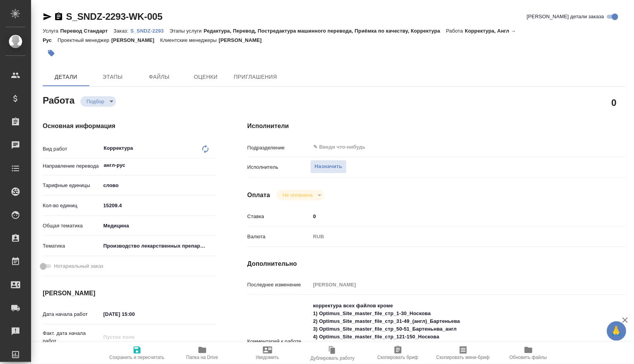
type textarea "x"
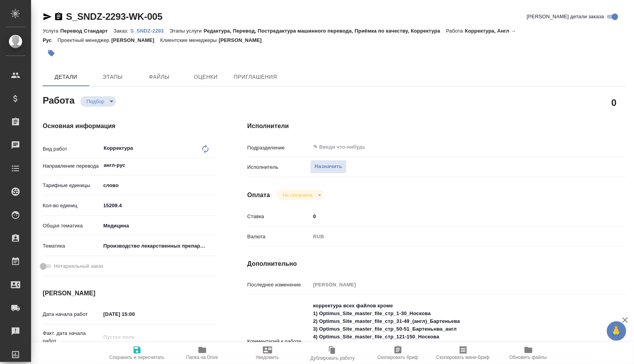
type textarea "x"
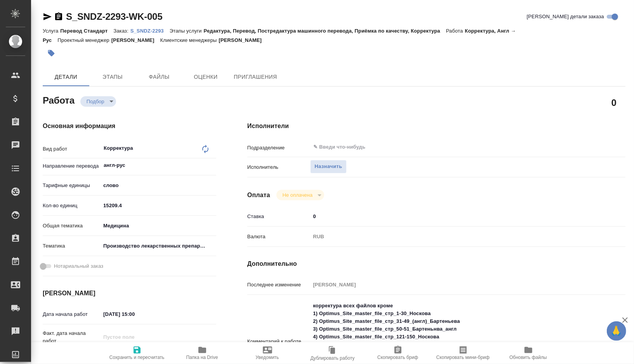
type textarea "x"
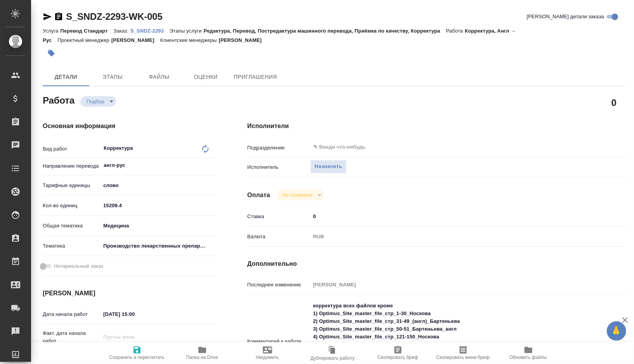
type textarea "x"
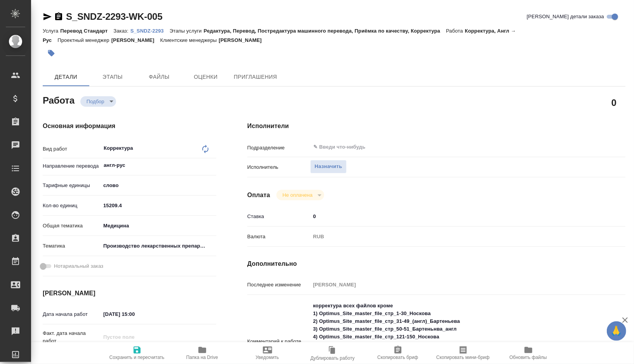
type textarea "x"
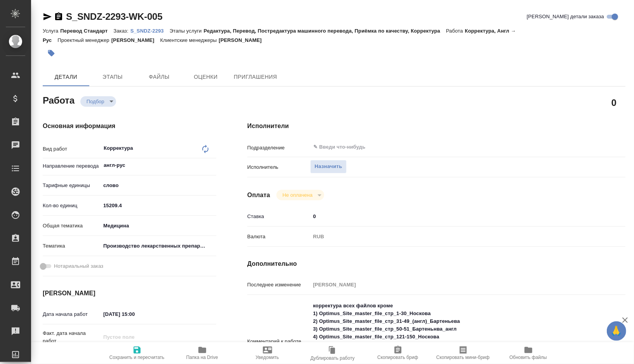
type textarea "x"
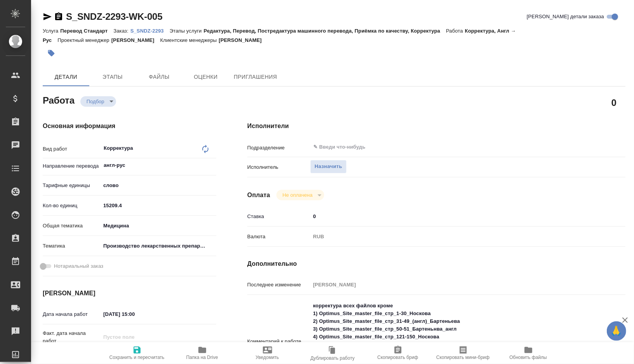
type textarea "x"
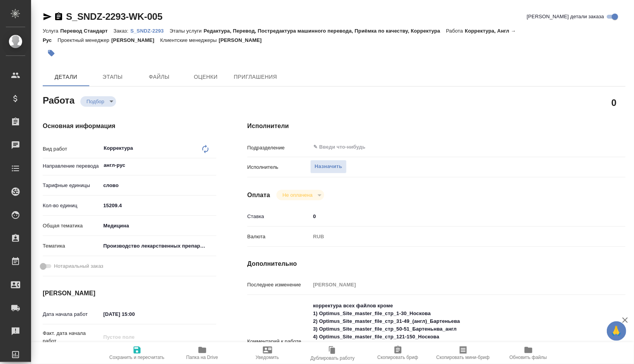
type textarea "x"
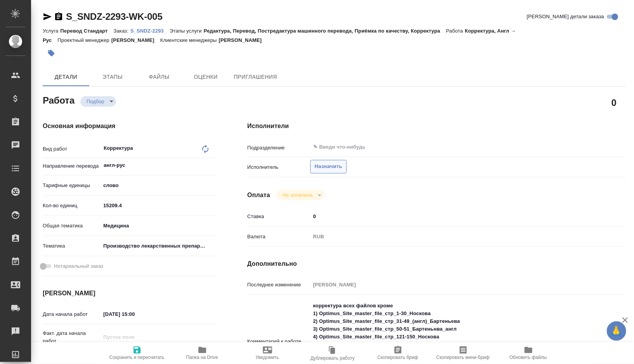
click at [328, 171] on span "Назначить" at bounding box center [329, 166] width 28 height 9
type textarea "x"
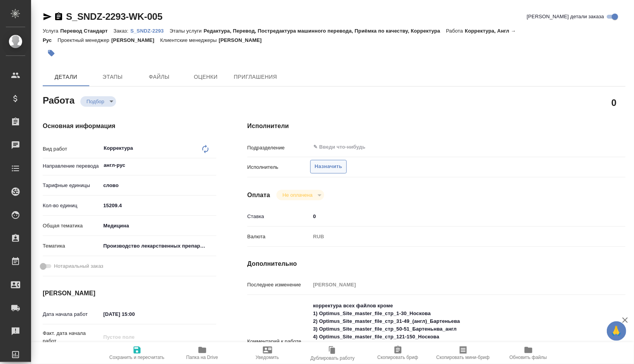
type textarea "x"
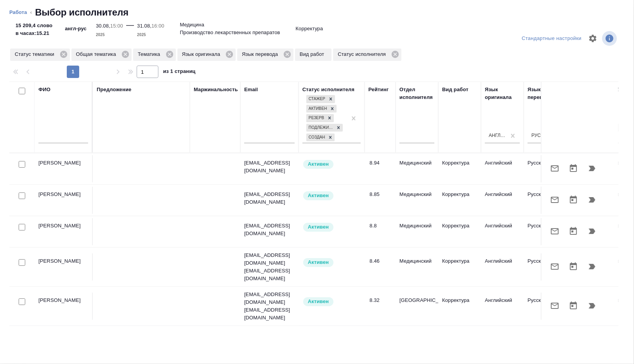
click at [594, 167] on icon "button" at bounding box center [592, 168] width 7 height 5
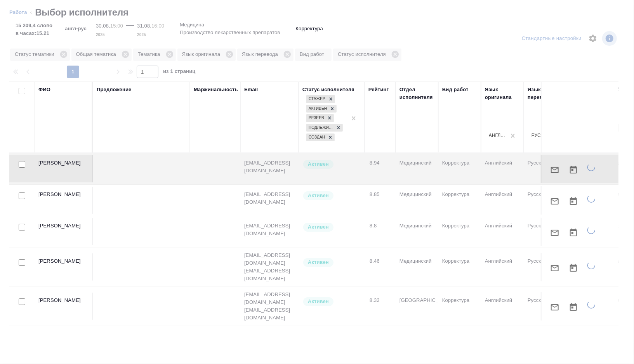
type textarea "x"
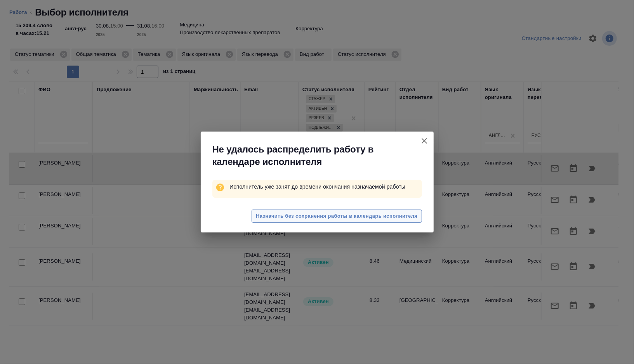
click at [363, 214] on span "Назначить без сохранения работы в календарь исполнителя" at bounding box center [337, 216] width 162 height 9
type textarea "x"
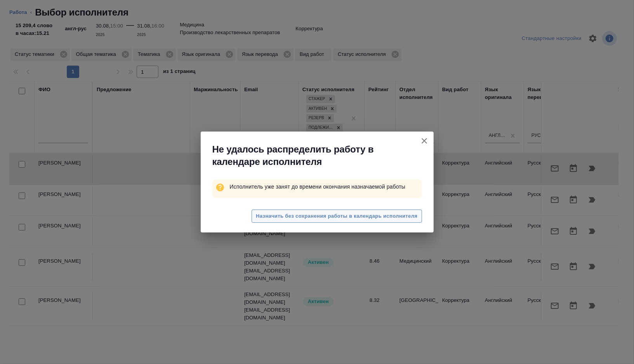
type textarea "x"
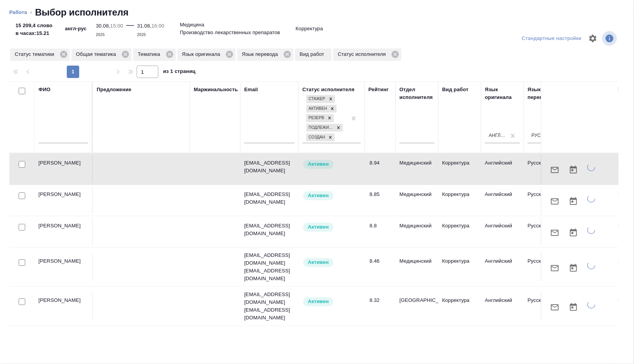
type textarea "x"
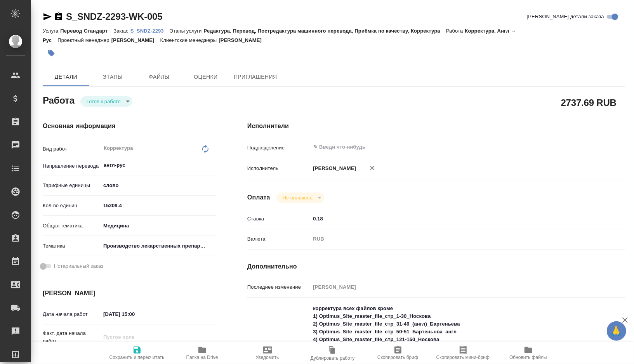
type textarea "x"
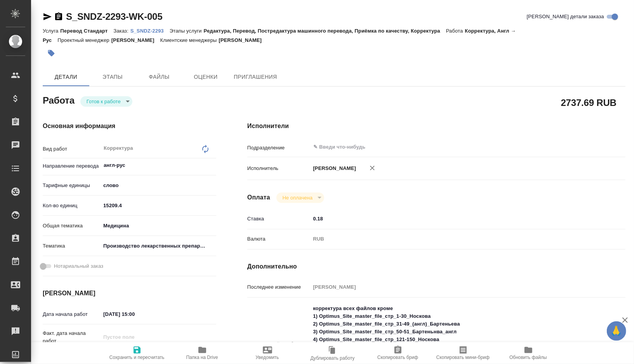
type textarea "x"
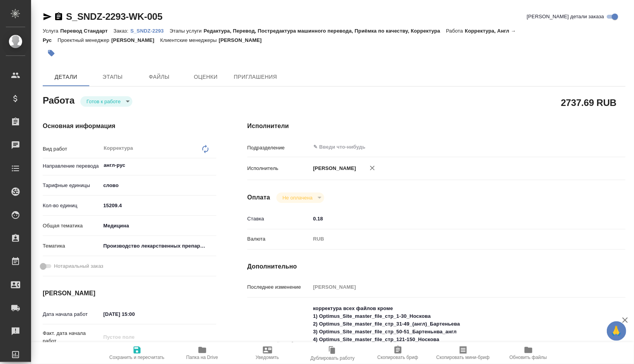
type textarea "x"
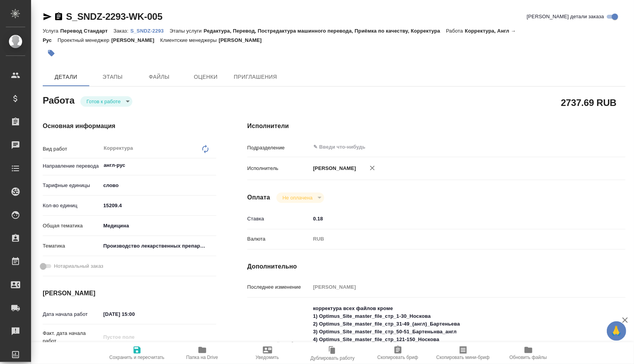
type textarea "x"
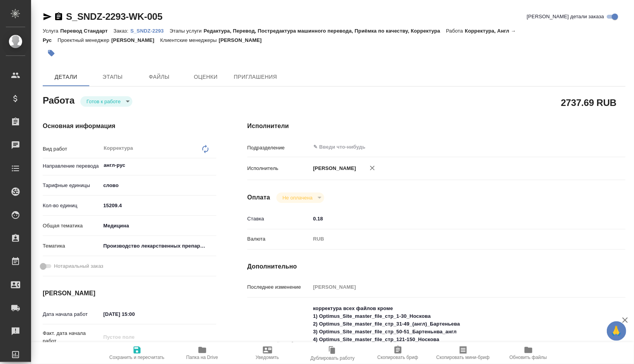
type textarea "x"
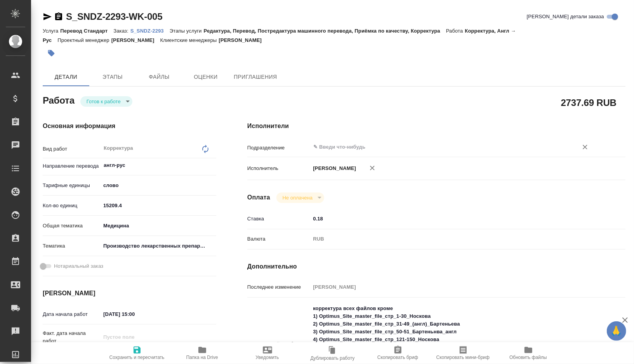
type textarea "x"
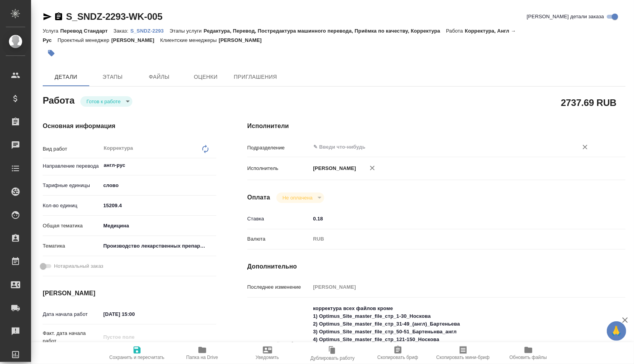
click at [346, 148] on input "text" at bounding box center [439, 147] width 253 height 9
type textarea "x"
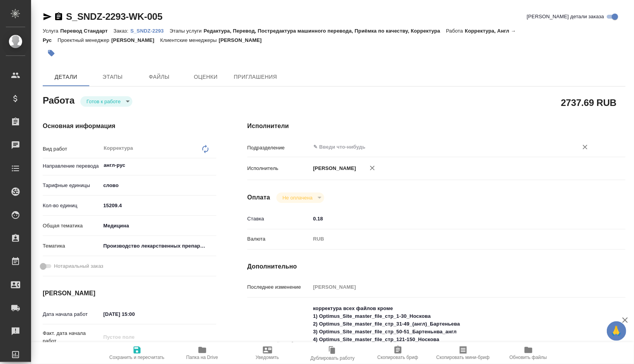
type textarea "x"
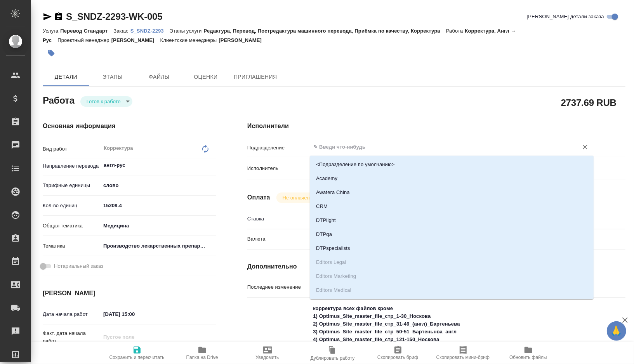
click at [356, 118] on div "Исполнители Подразделение ​ Исполнитель Лебедева Юлия Игоревна Оплата Не оплаче…" at bounding box center [436, 273] width 409 height 334
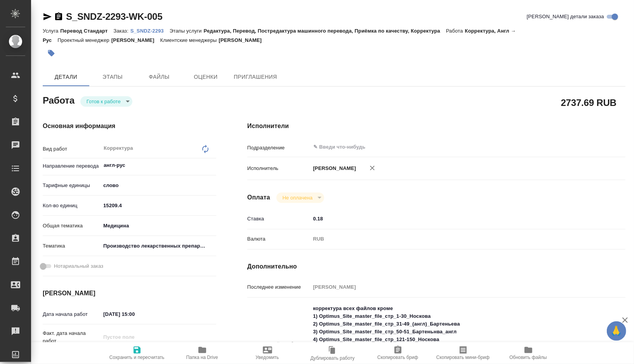
type textarea "x"
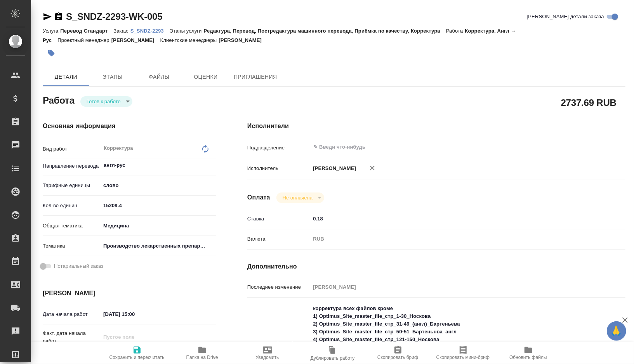
click at [162, 32] on p "S_SNDZ-2293" at bounding box center [150, 31] width 39 height 6
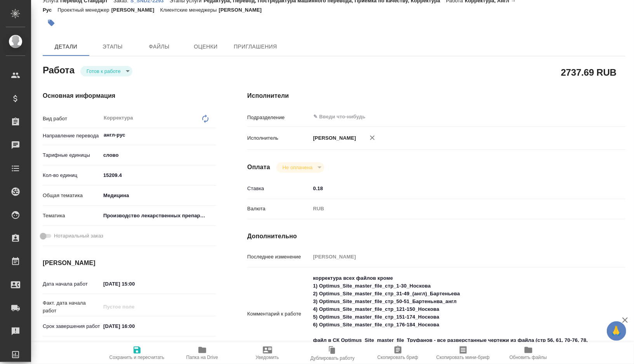
scroll to position [40, 0]
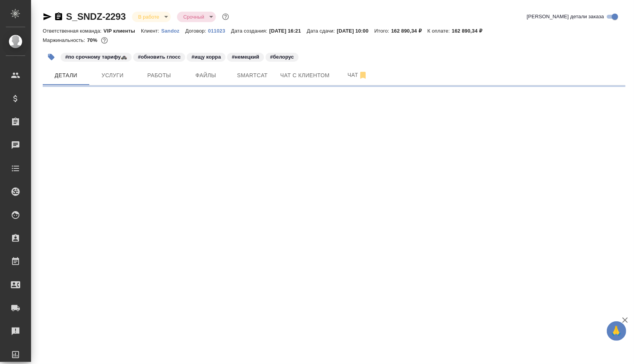
select select "RU"
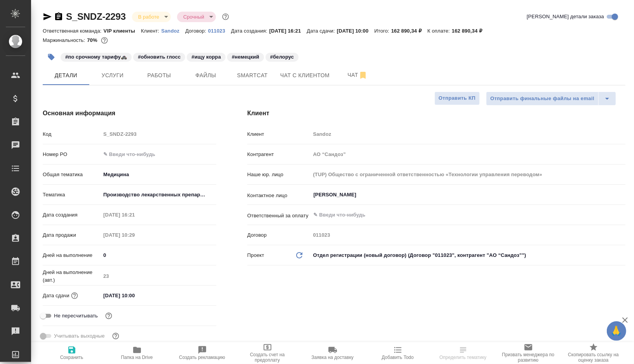
type textarea "x"
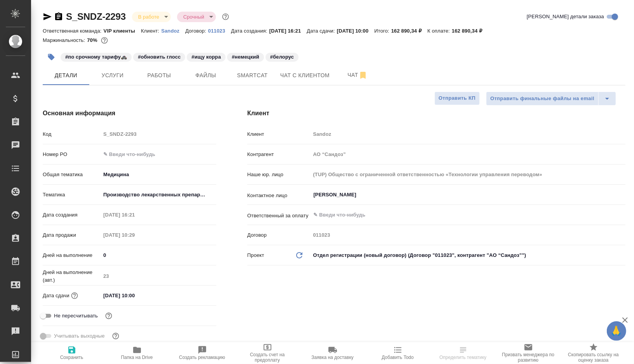
type textarea "x"
click at [259, 79] on span "Smartcat" at bounding box center [252, 76] width 37 height 10
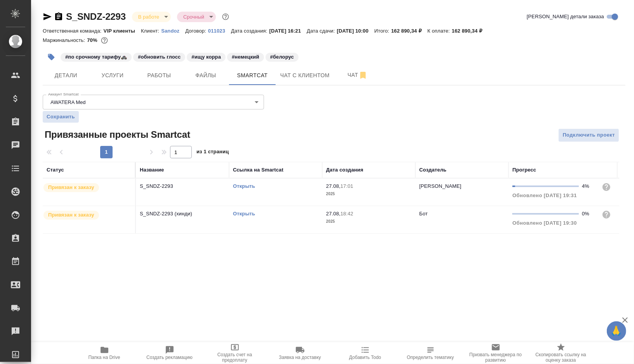
click at [239, 185] on link "Открыть" at bounding box center [244, 186] width 22 height 6
click at [167, 70] on button "Работы" at bounding box center [159, 75] width 47 height 19
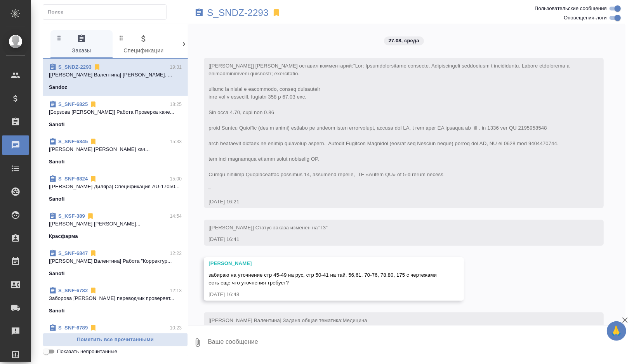
scroll to position [14807, 0]
